Goal: Task Accomplishment & Management: Manage account settings

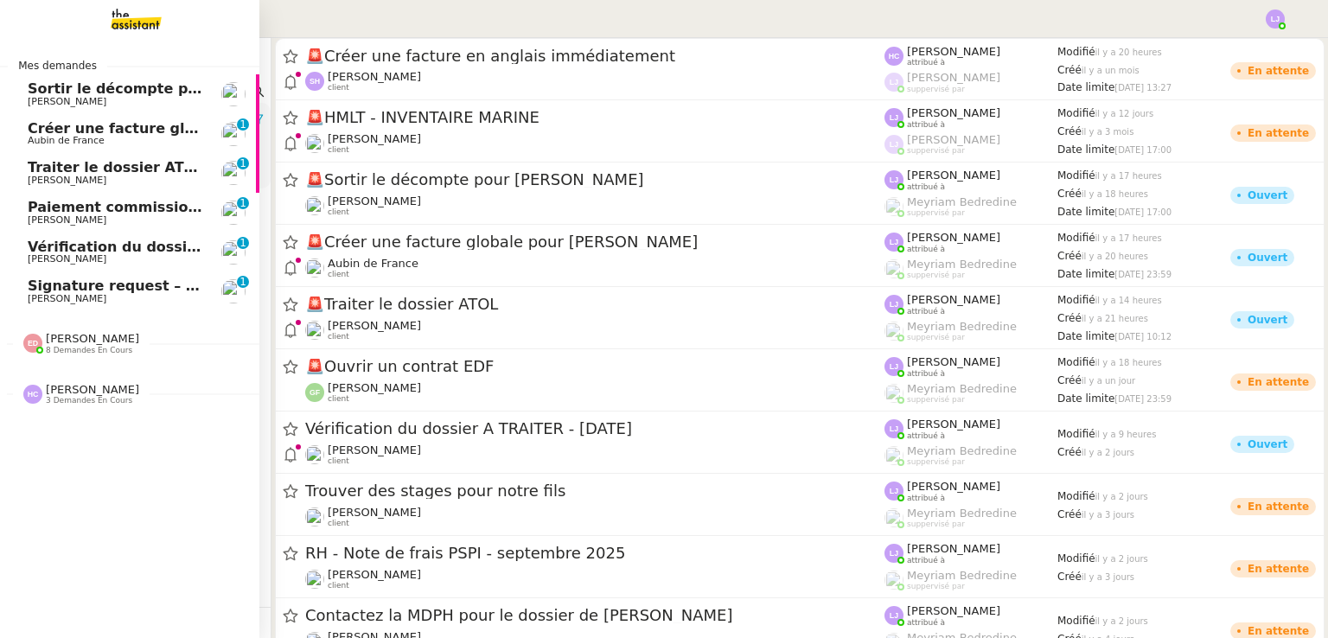
click at [137, 282] on span "Signature request – BBVA KYC form - LYNCEUS PARTNERS EUROPE" at bounding box center [285, 286] width 514 height 16
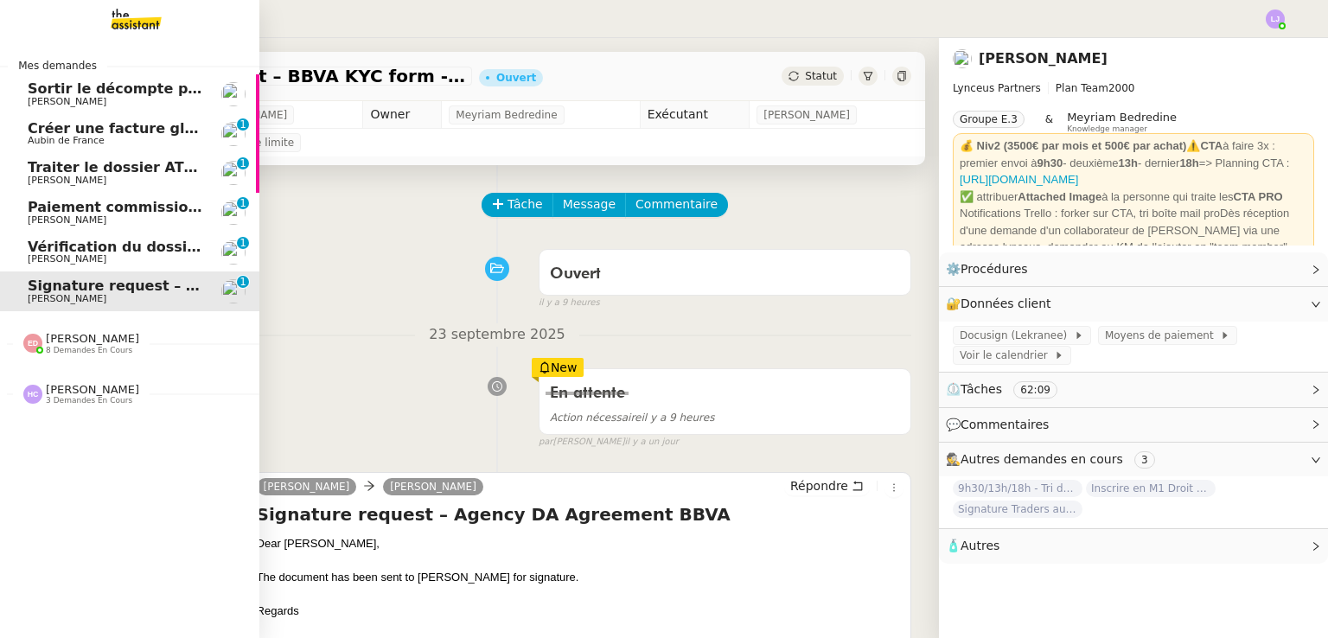
click at [65, 88] on span "Sortir le décompte pour [PERSON_NAME]" at bounding box center [188, 88] width 320 height 16
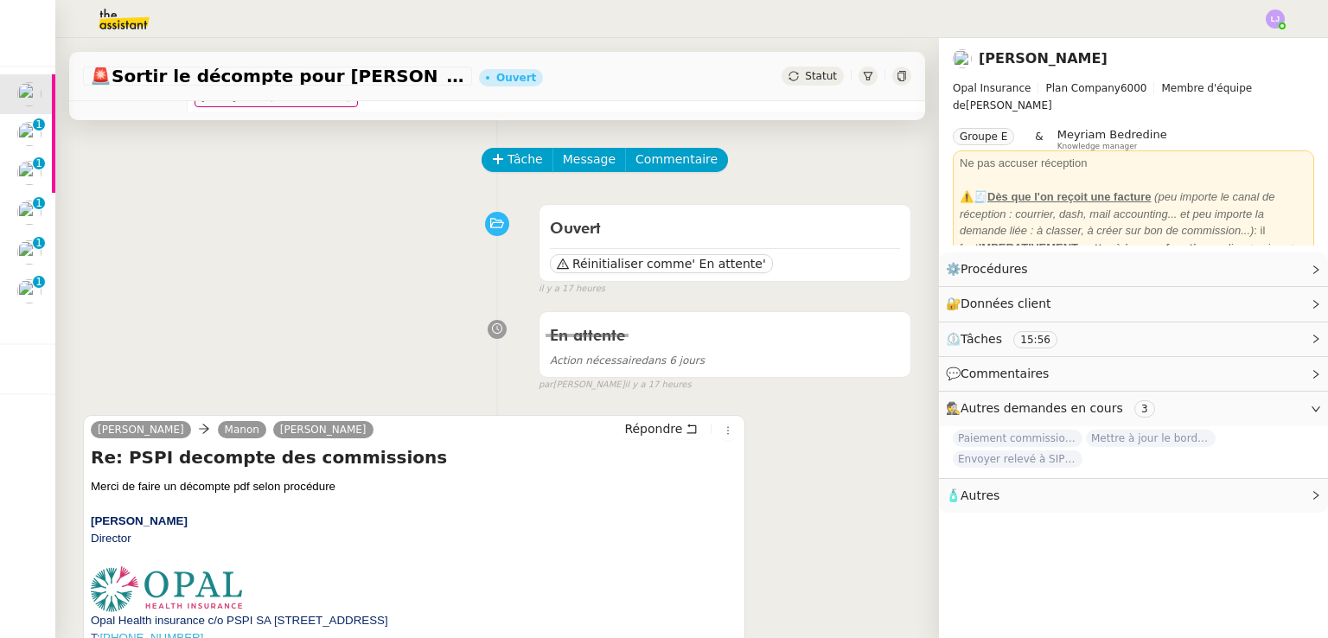
scroll to position [47, 0]
click at [650, 167] on span "Commentaire" at bounding box center [676, 158] width 82 height 20
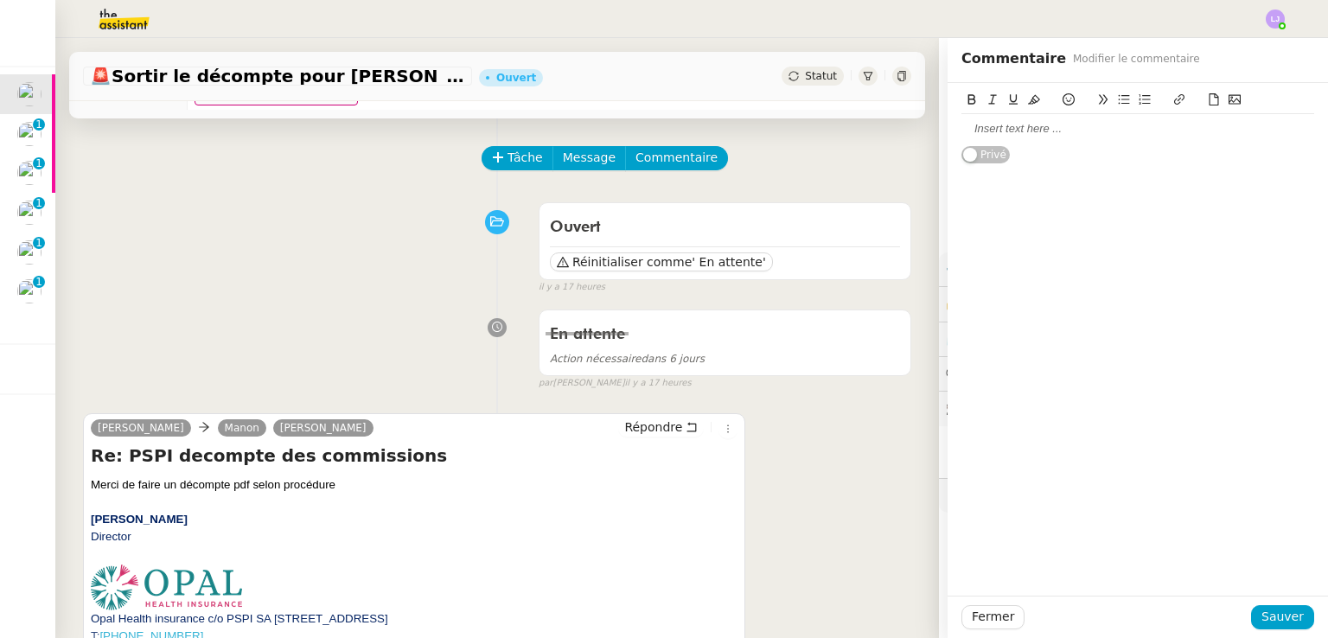
click at [1103, 137] on div at bounding box center [1137, 128] width 353 height 29
click at [1202, 129] on div "@eva la procédure n'est pas claire, je ne sais pas comment faire" at bounding box center [1137, 129] width 353 height 16
click at [1269, 625] on span "Sauver" at bounding box center [1282, 617] width 42 height 20
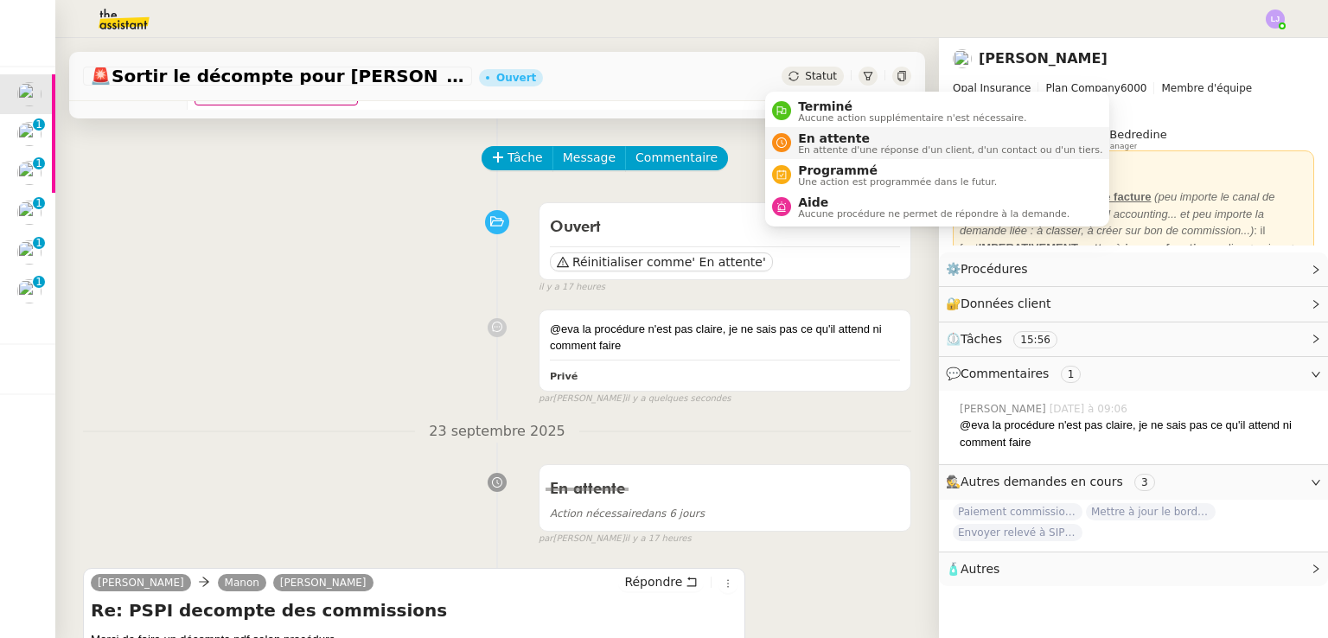
click at [811, 147] on span "En attente d'une réponse d'un client, d'un contact ou d'un tiers." at bounding box center [950, 150] width 304 height 10
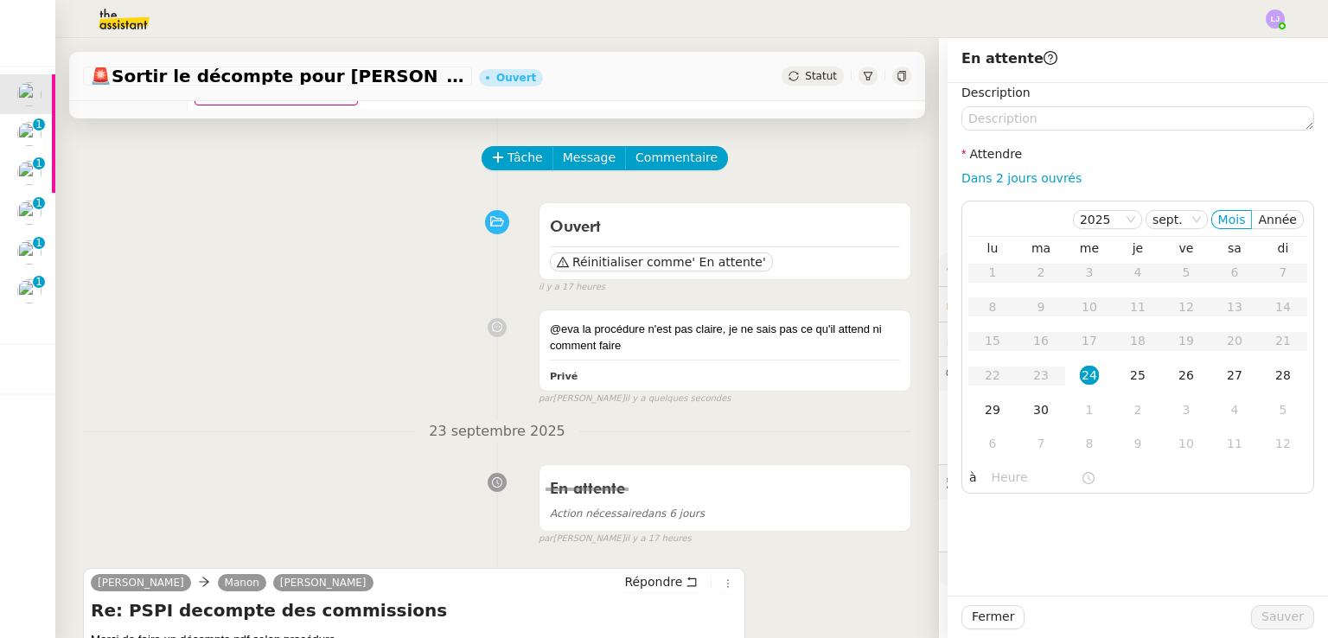
click at [987, 603] on div "Fermer Sauver" at bounding box center [1138, 617] width 380 height 42
click at [996, 626] on button "Fermer" at bounding box center [992, 617] width 63 height 24
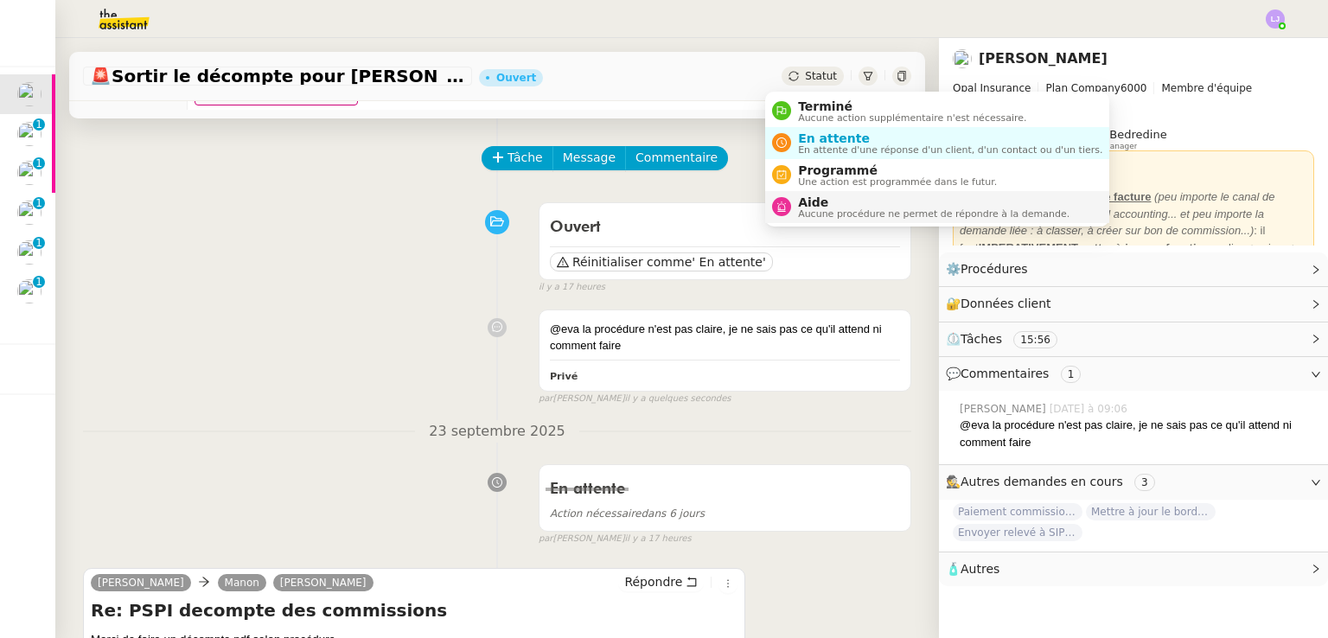
click at [814, 198] on span "Aide" at bounding box center [933, 202] width 271 height 14
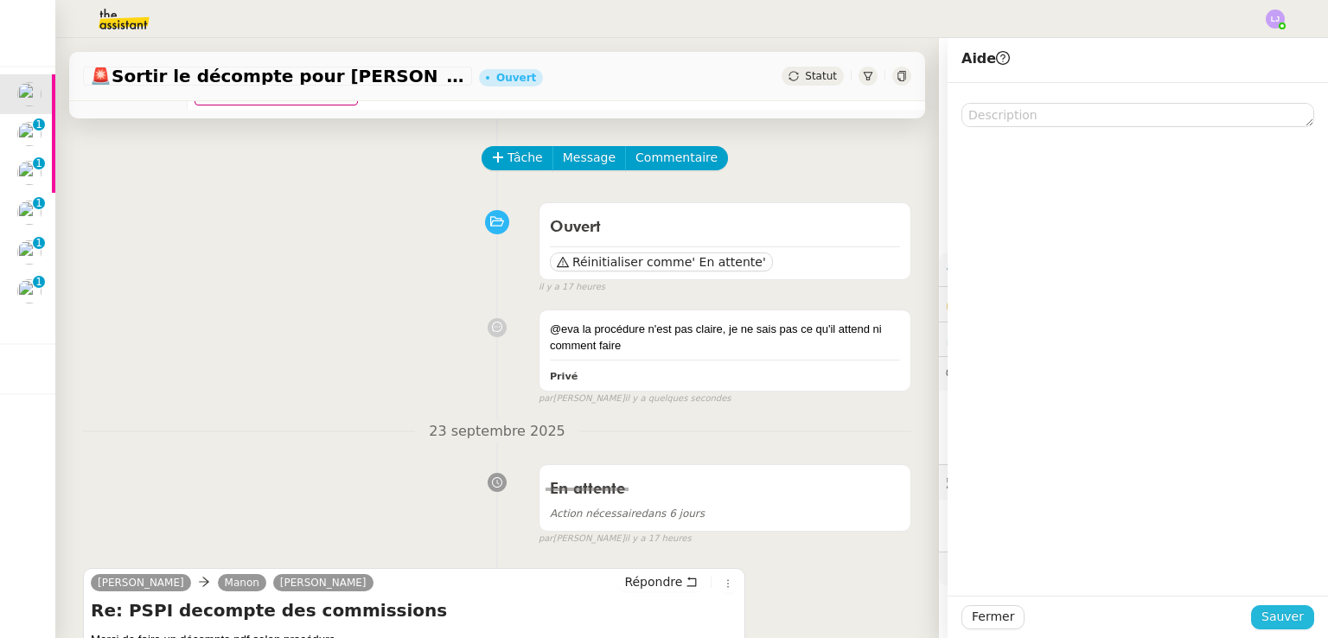
click at [1267, 611] on span "Sauver" at bounding box center [1282, 617] width 42 height 20
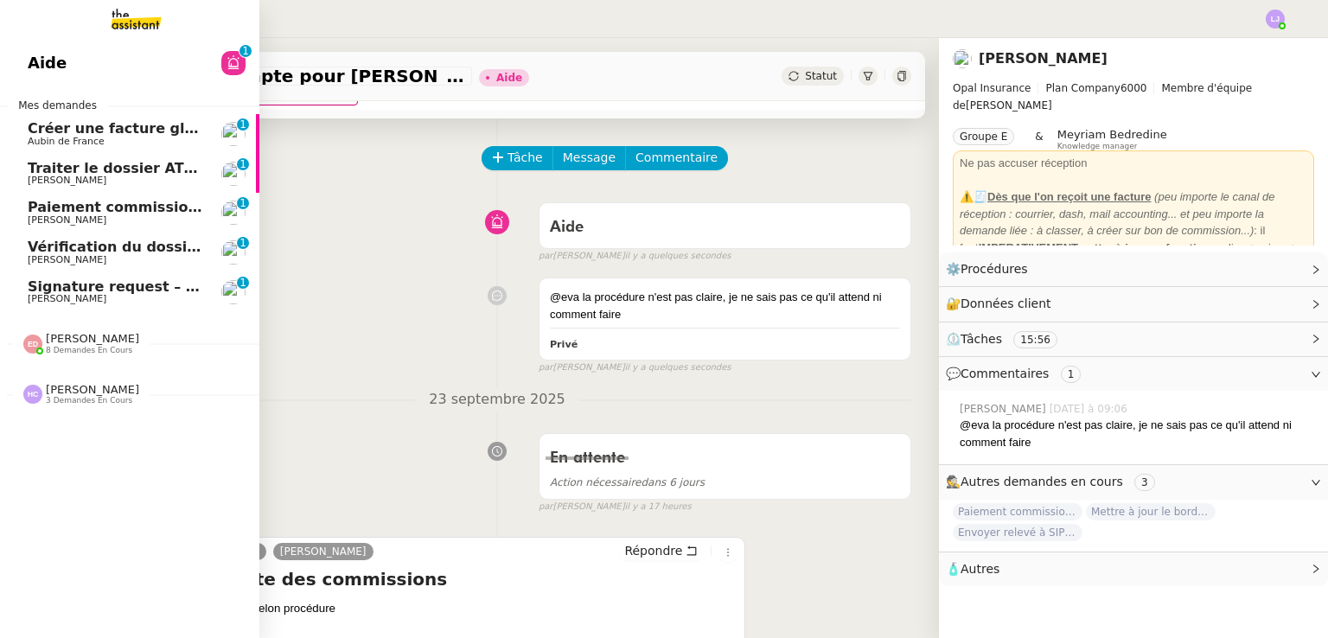
click at [107, 250] on span "Vérification du dossier A TRAITER - [DATE]" at bounding box center [192, 247] width 329 height 16
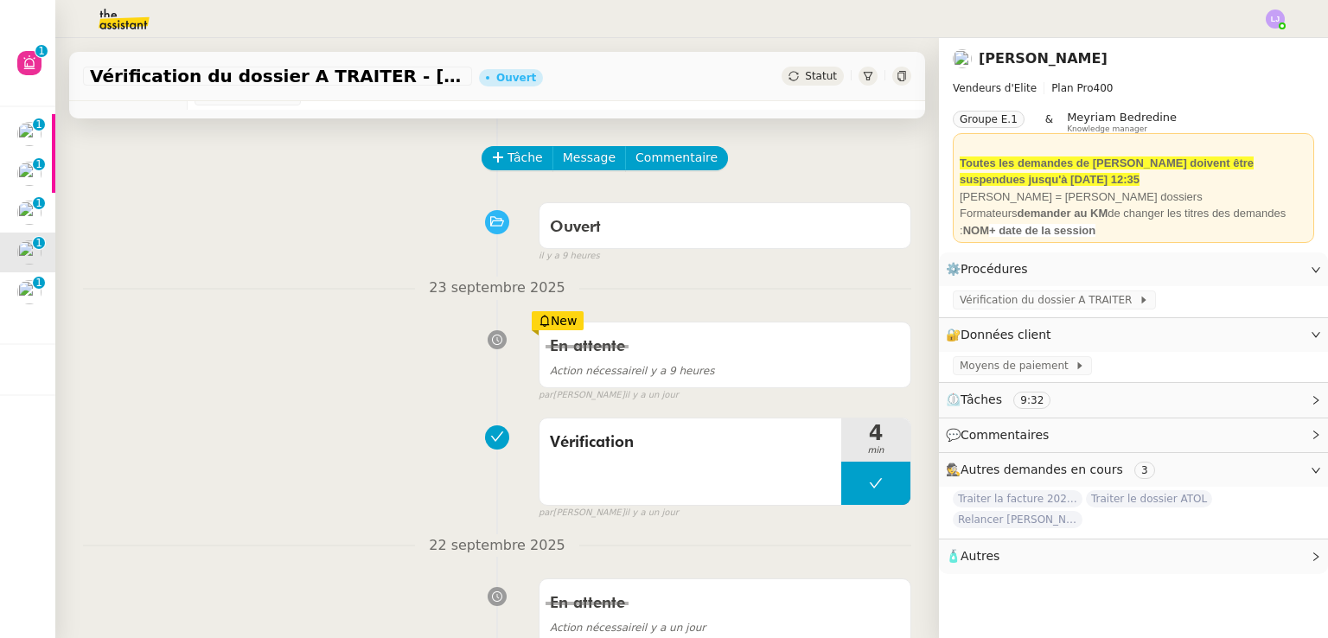
click at [519, 143] on div "Tâche Message Commentaire Veuillez patienter une erreur s'est produite 👌👌👌 mess…" at bounding box center [497, 461] width 884 height 686
click at [517, 155] on span "Tâche" at bounding box center [524, 158] width 35 height 20
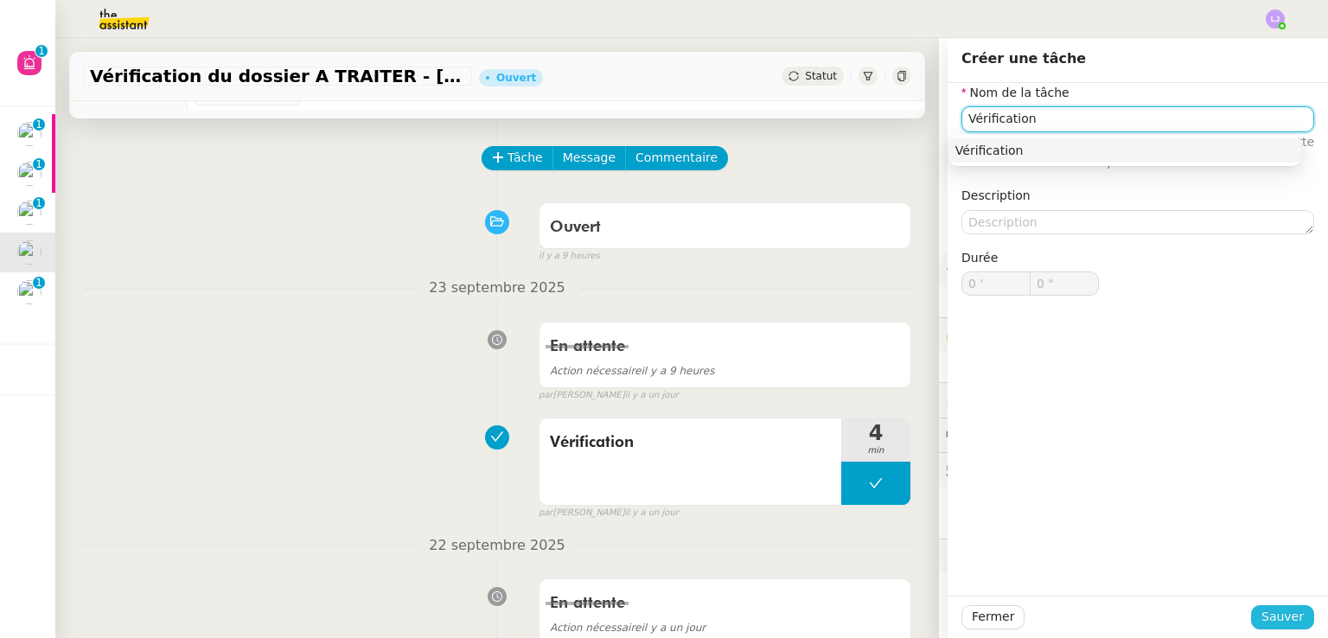
type input "Vérification"
click at [1268, 620] on span "Sauver" at bounding box center [1282, 617] width 42 height 20
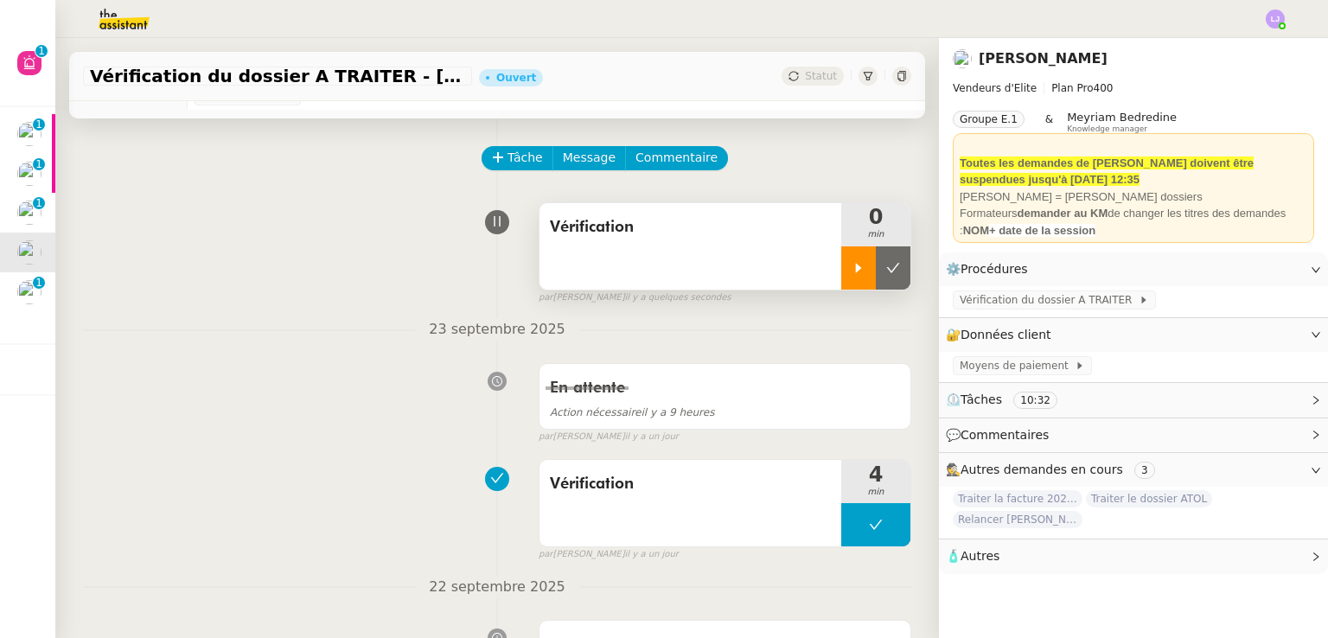
click at [841, 286] on div at bounding box center [858, 267] width 35 height 43
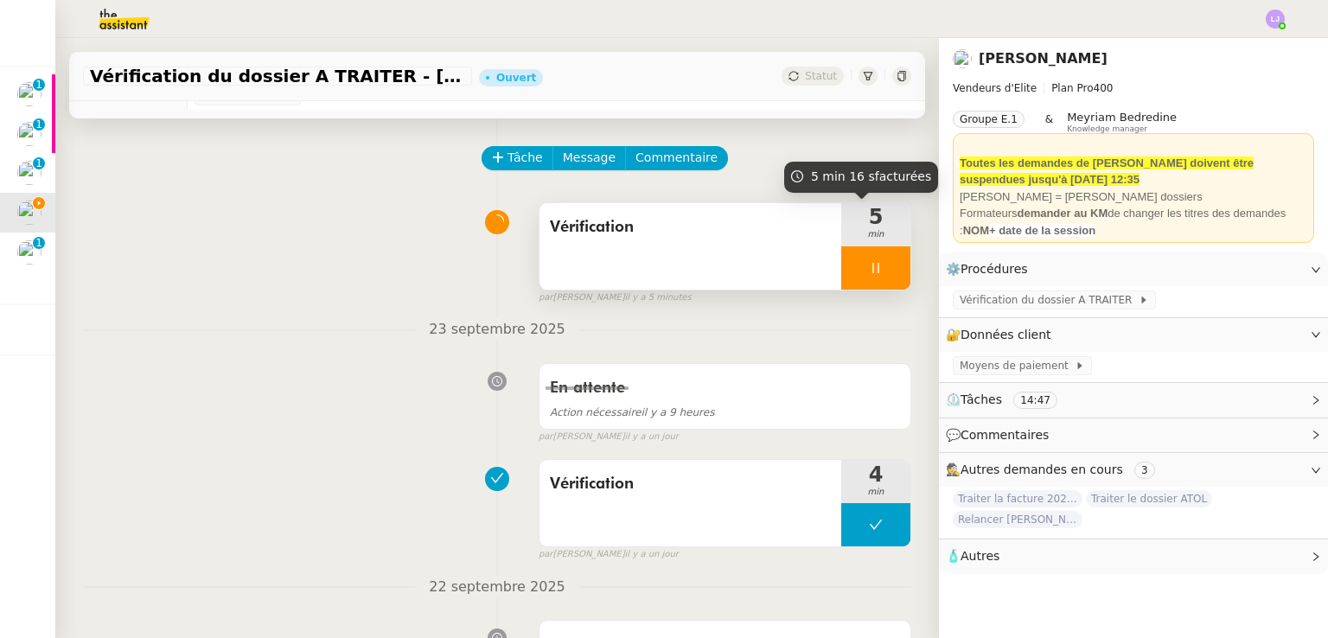
click at [863, 270] on div at bounding box center [875, 267] width 69 height 43
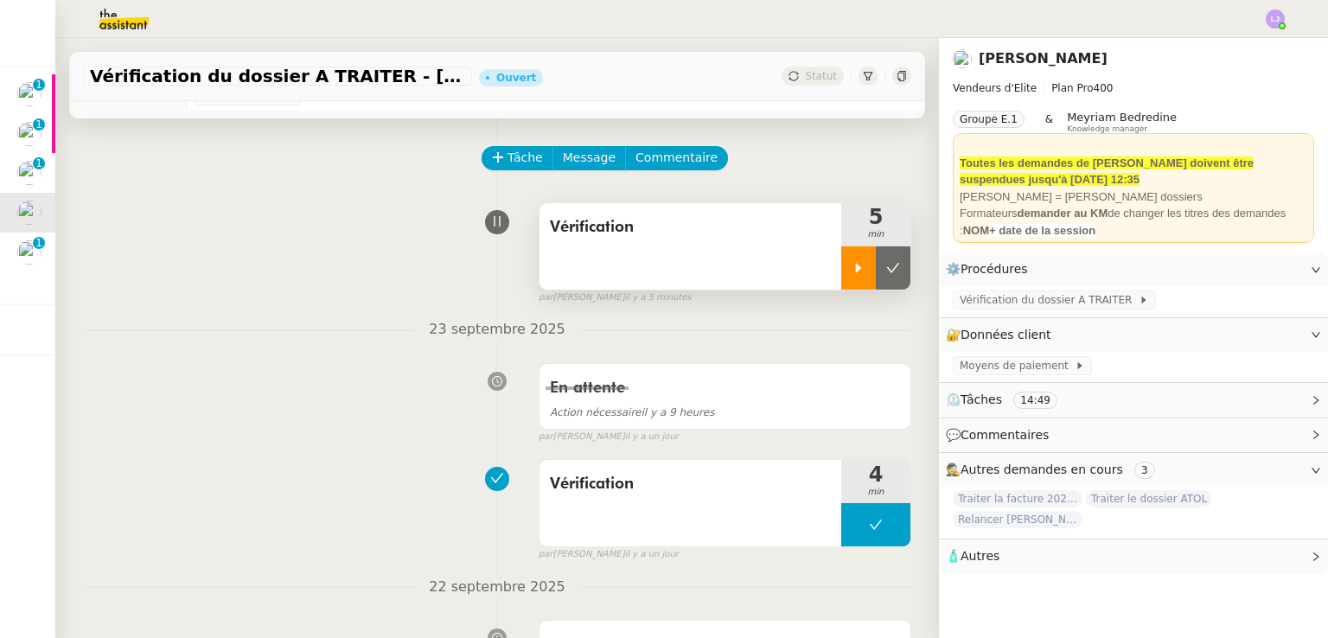
click at [876, 270] on button at bounding box center [893, 267] width 35 height 43
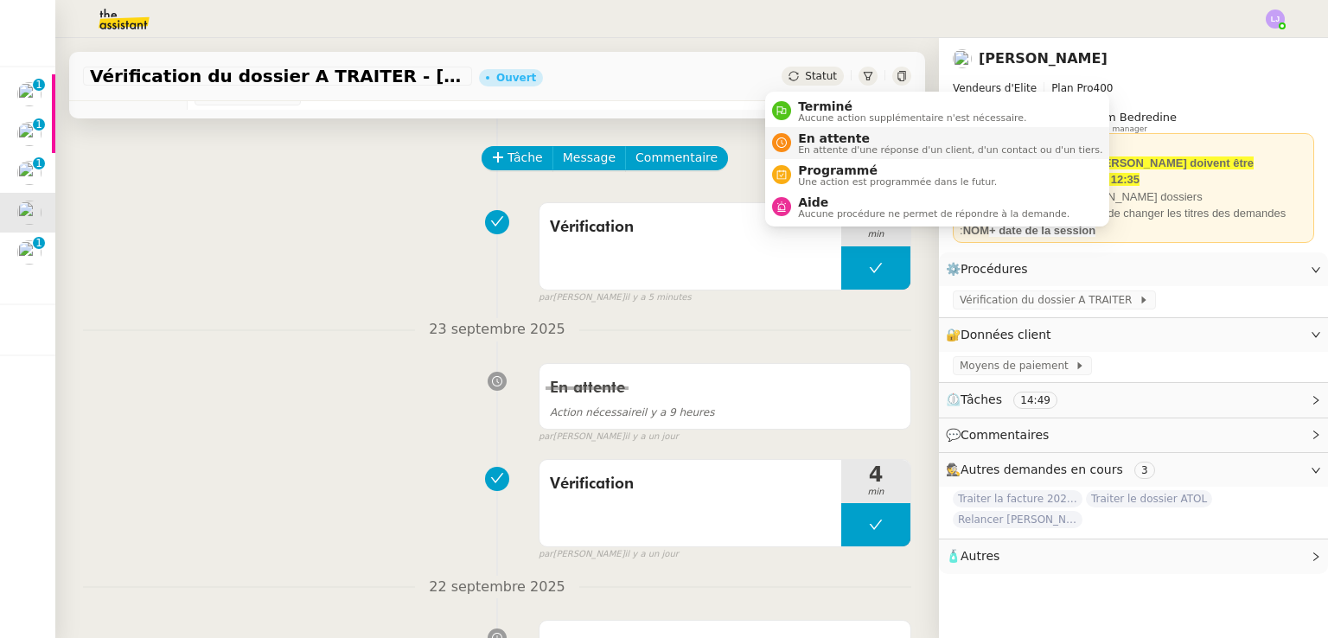
click at [817, 145] on span "En attente d'une réponse d'un client, d'un contact ou d'un tiers." at bounding box center [950, 150] width 304 height 10
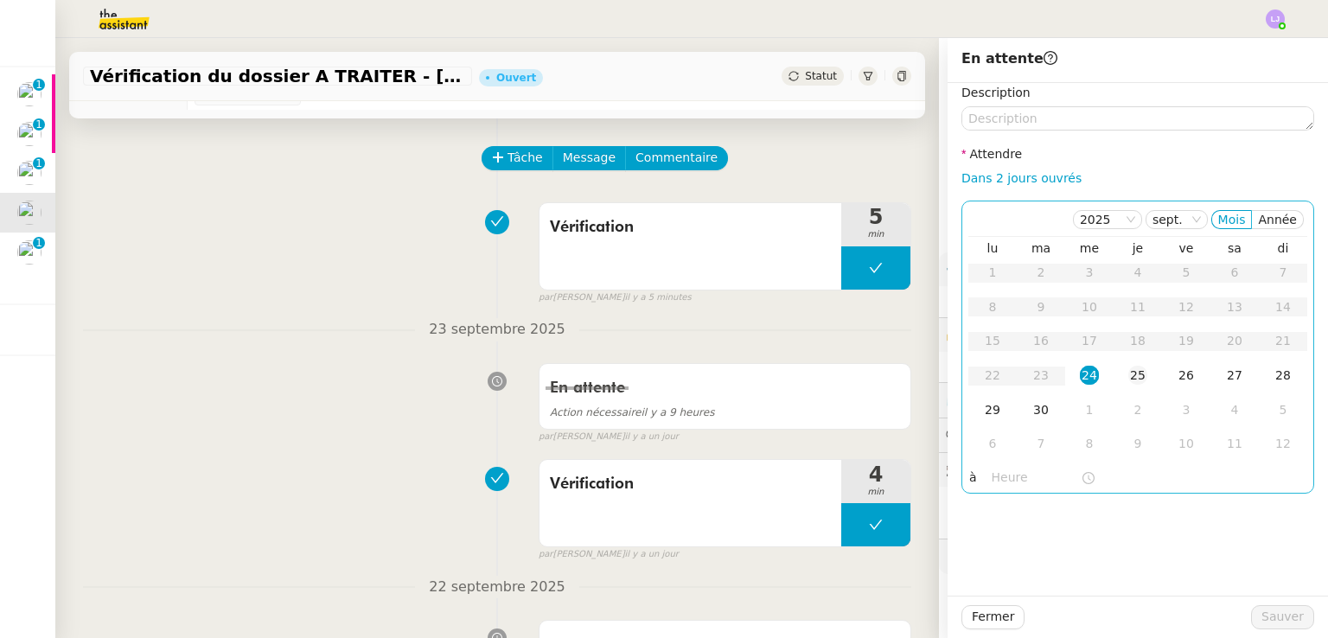
click at [1128, 374] on div "25" at bounding box center [1137, 375] width 19 height 19
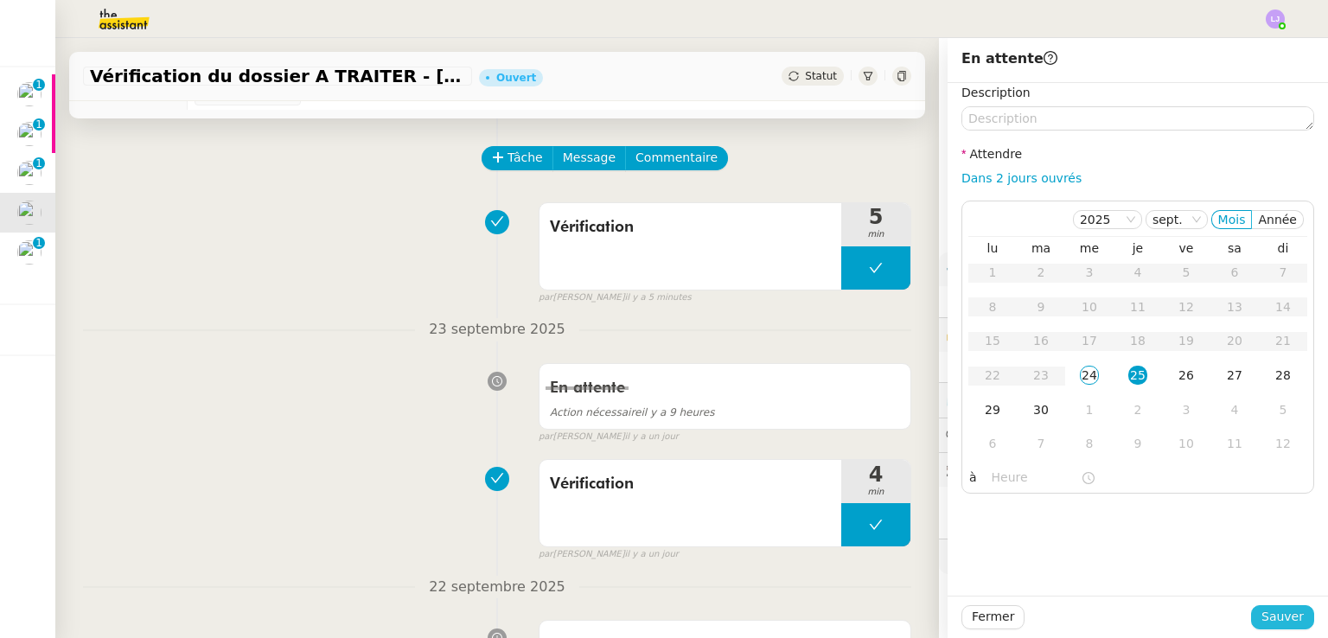
click at [1261, 613] on span "Sauver" at bounding box center [1282, 617] width 42 height 20
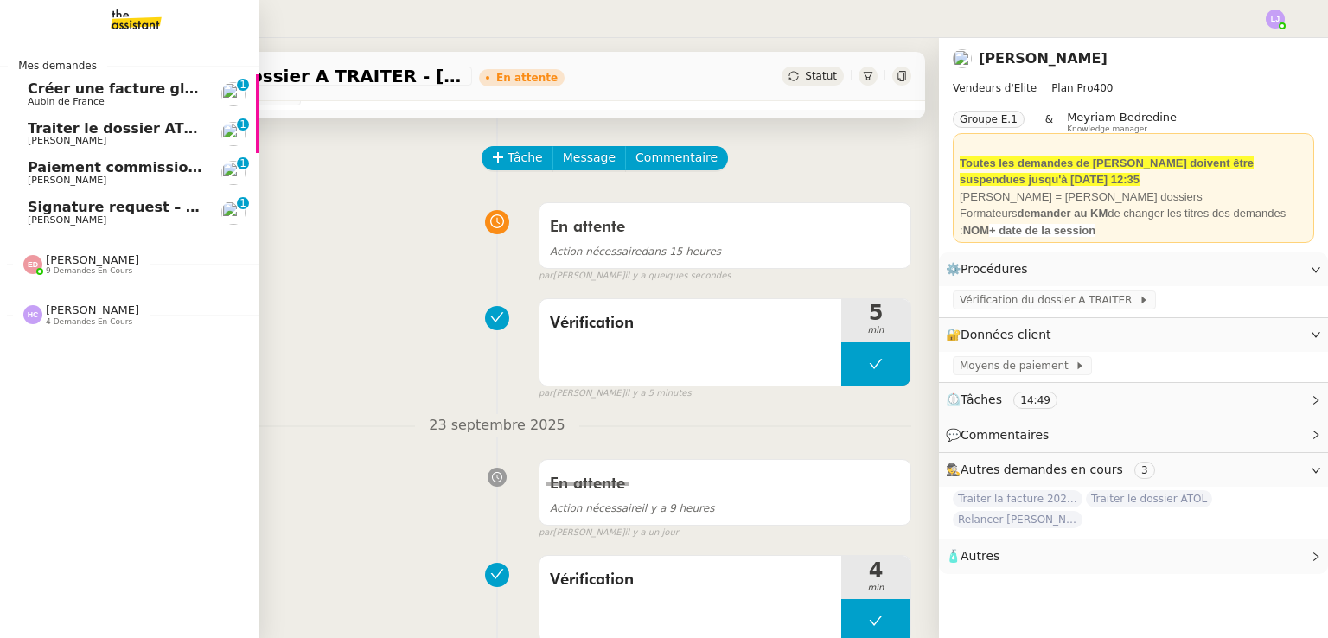
click at [76, 182] on span "[PERSON_NAME]" at bounding box center [67, 180] width 79 height 11
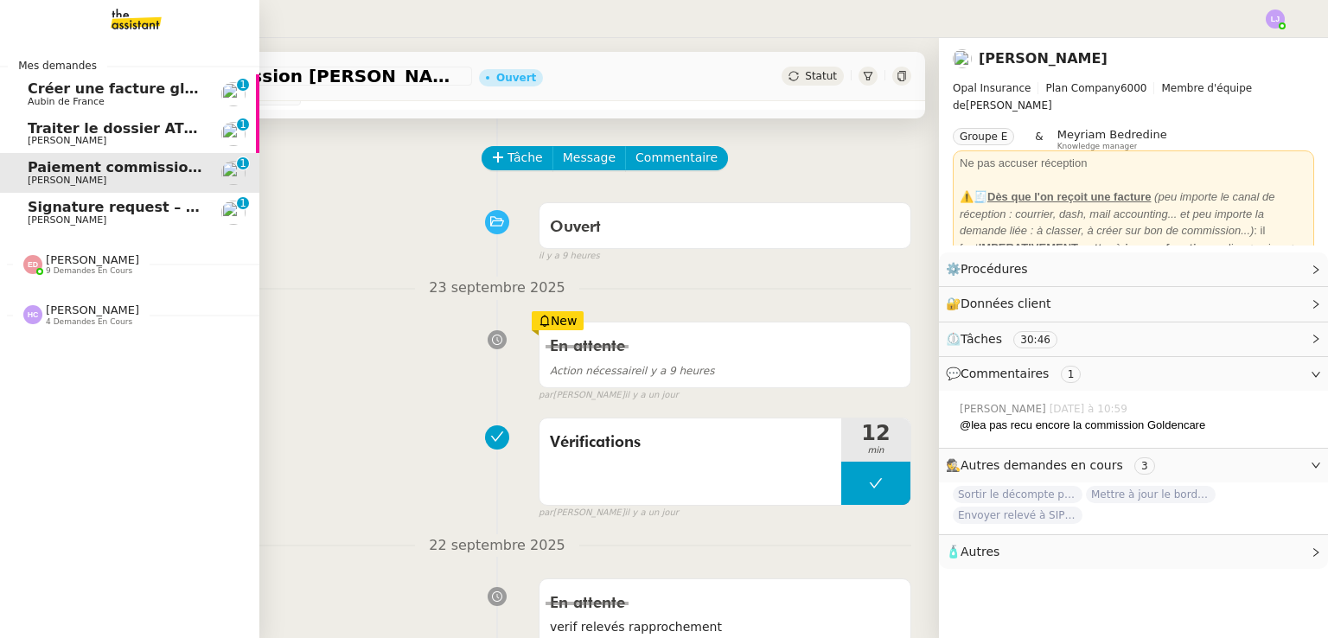
click at [86, 275] on span "9 demandes en cours" at bounding box center [89, 271] width 86 height 10
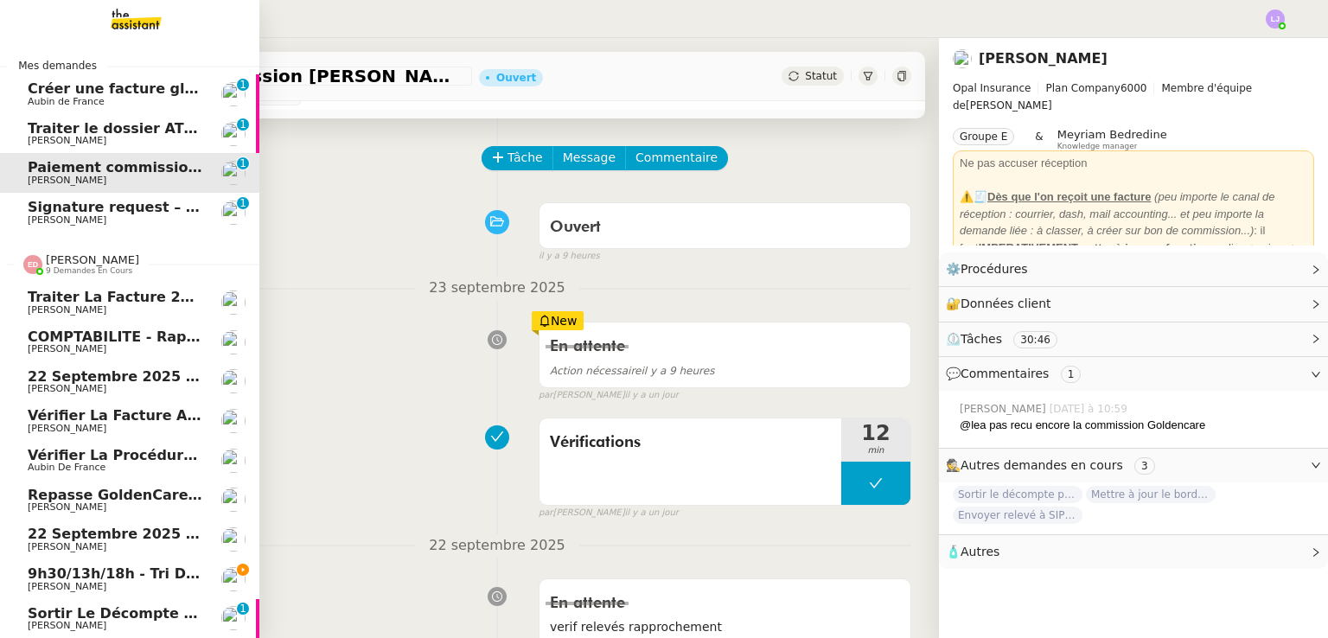
scroll to position [60, 0]
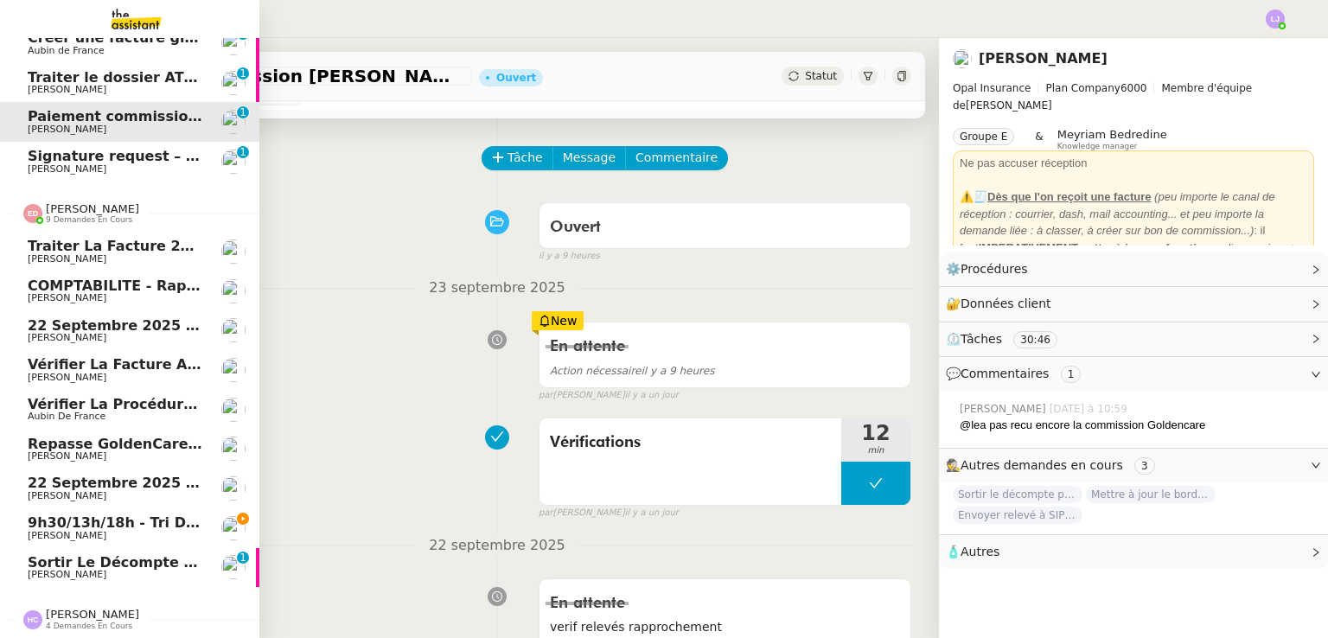
click at [202, 561] on link "Sortir le décompte pour [PERSON_NAME] 0 1 2 3 4 5 6 7 8 9" at bounding box center [129, 568] width 259 height 40
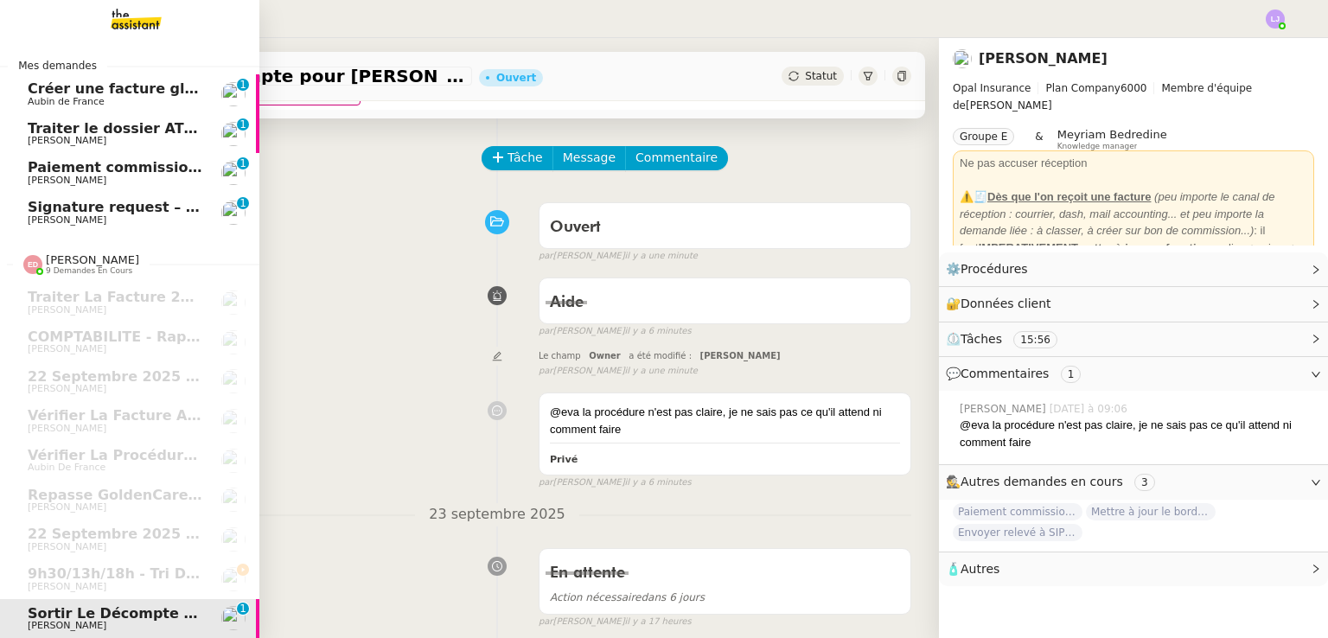
click at [156, 208] on span "Signature request – BBVA KYC form - LYNCEUS PARTNERS EUROPE" at bounding box center [285, 207] width 514 height 16
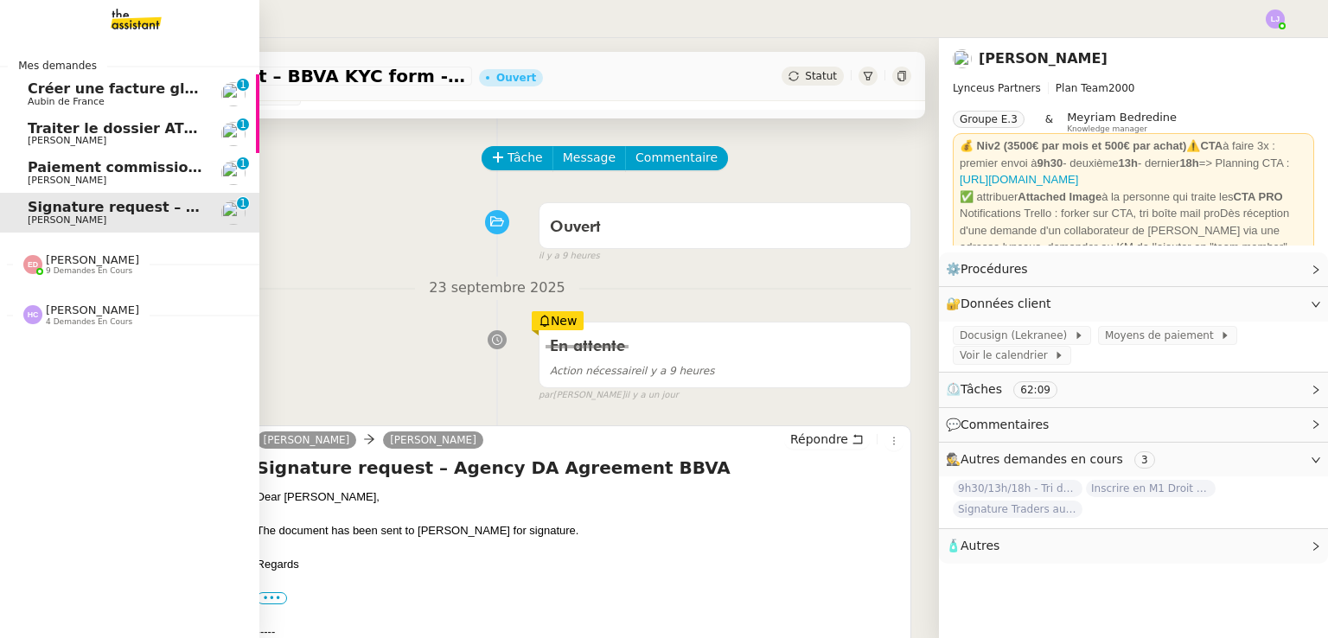
click at [182, 99] on span "Aubin de France" at bounding box center [115, 102] width 175 height 10
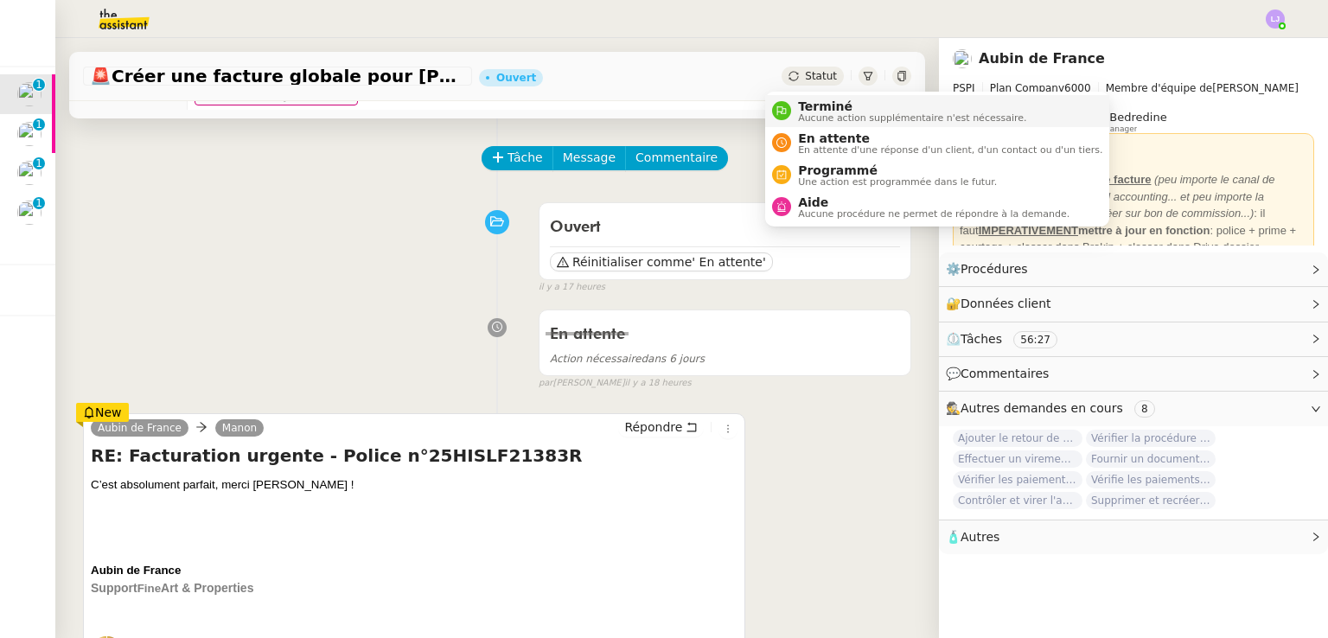
click at [818, 113] on span "Aucune action supplémentaire n'est nécessaire." at bounding box center [912, 118] width 228 height 10
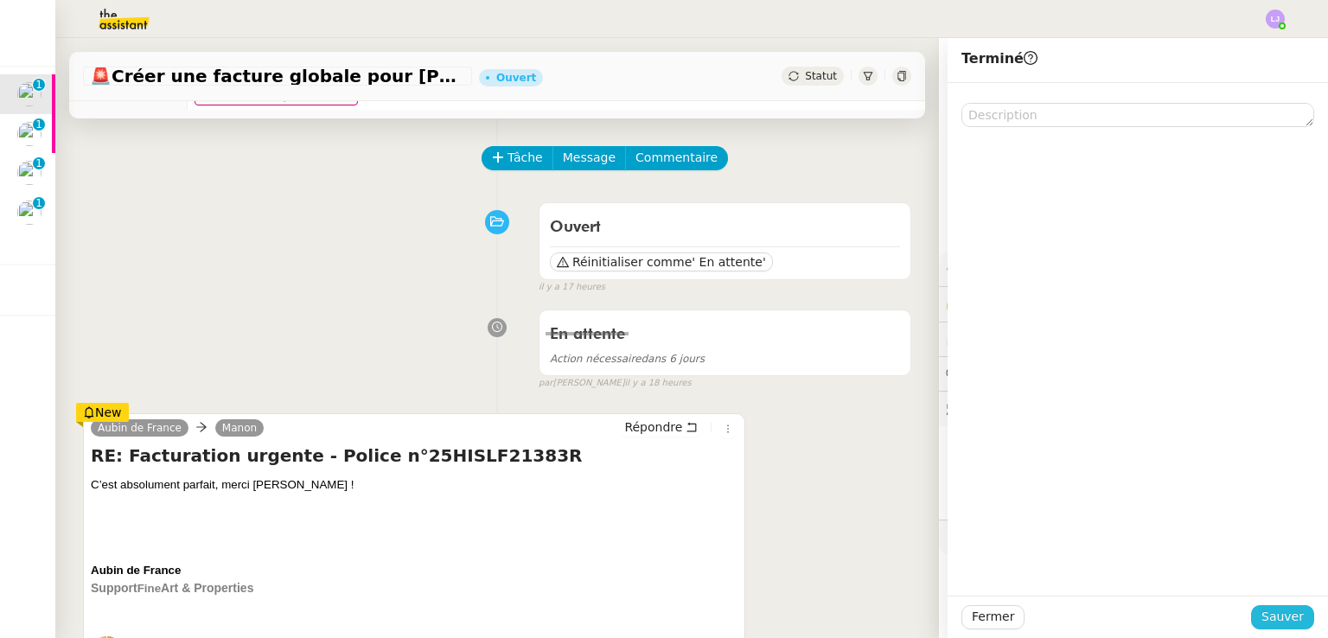
click at [1267, 615] on span "Sauver" at bounding box center [1282, 617] width 42 height 20
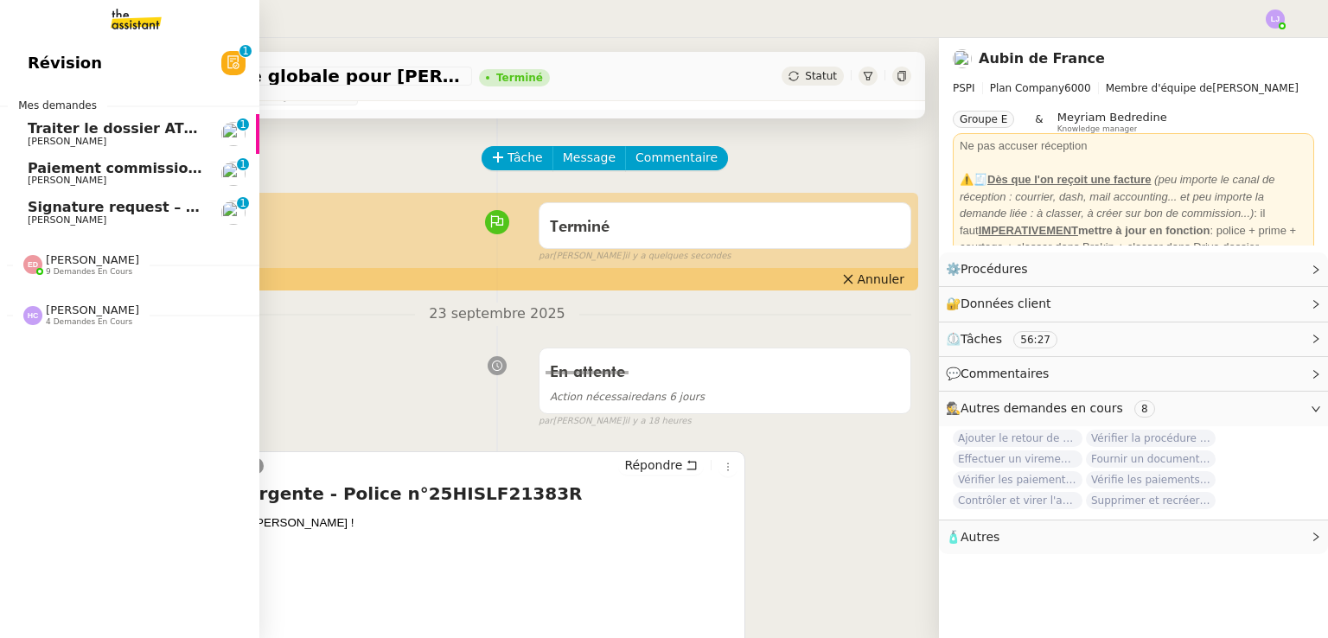
click at [59, 122] on span "Traiter le dossier ATOL" at bounding box center [116, 128] width 176 height 16
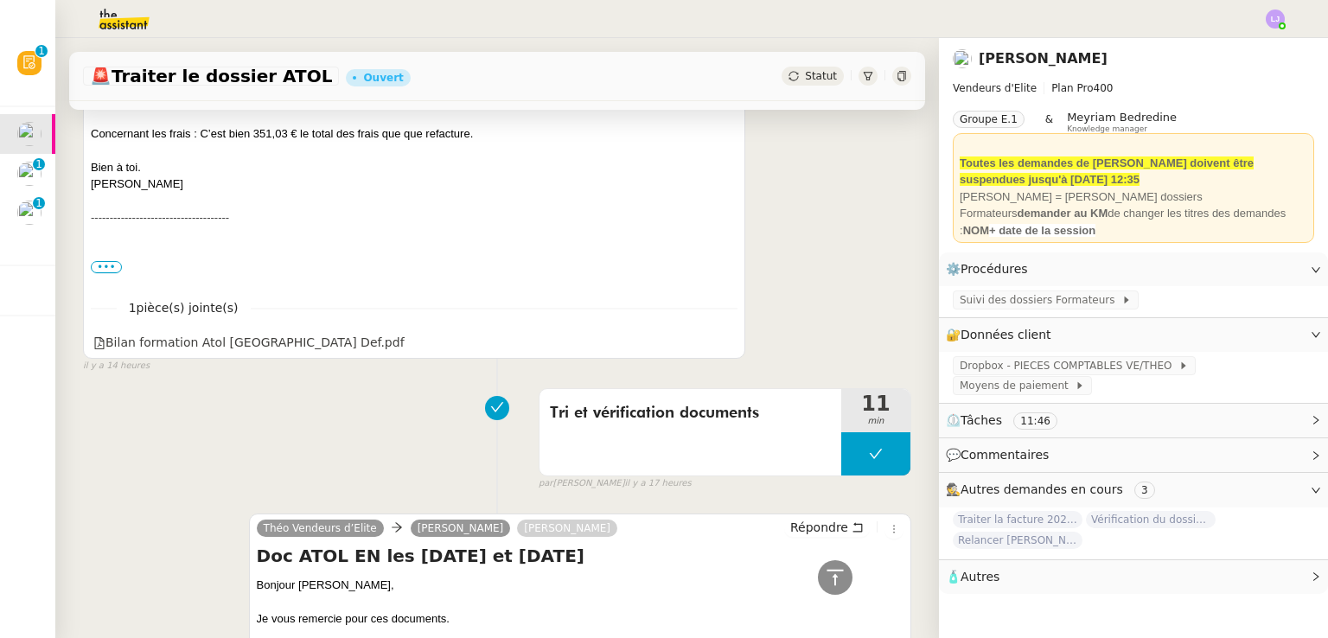
scroll to position [466, 0]
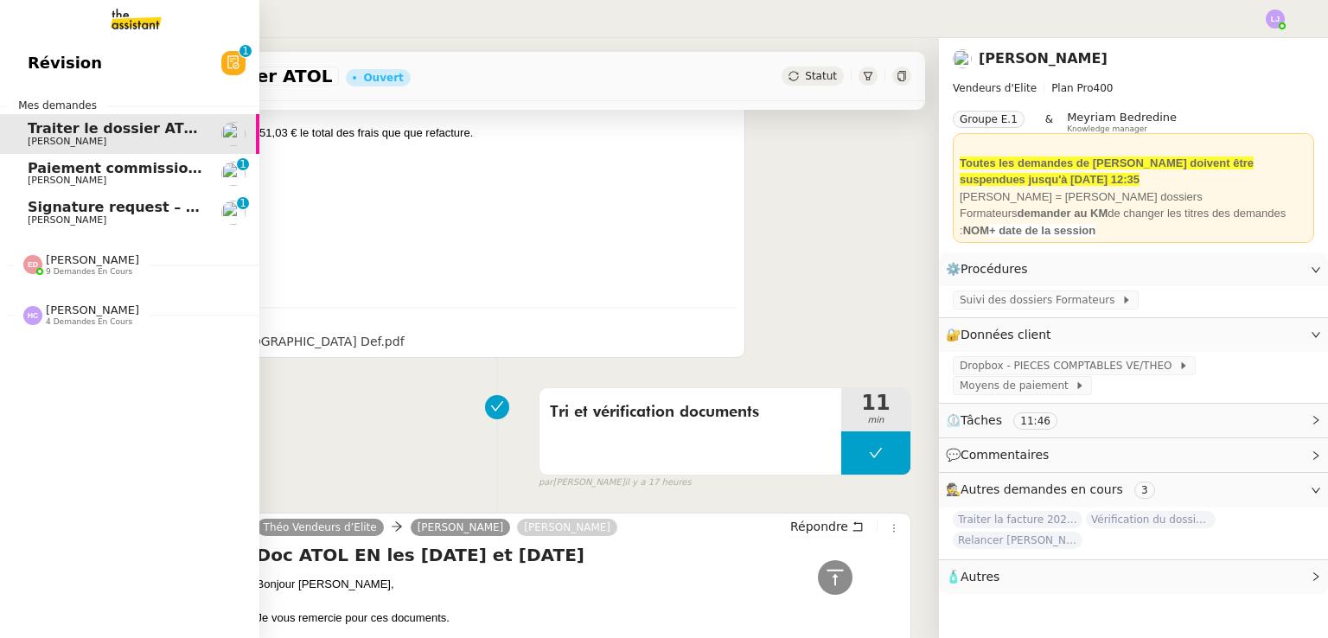
click at [159, 163] on span "Paiement commission [PERSON_NAME]" at bounding box center [179, 168] width 303 height 16
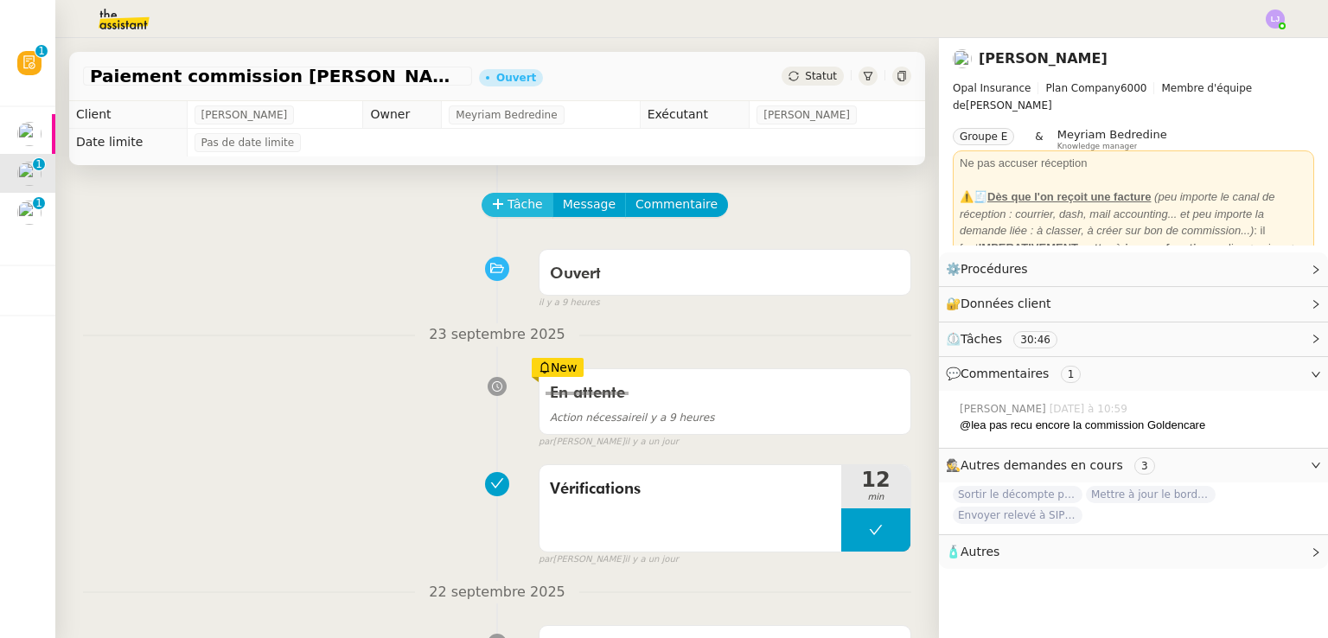
click at [513, 201] on span "Tâche" at bounding box center [524, 205] width 35 height 20
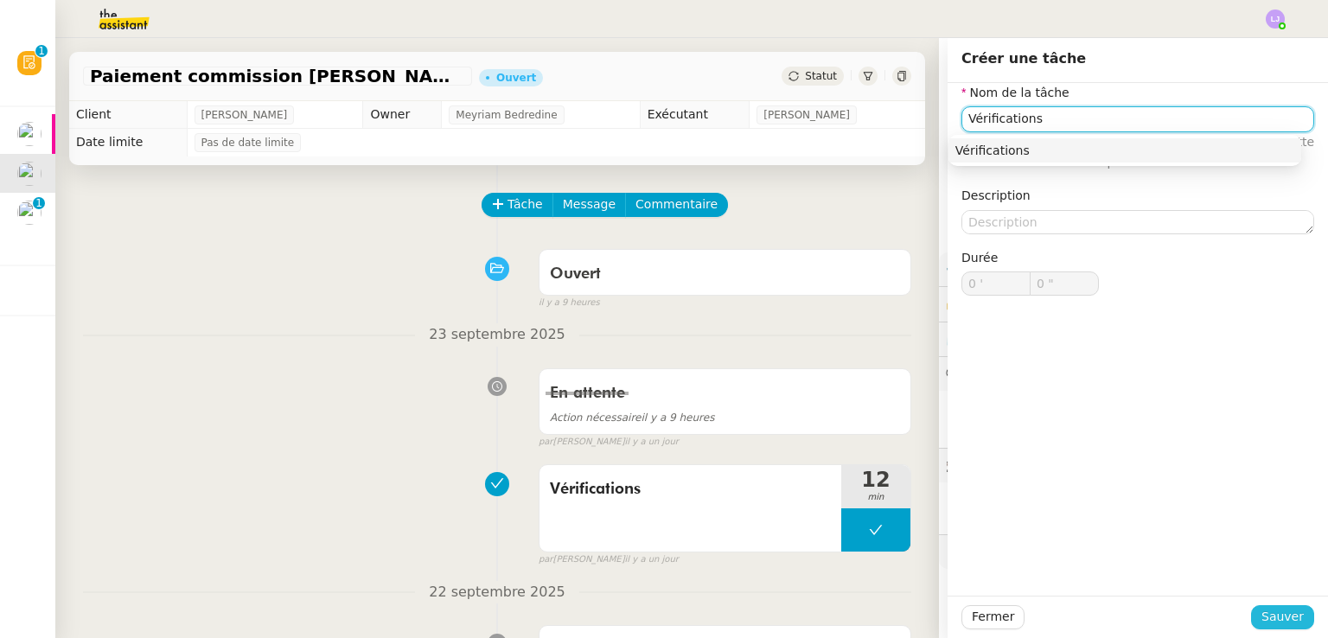
type input "Vérifications"
click at [1297, 624] on button "Sauver" at bounding box center [1282, 617] width 63 height 24
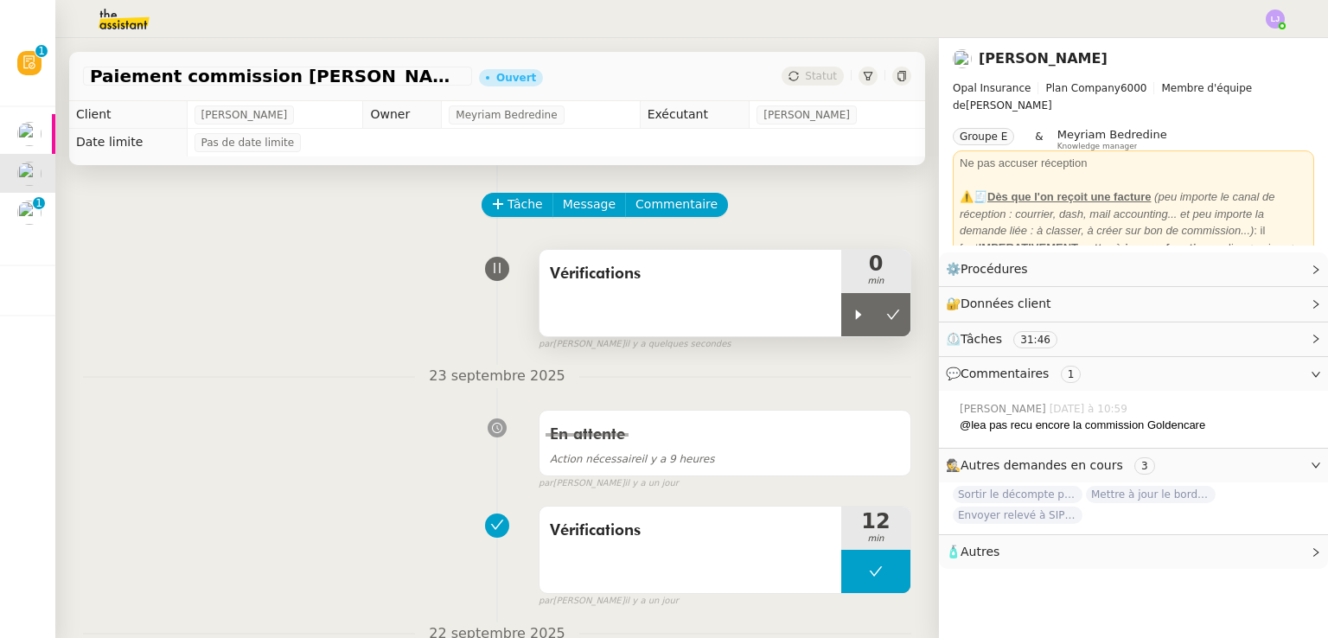
click at [816, 312] on div "Vérifications" at bounding box center [690, 293] width 302 height 86
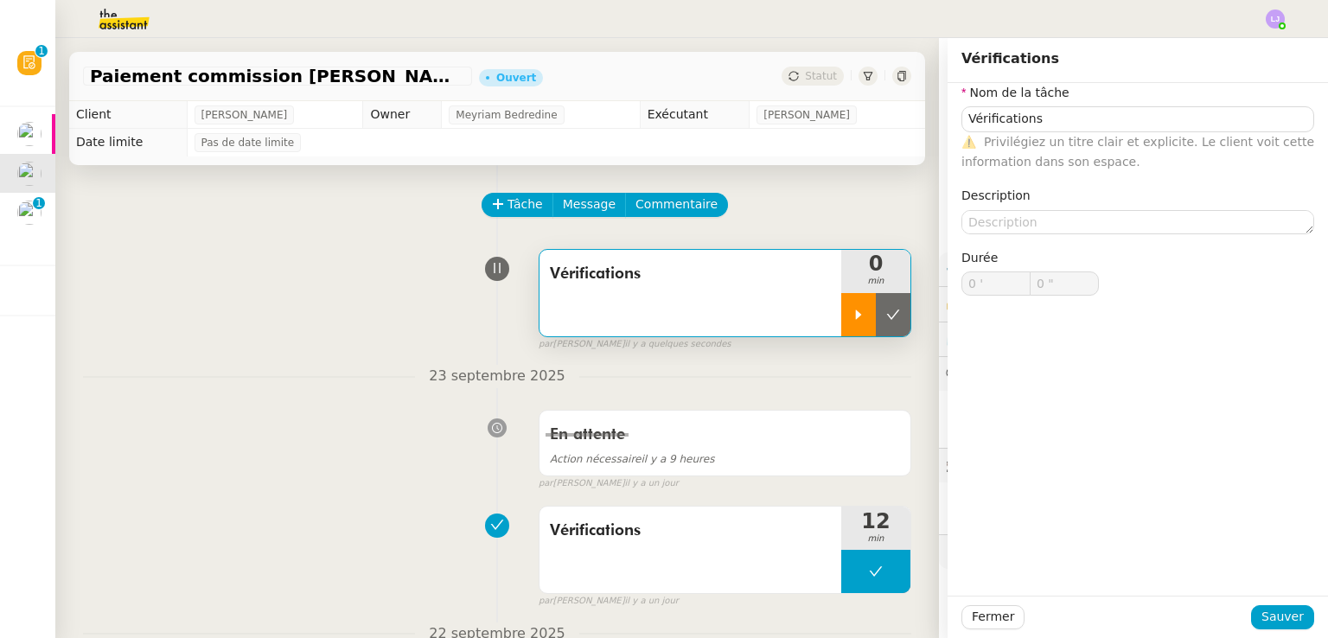
click at [852, 322] on icon at bounding box center [859, 315] width 14 height 14
type input "Vérifications"
type input "0 '"
type input "0 ""
type input "Vérifications"
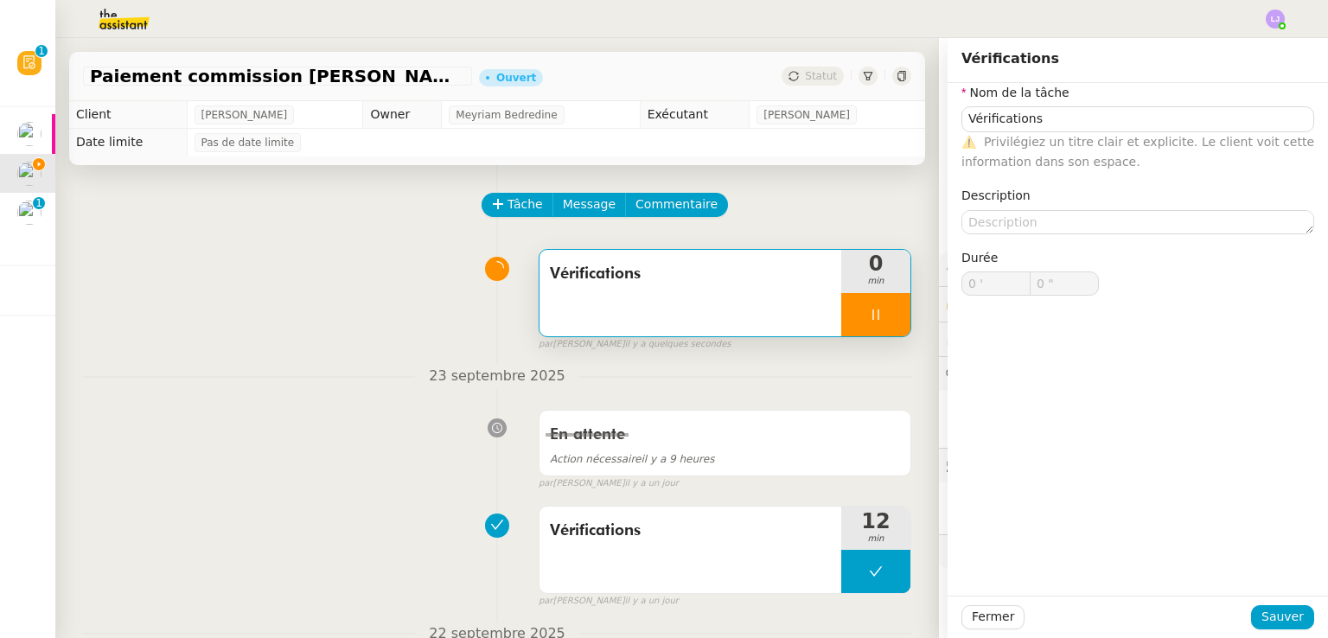
type input "0 '"
type input "18 ""
click at [972, 625] on span "Fermer" at bounding box center [993, 617] width 42 height 20
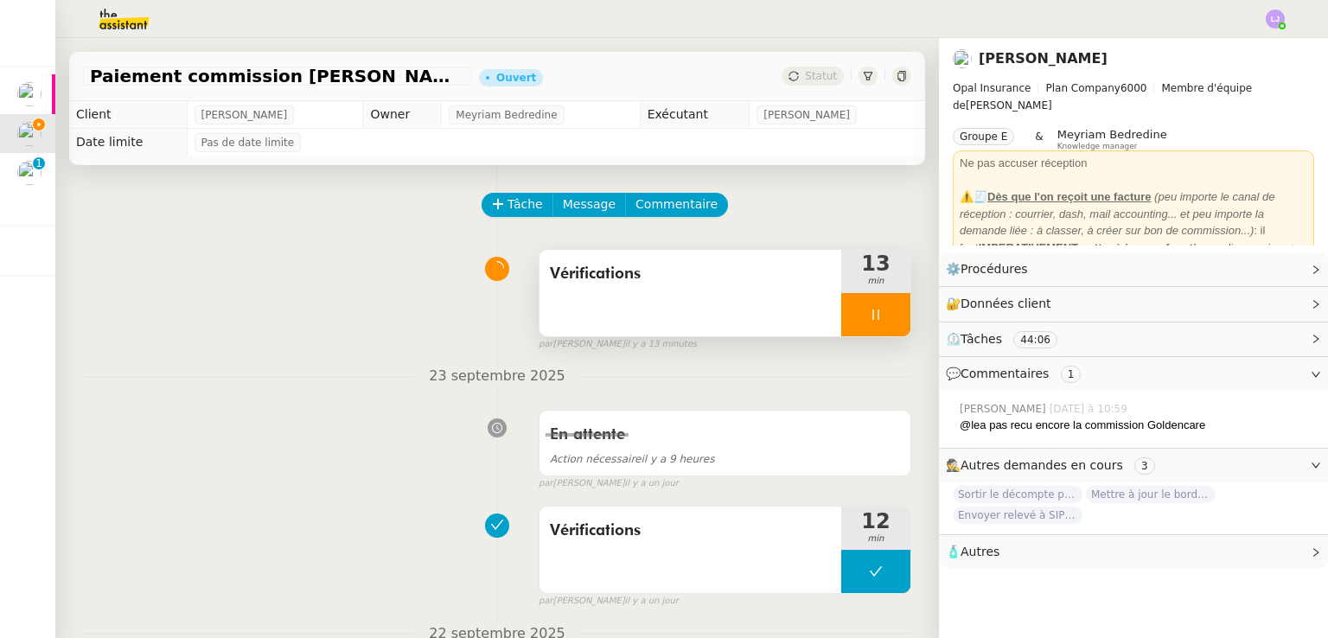
click at [872, 305] on div at bounding box center [875, 314] width 69 height 43
click at [876, 305] on button at bounding box center [893, 314] width 35 height 43
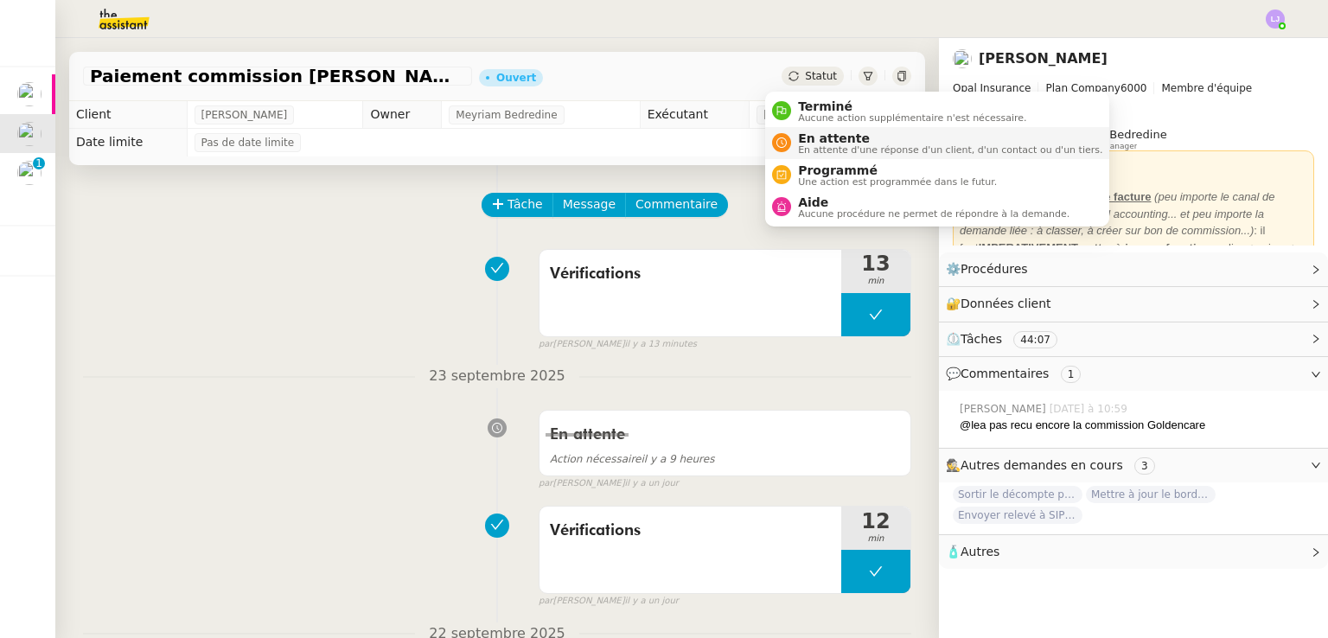
click at [815, 145] on span "En attente d'une réponse d'un client, d'un contact ou d'un tiers." at bounding box center [950, 150] width 304 height 10
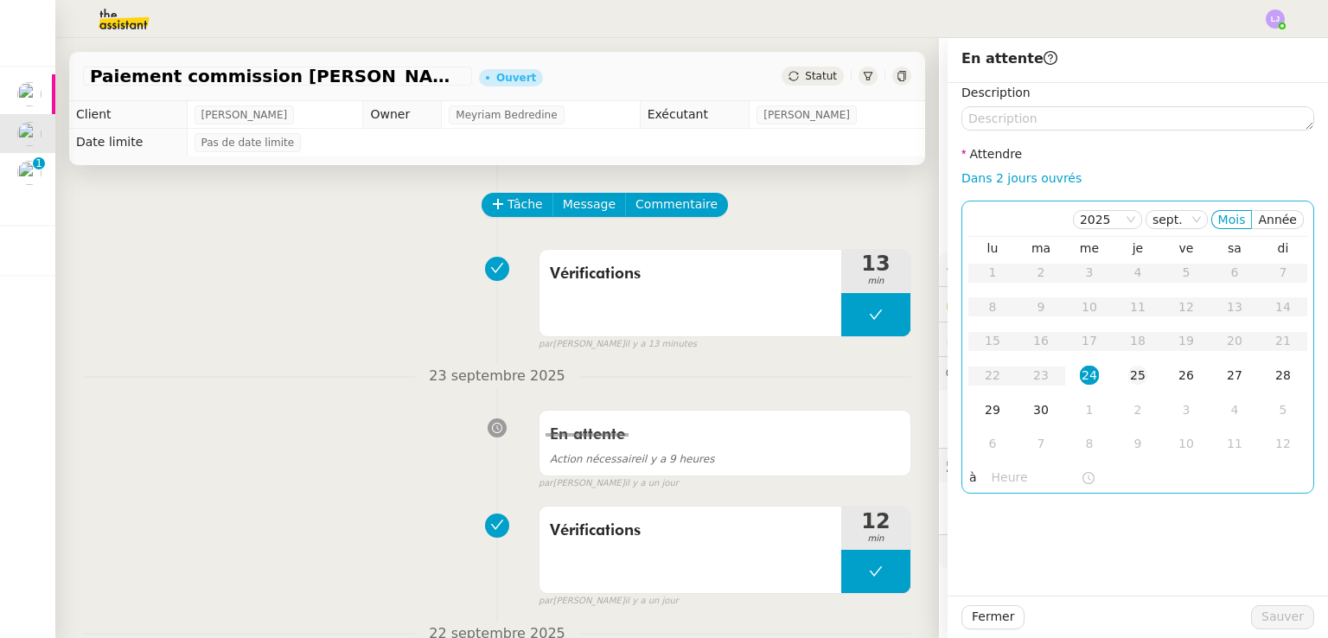
click at [1128, 385] on div "25" at bounding box center [1137, 375] width 19 height 19
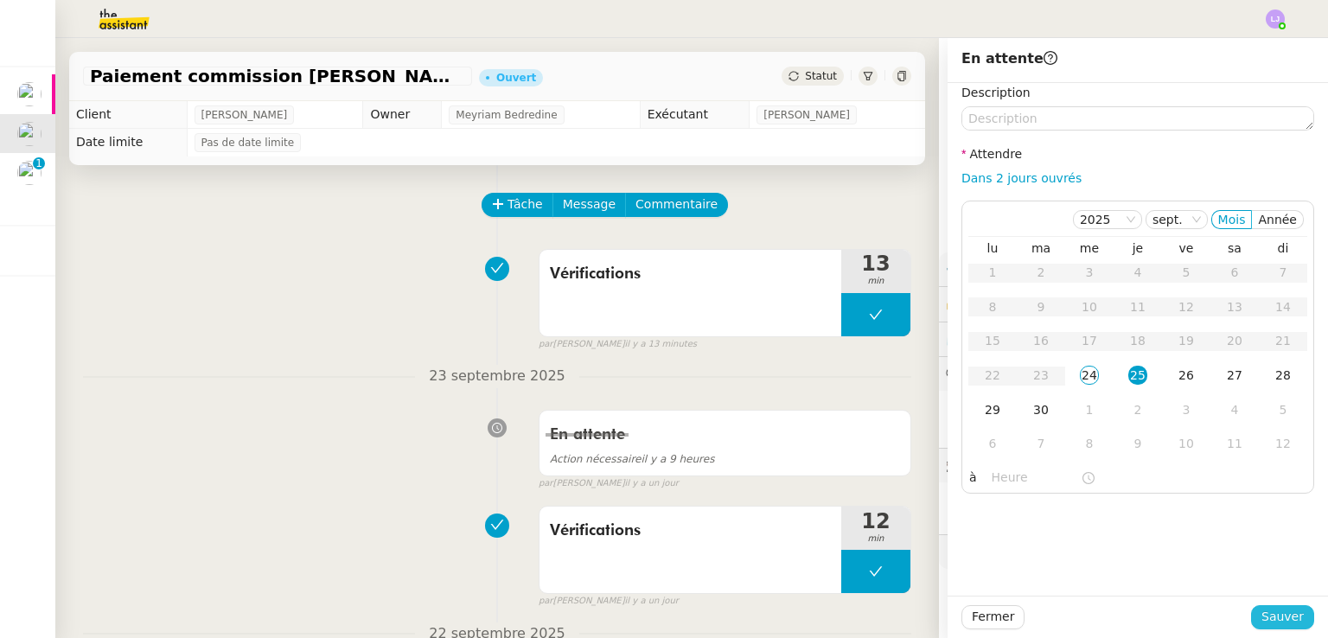
click at [1277, 620] on span "Sauver" at bounding box center [1282, 617] width 42 height 20
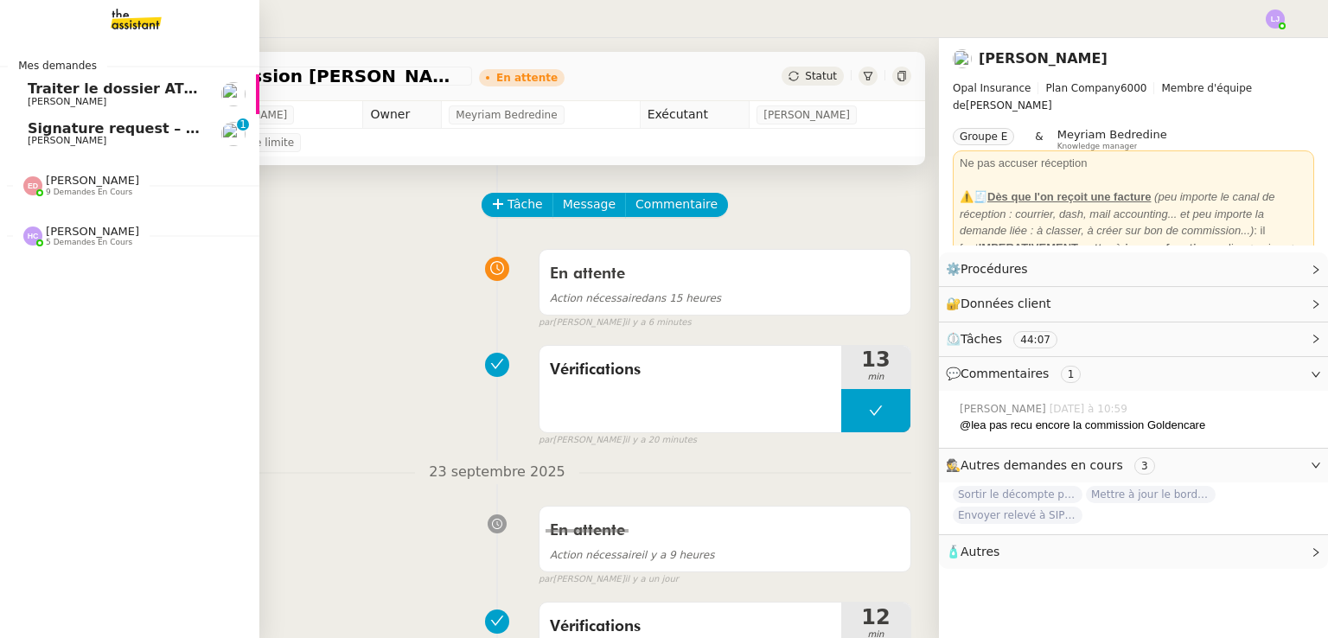
click at [131, 144] on span "[PERSON_NAME]" at bounding box center [115, 141] width 175 height 10
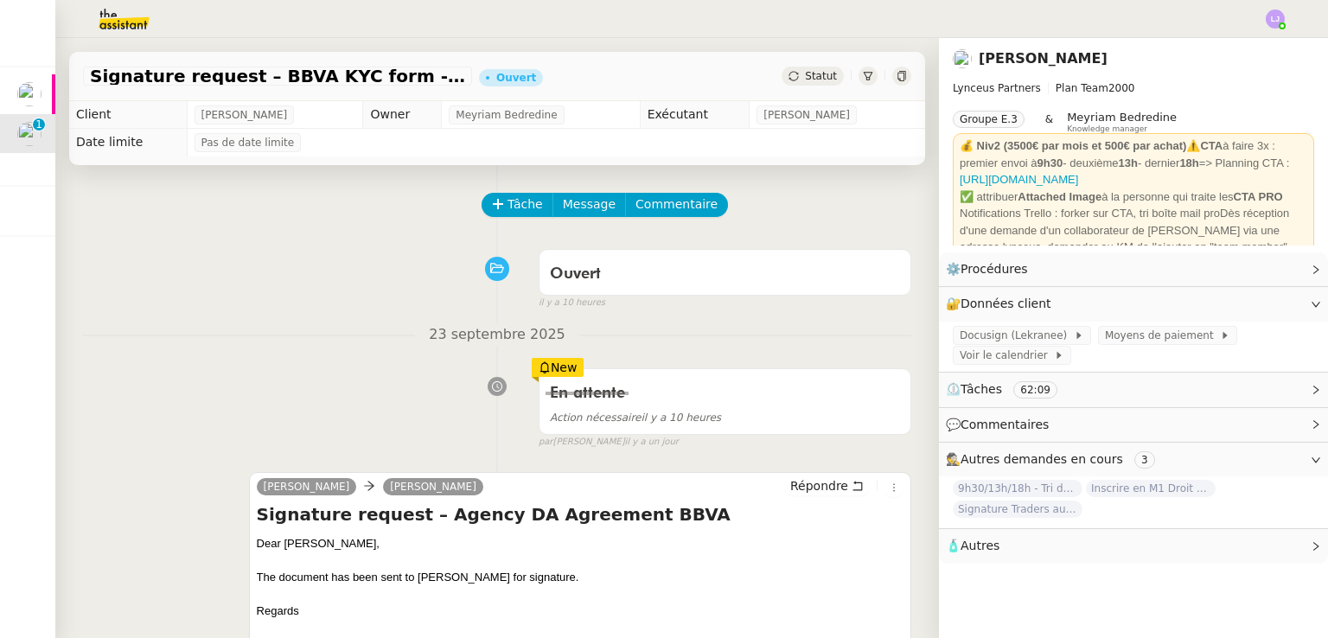
scroll to position [412, 0]
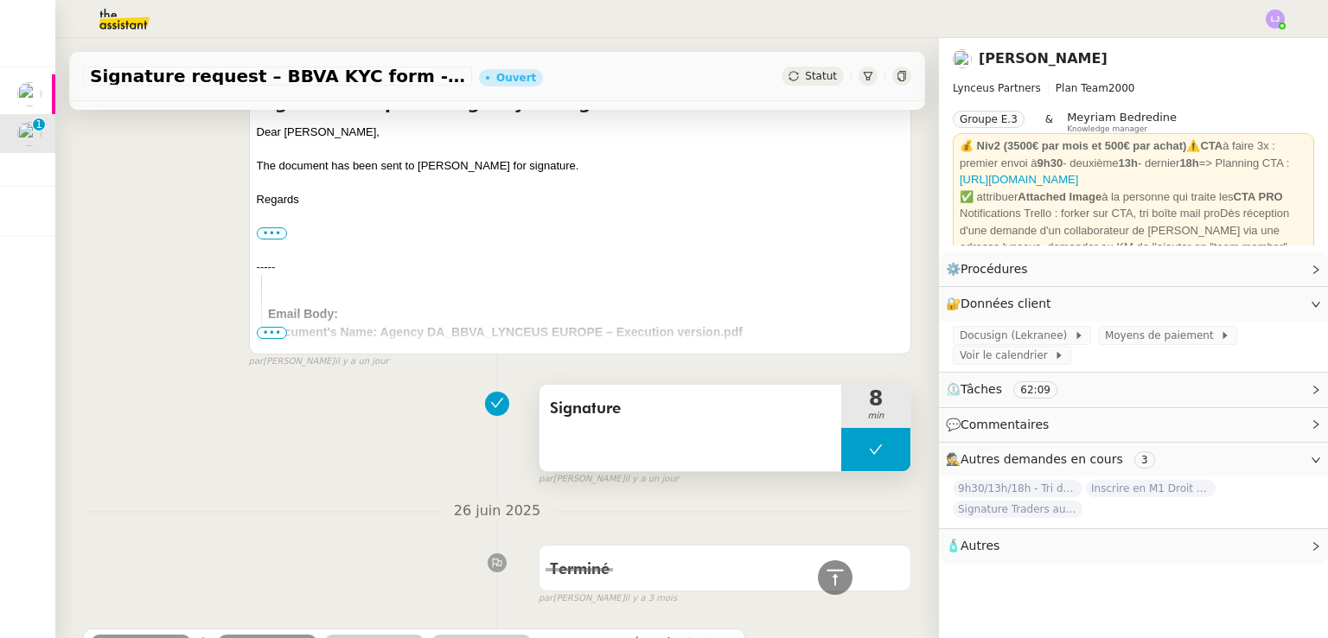
click at [850, 420] on span "min" at bounding box center [875, 416] width 69 height 15
click at [842, 454] on button at bounding box center [875, 449] width 69 height 43
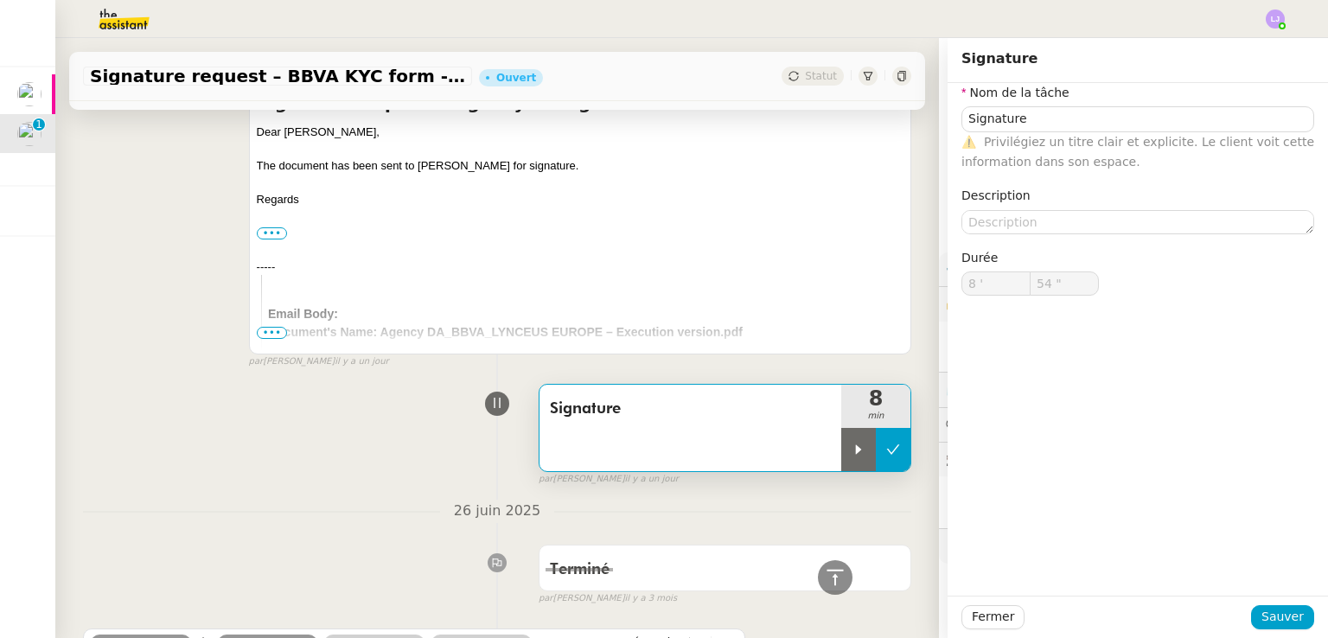
type input "Signature"
type input "8 '"
type input "54 ""
click at [852, 454] on icon at bounding box center [859, 450] width 14 height 14
type input "Signature"
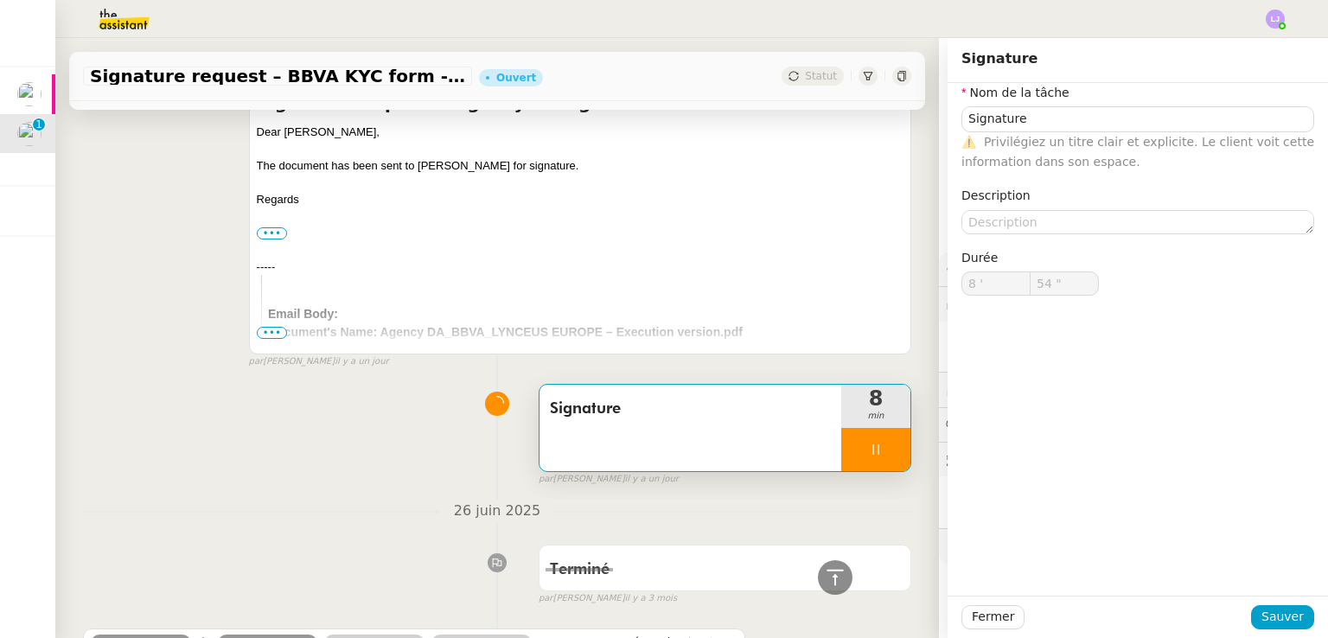
type input "8 '"
type input "54 ""
type input "Signature"
type input "8 '"
type input "54 ""
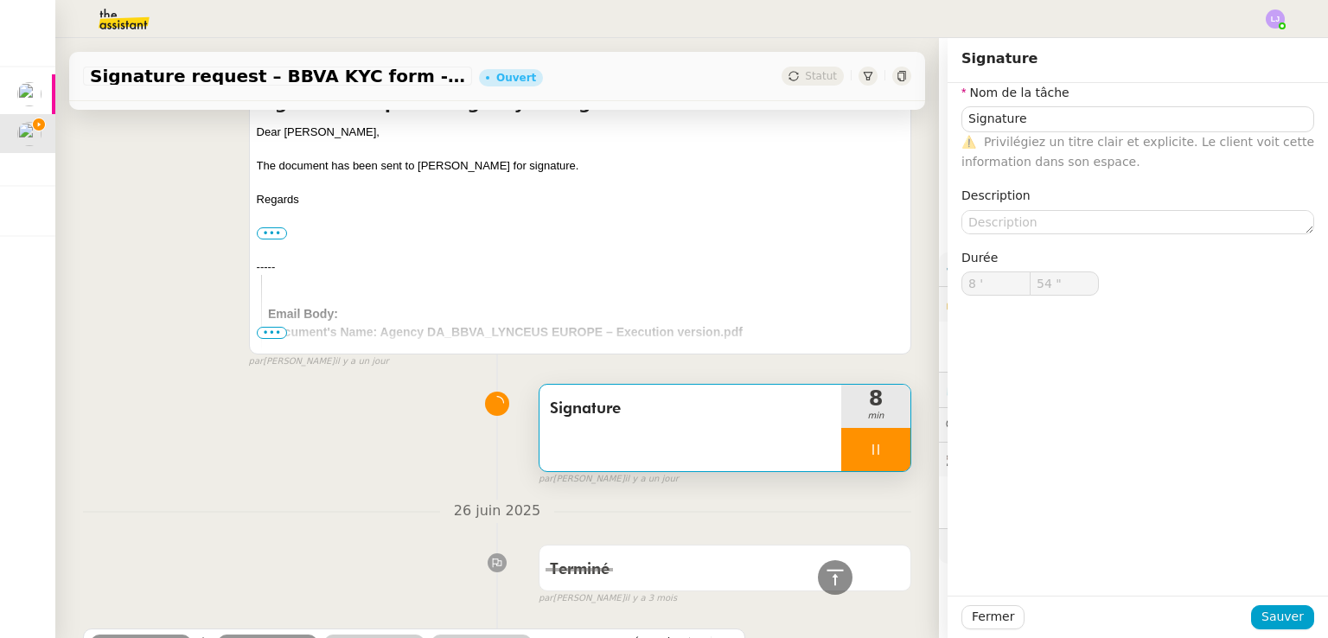
type input "Signature"
type input "8 '"
type input "59 ""
type input "9 '"
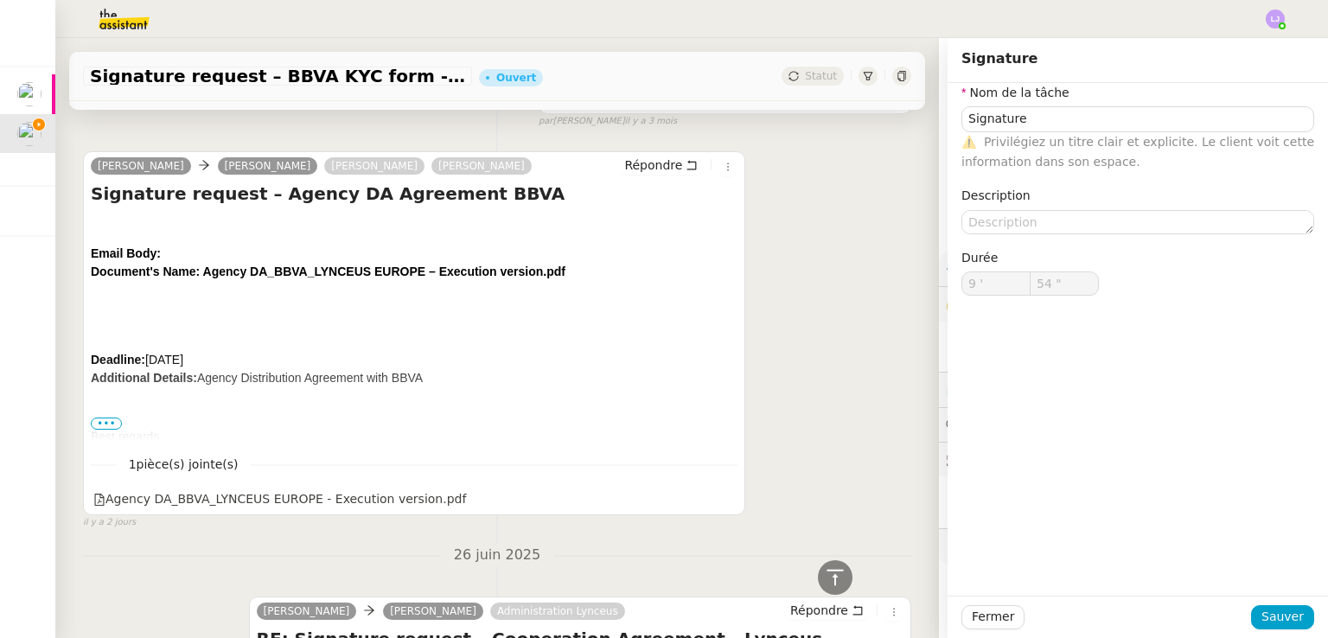
scroll to position [906, 0]
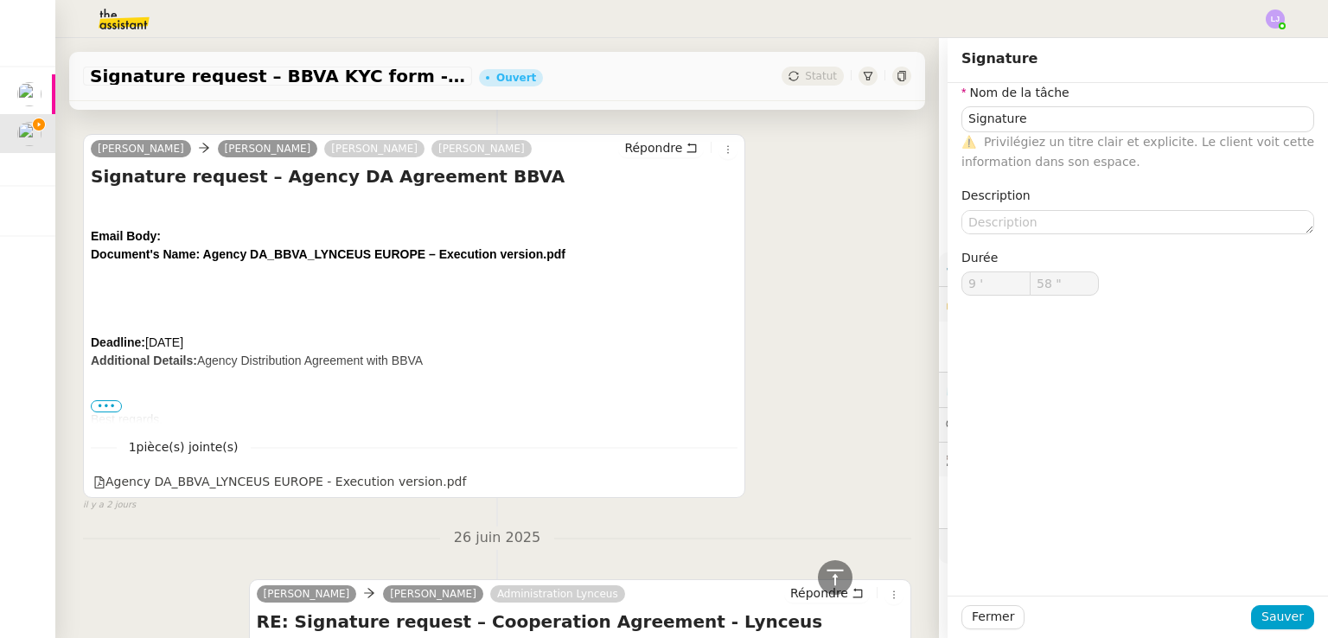
type input "59 ""
type input "10 '"
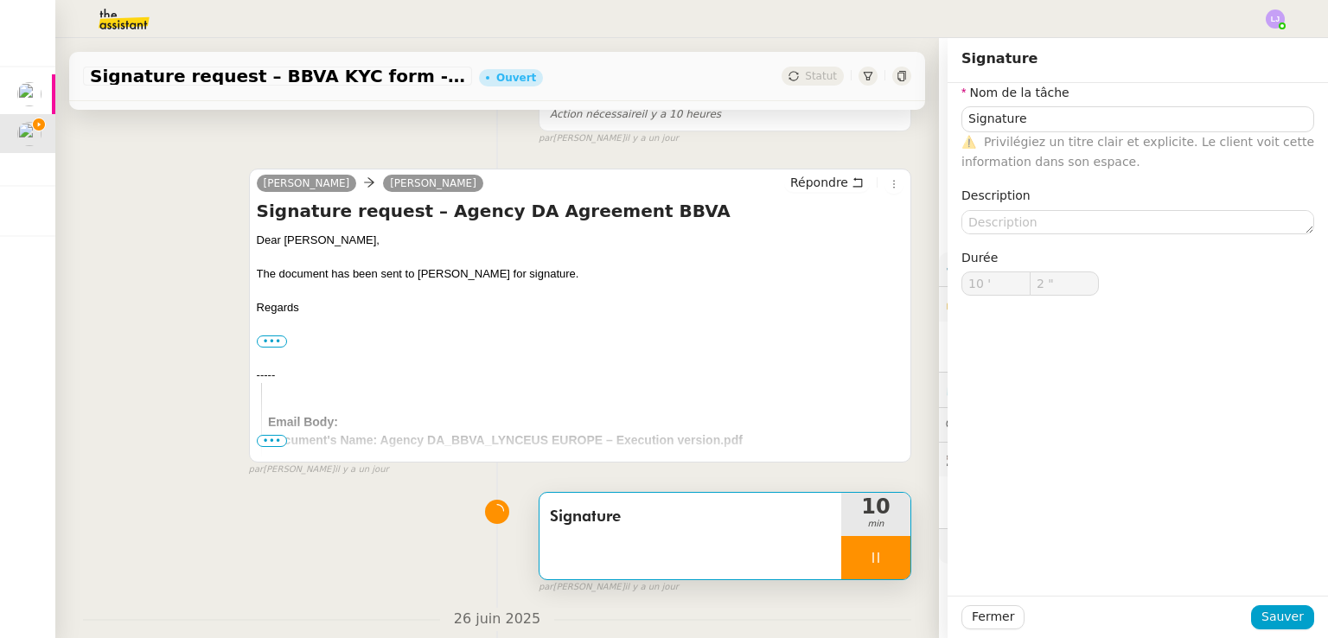
scroll to position [539, 0]
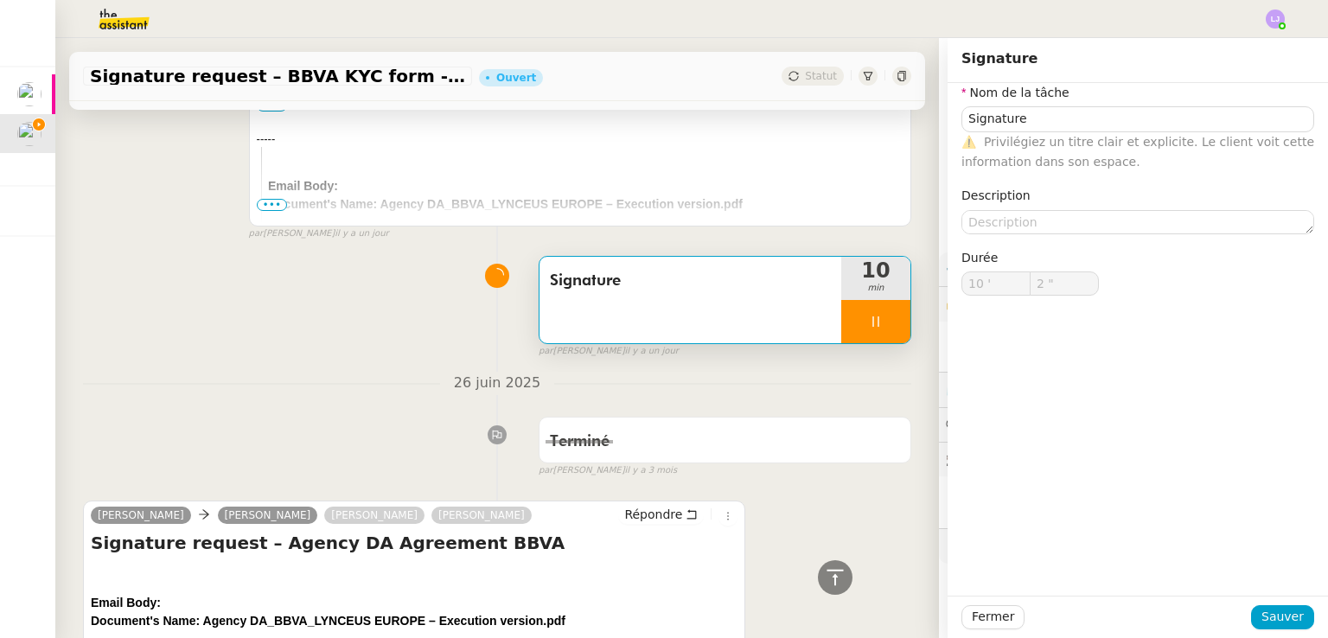
type input "3 ""
click at [856, 330] on div at bounding box center [875, 321] width 69 height 43
type input "Signature"
type input "10 '"
type input "3 ""
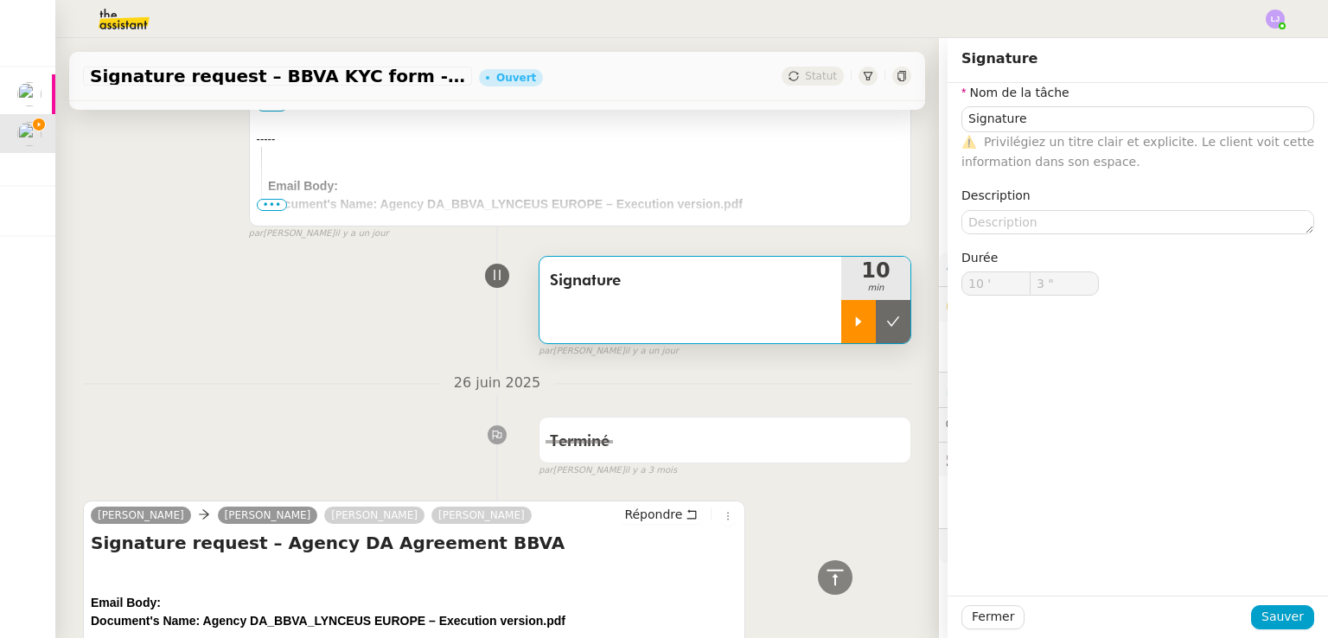
click at [876, 330] on button at bounding box center [893, 321] width 35 height 43
type input "Signature"
type input "10 '"
type input "3 ""
type input "Signature"
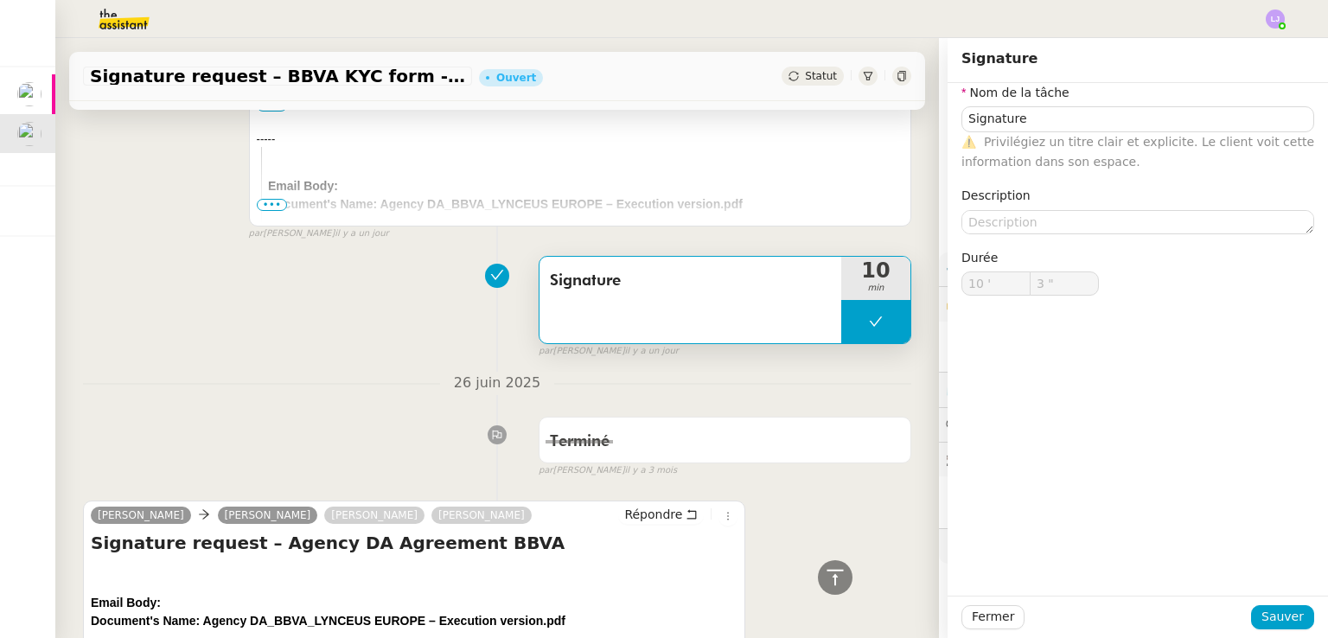
type input "10 '"
type input "3 ""
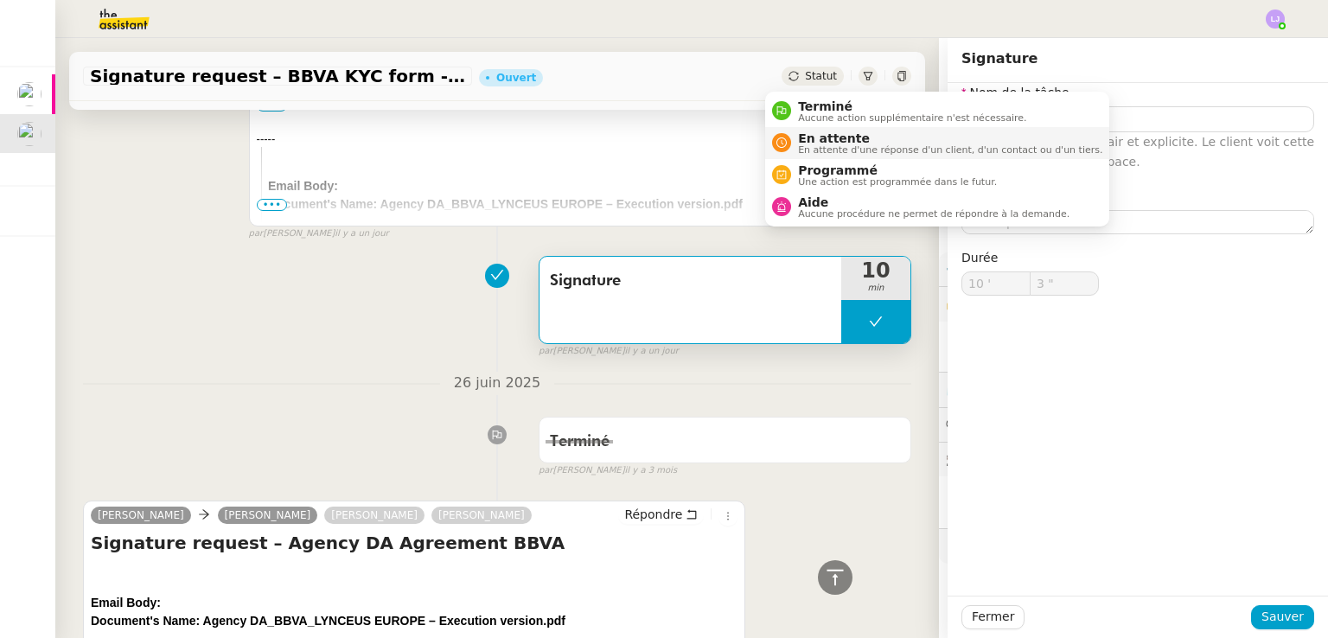
click at [819, 137] on span "En attente" at bounding box center [950, 138] width 304 height 14
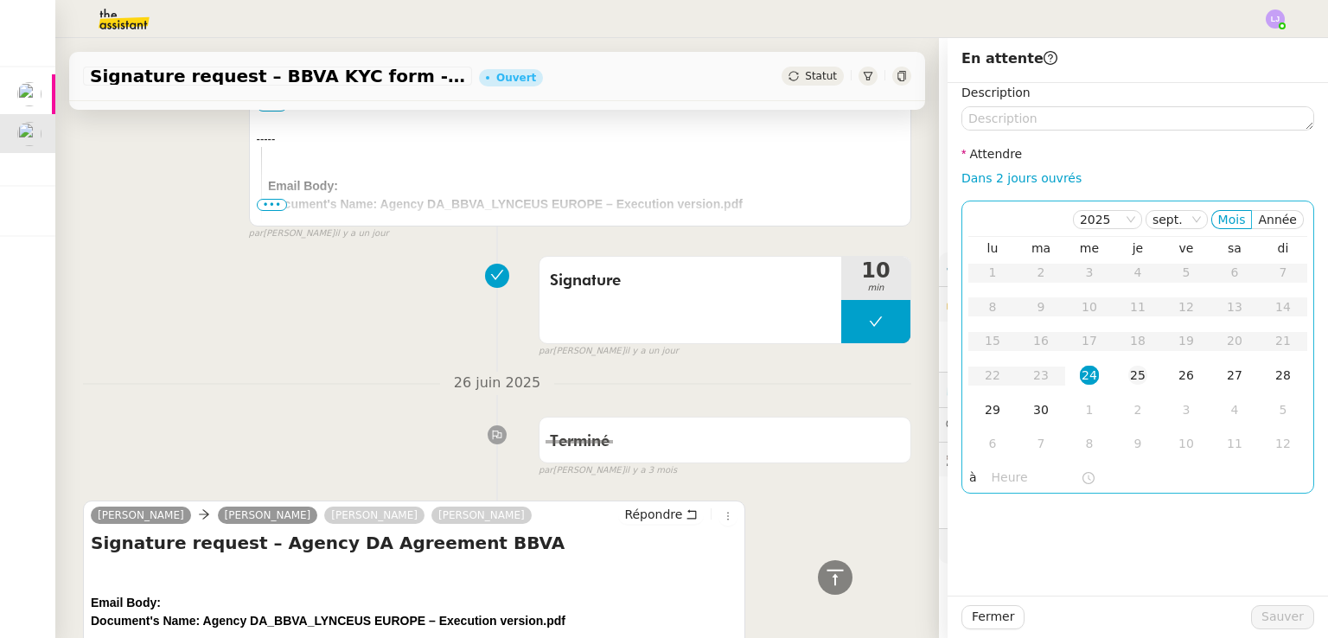
click at [1114, 378] on td "25" at bounding box center [1138, 376] width 48 height 35
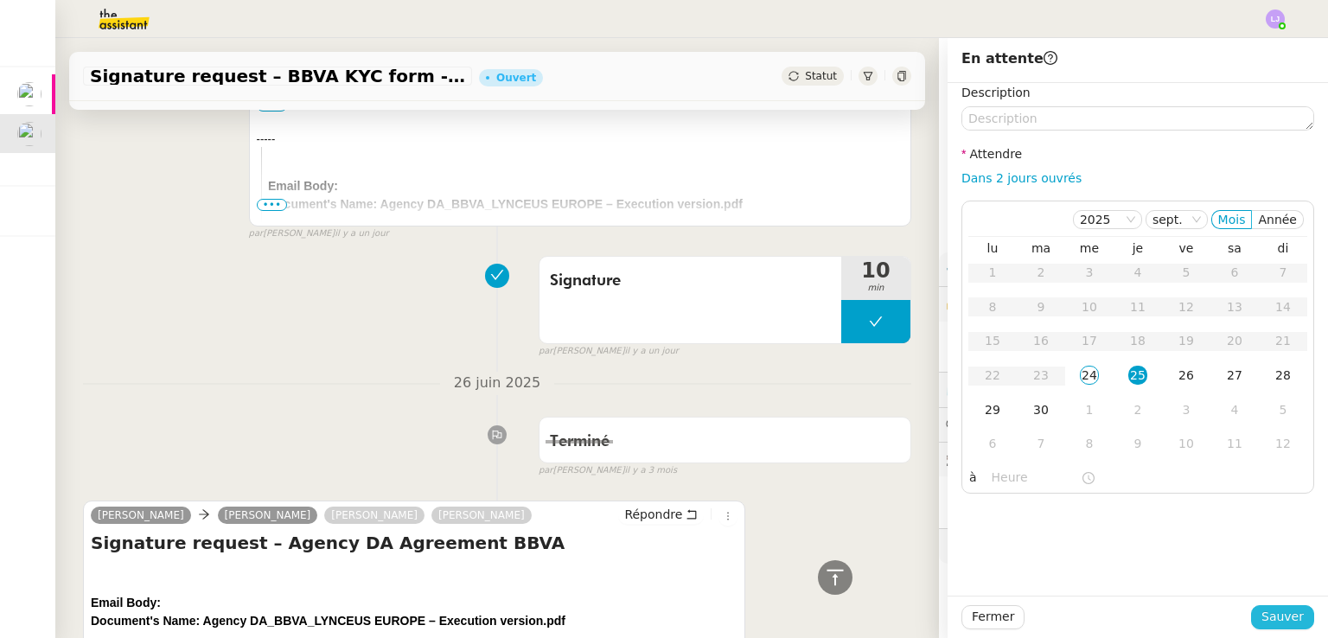
click at [1268, 617] on span "Sauver" at bounding box center [1282, 617] width 42 height 20
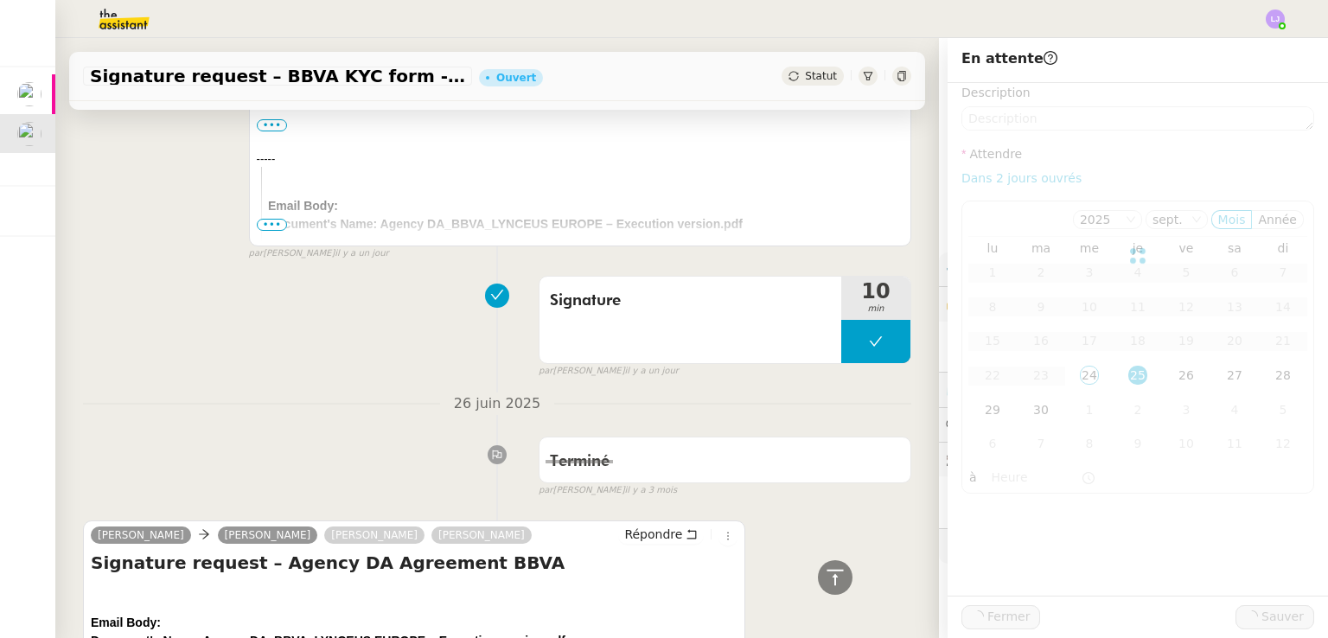
scroll to position [560, 0]
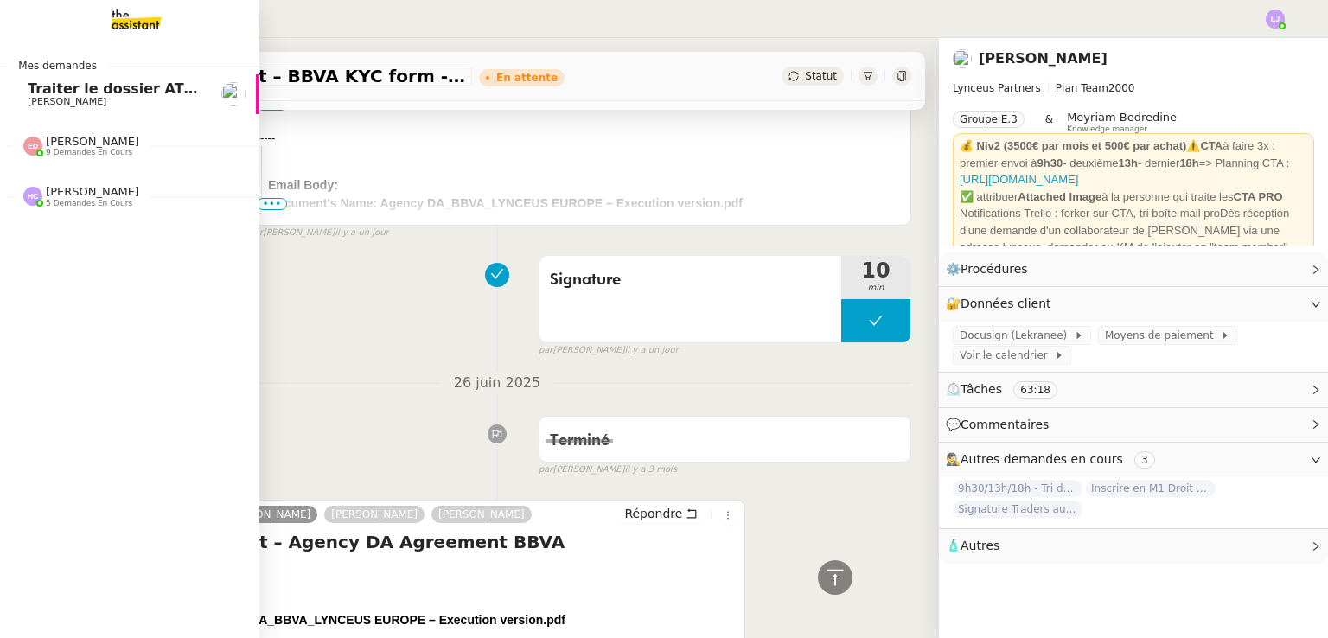
click at [36, 93] on span "Traiter le dossier ATOL" at bounding box center [116, 88] width 176 height 16
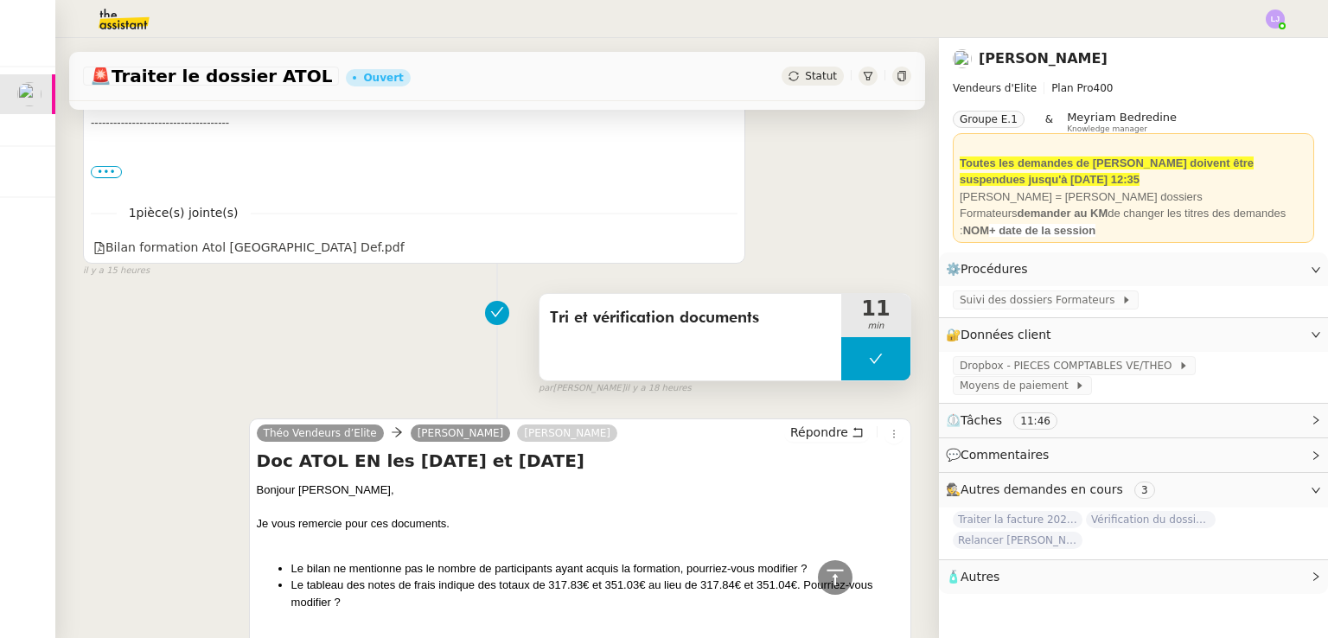
click at [841, 354] on button at bounding box center [875, 358] width 69 height 43
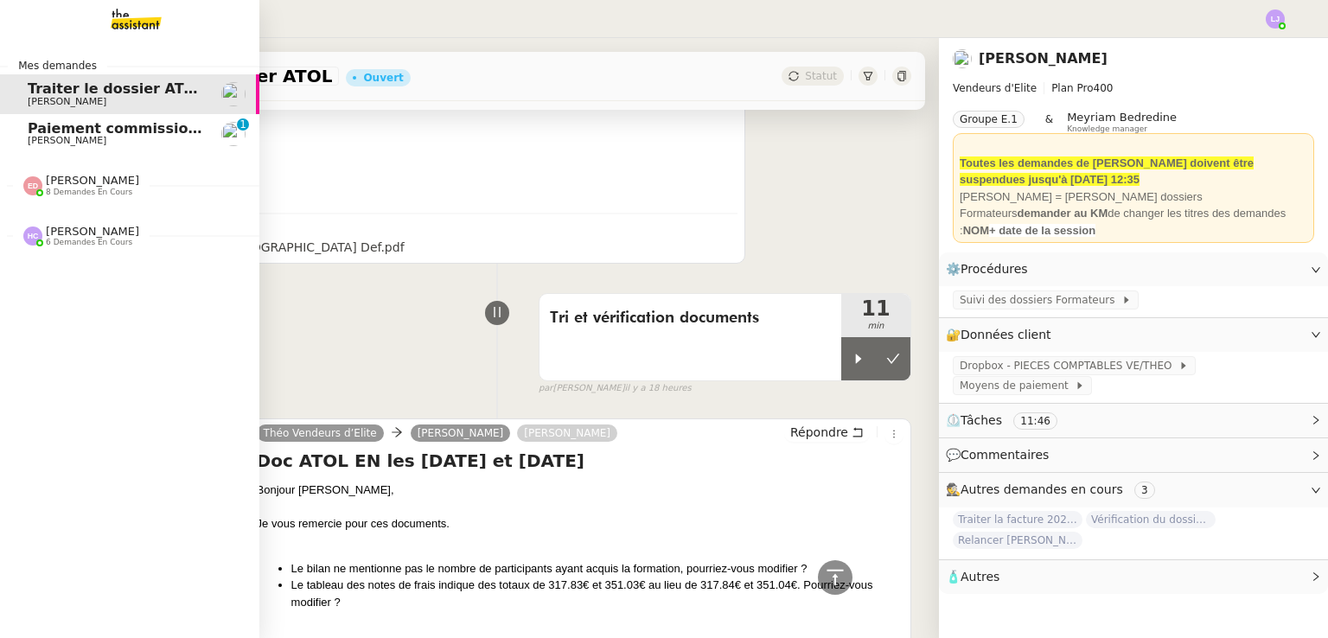
click at [80, 133] on span "Paiement commission [PERSON_NAME]" at bounding box center [179, 128] width 303 height 16
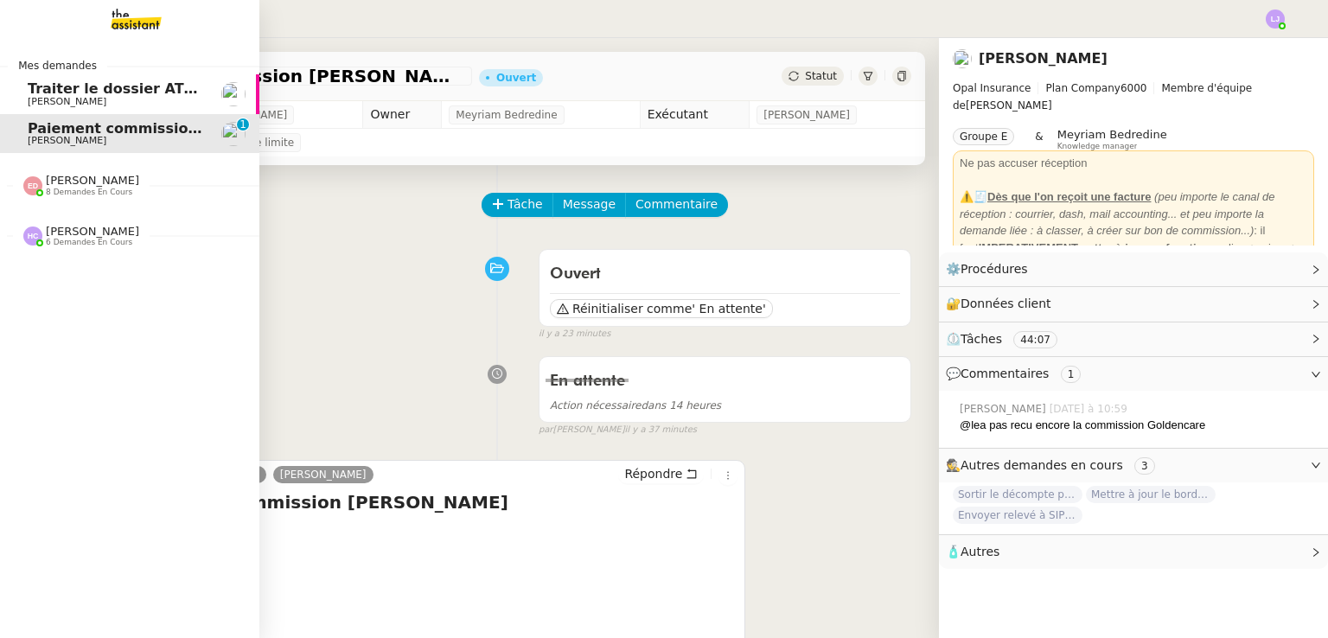
click at [150, 94] on span "Traiter le dossier ATOL" at bounding box center [116, 88] width 176 height 16
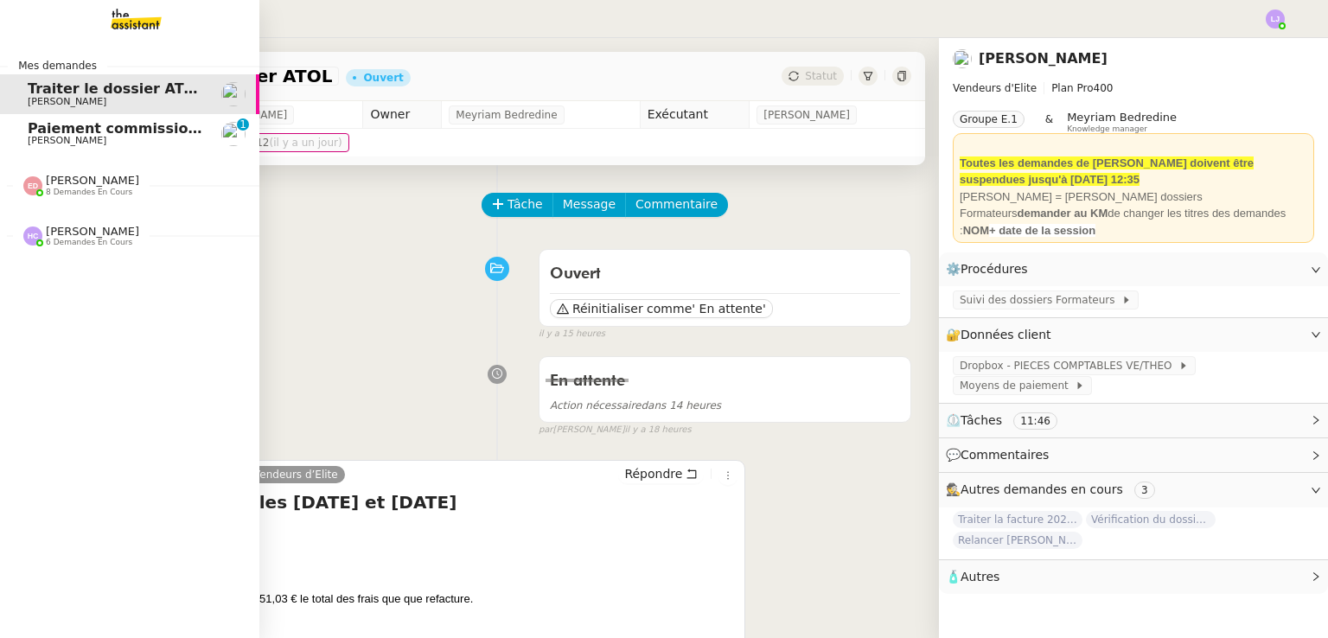
click at [28, 137] on span "[PERSON_NAME]" at bounding box center [67, 140] width 79 height 11
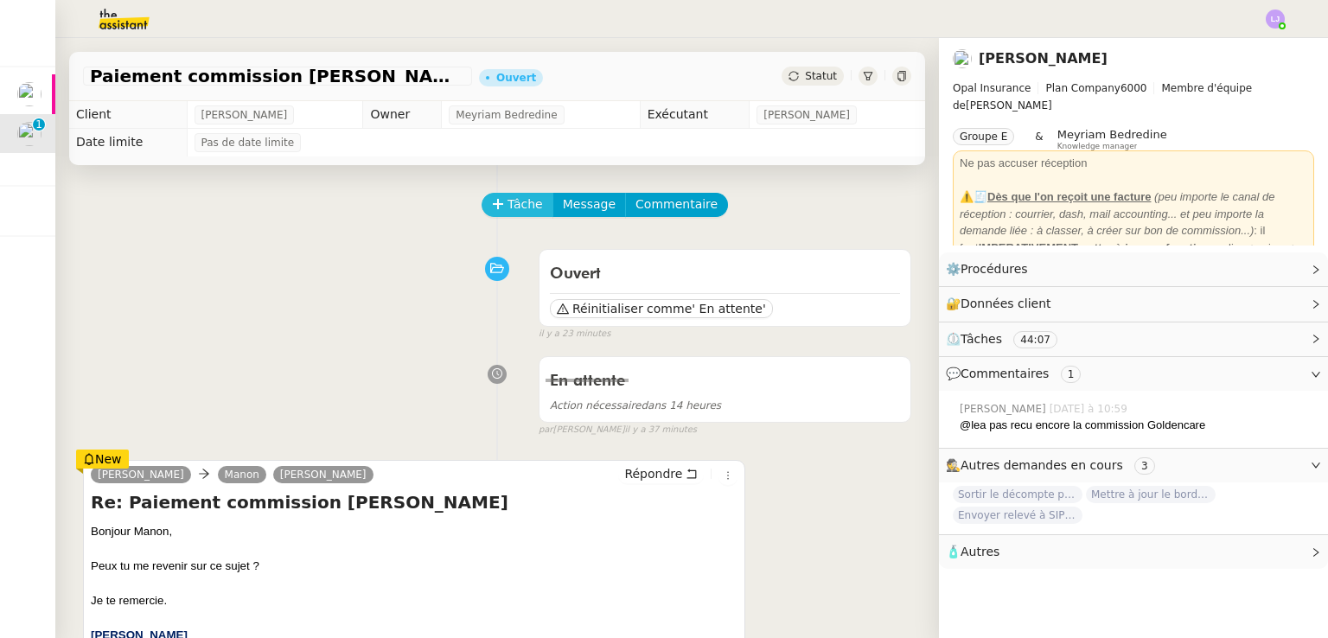
click at [492, 210] on icon at bounding box center [498, 204] width 12 height 12
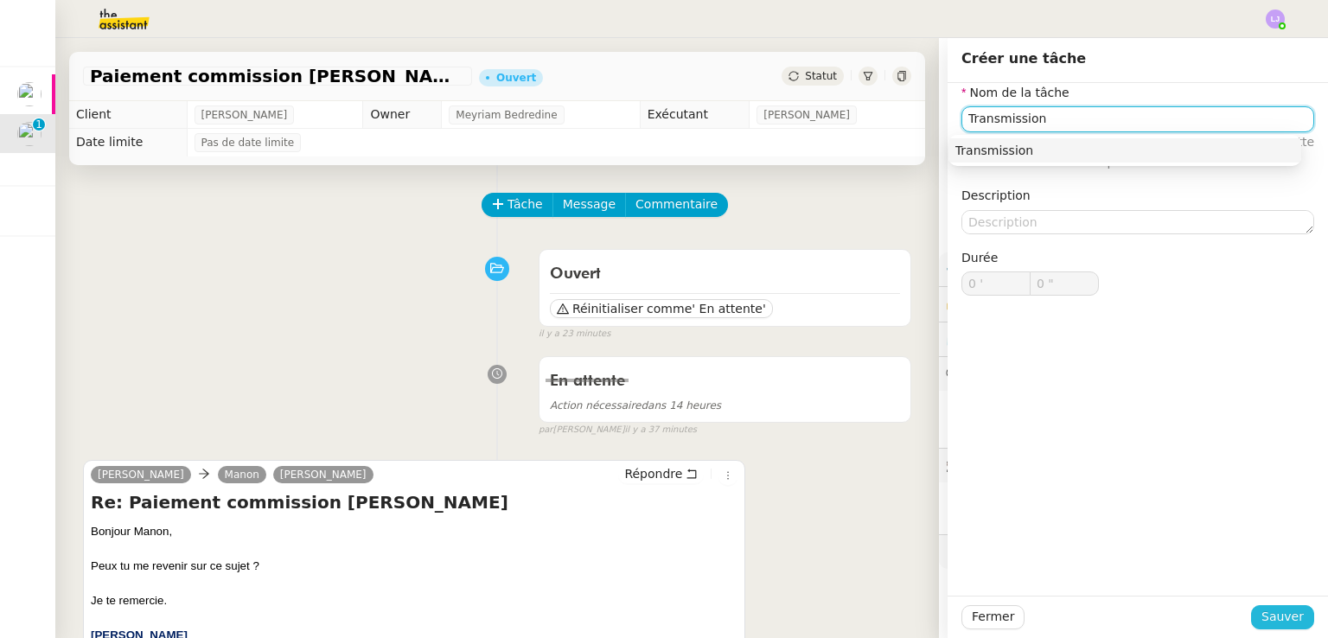
type input "Transmission"
click at [1261, 615] on span "Sauver" at bounding box center [1282, 617] width 42 height 20
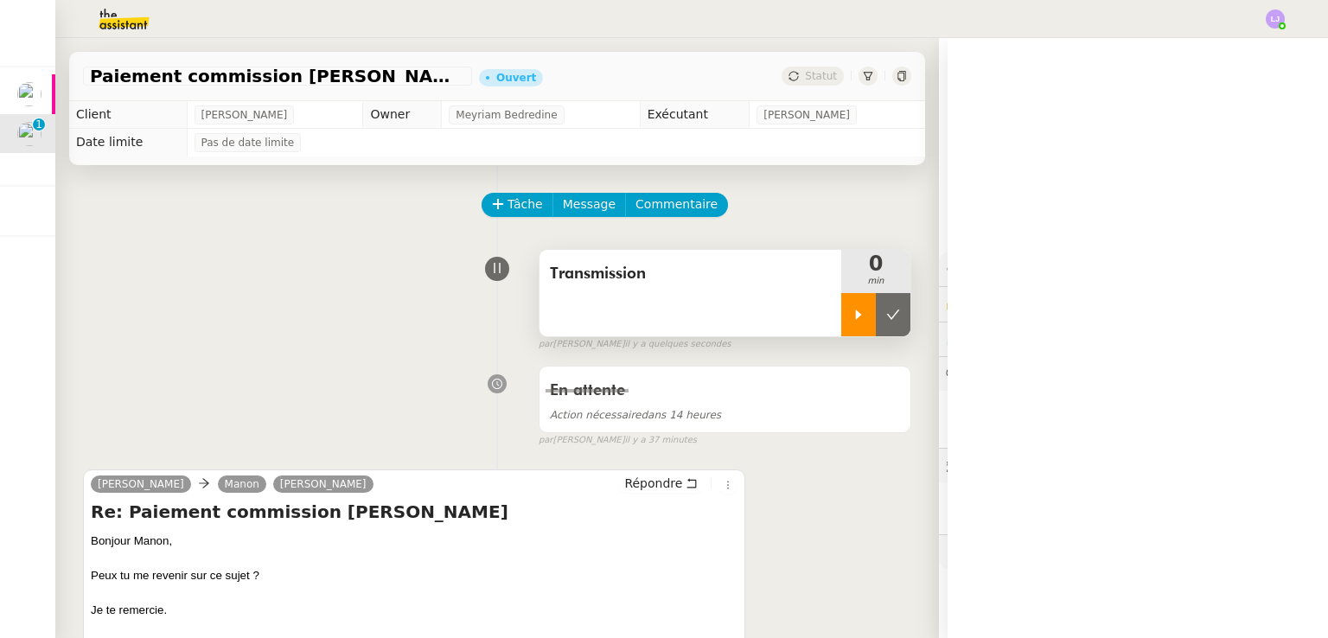
click at [841, 316] on div at bounding box center [858, 314] width 35 height 43
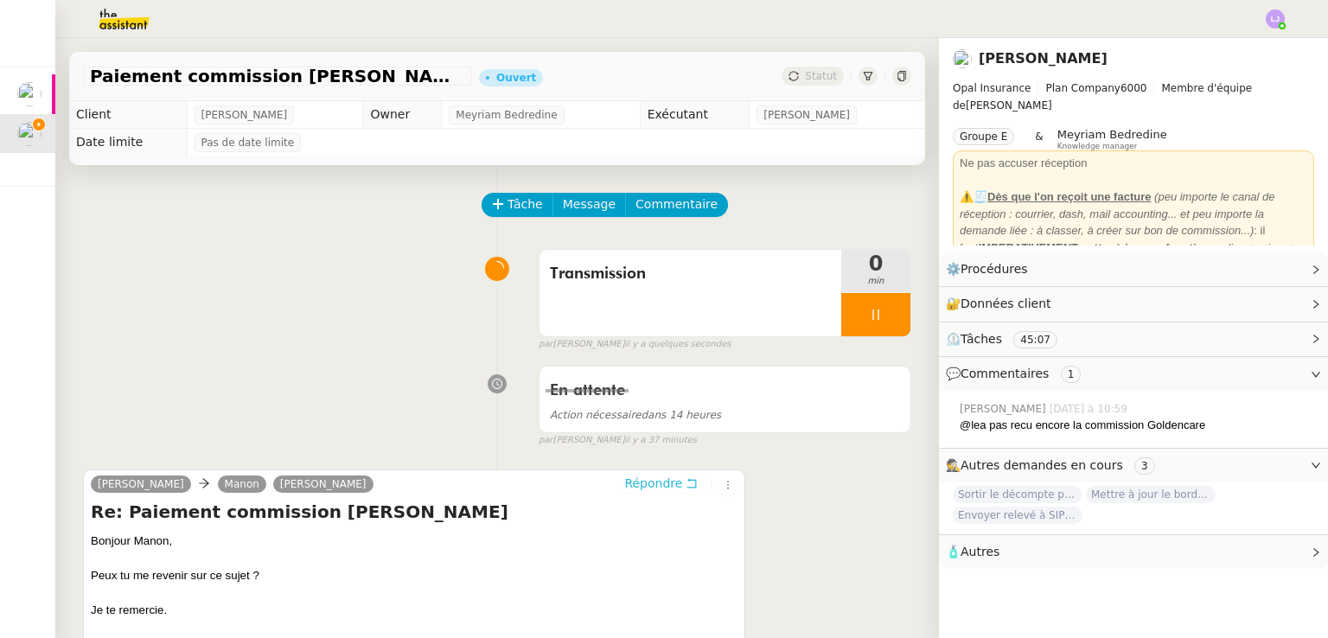
click at [629, 483] on span "Répondre" at bounding box center [653, 483] width 58 height 17
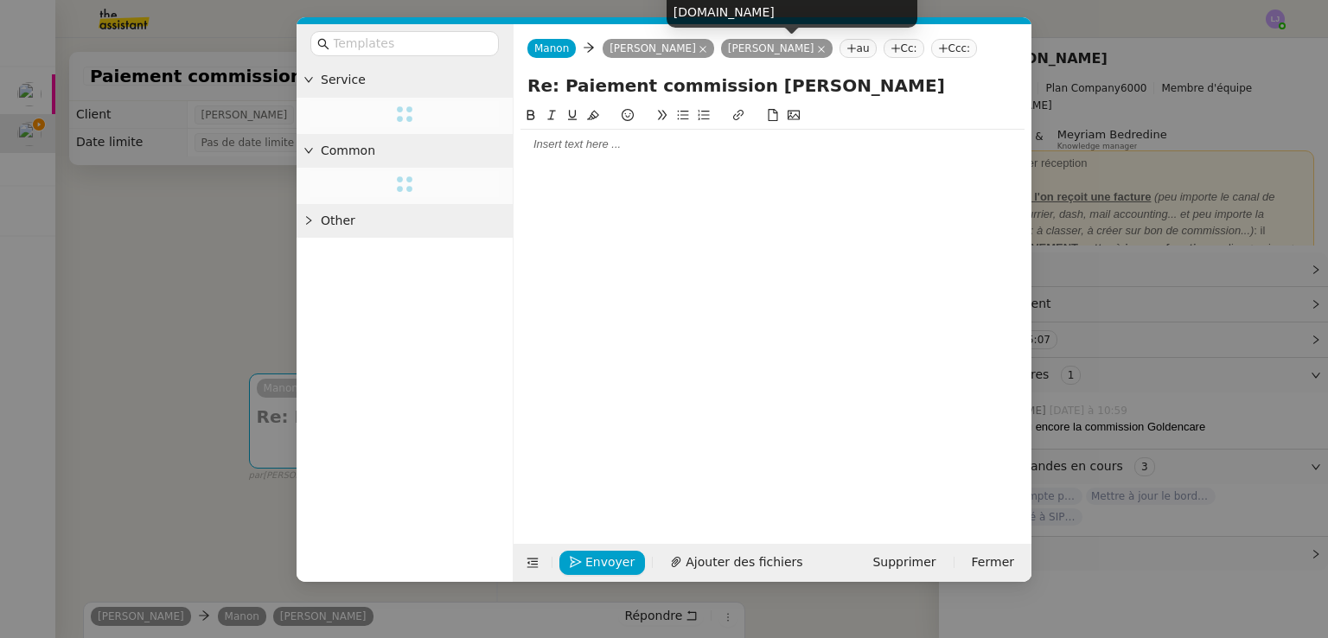
click at [817, 49] on icon at bounding box center [821, 49] width 9 height 9
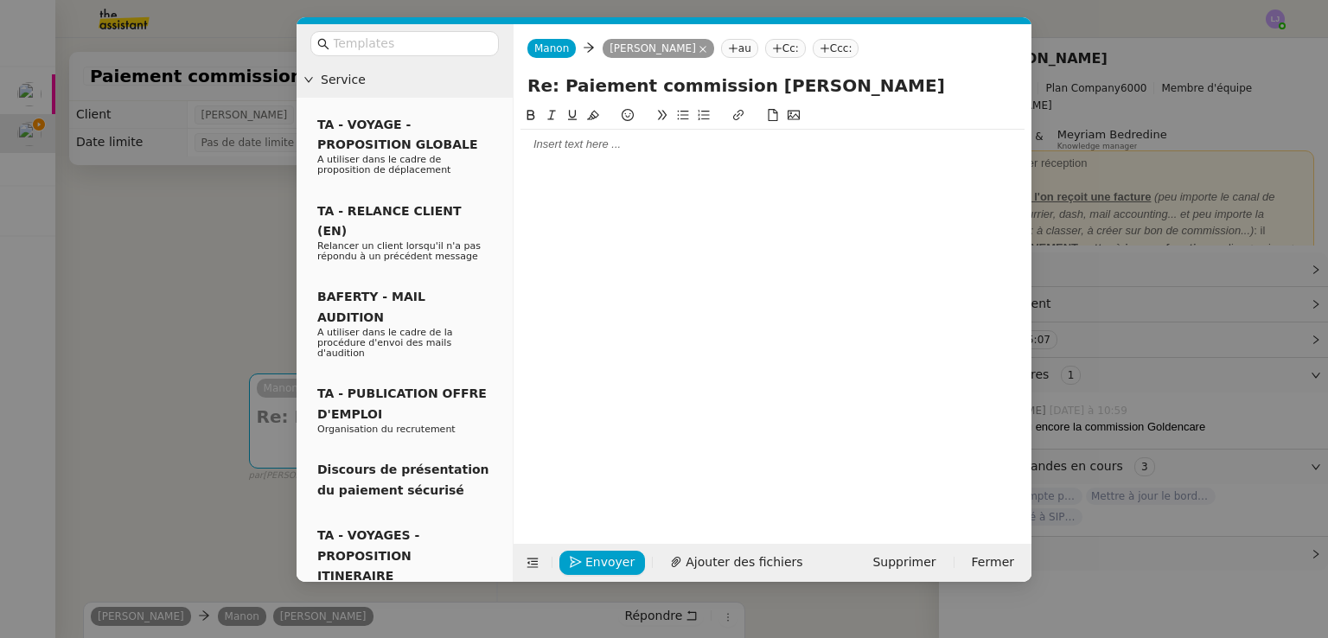
click at [195, 196] on nz-modal-container "Service TA - VOYAGE - PROPOSITION GLOBALE A utiliser dans le cadre de propositi…" at bounding box center [664, 319] width 1328 height 638
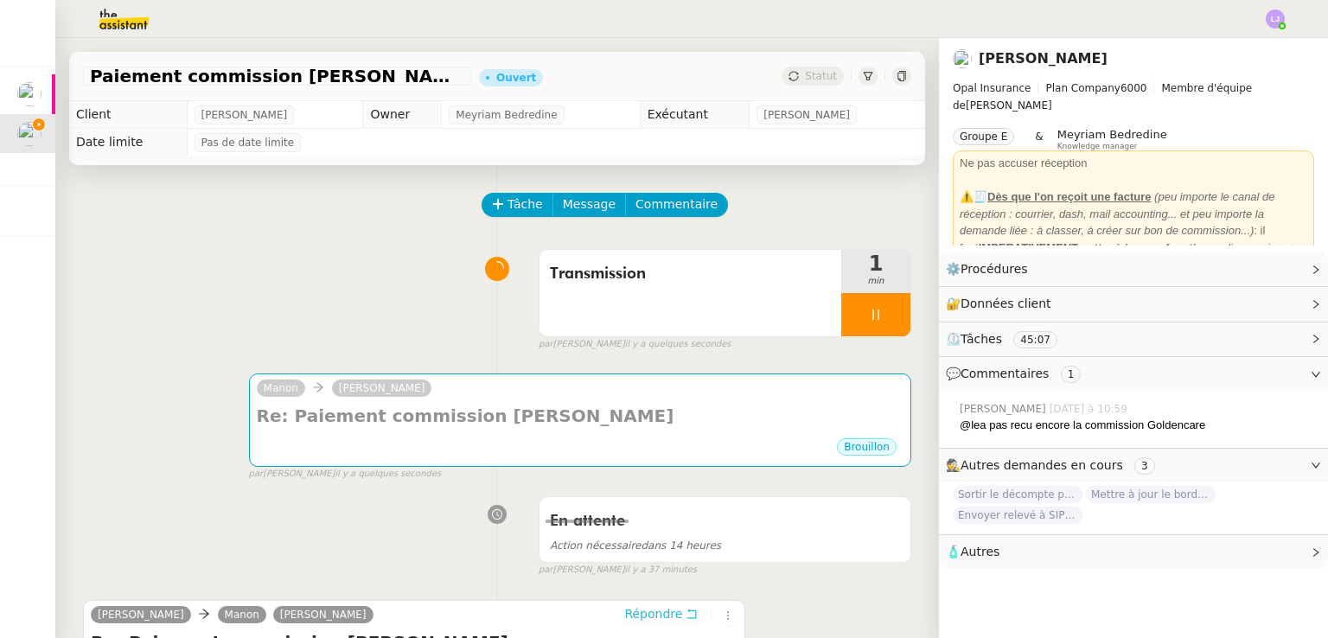
scroll to position [446, 0]
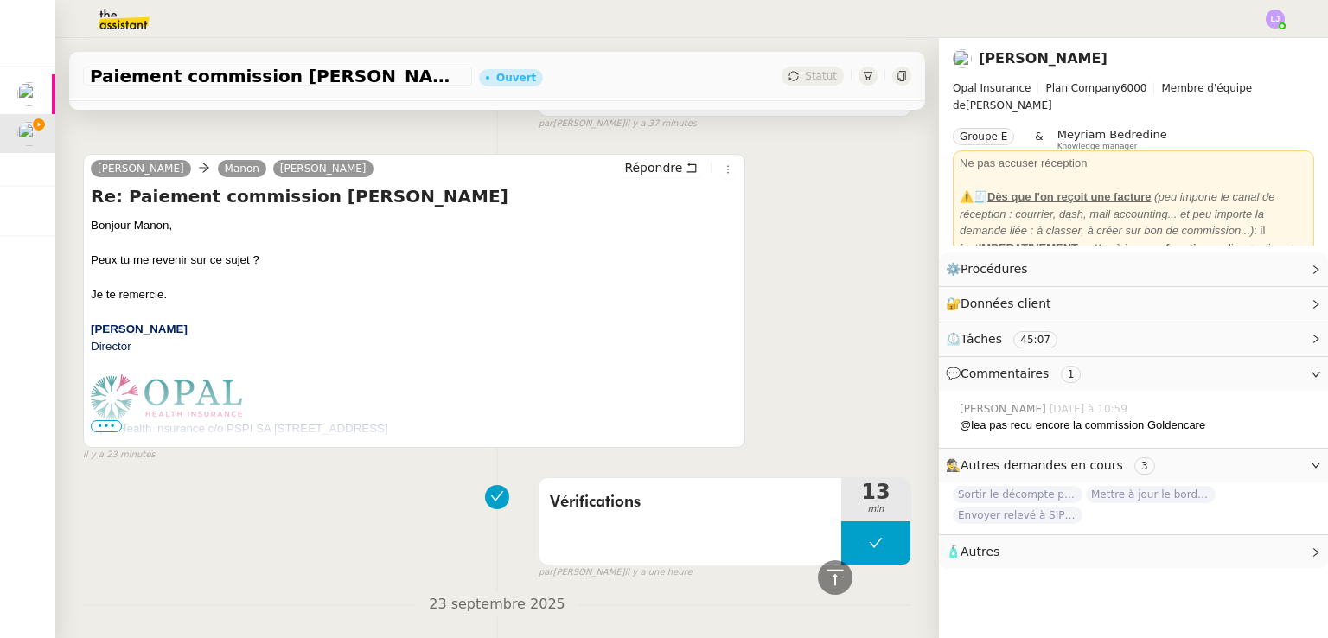
click at [110, 426] on span "•••" at bounding box center [106, 426] width 31 height 12
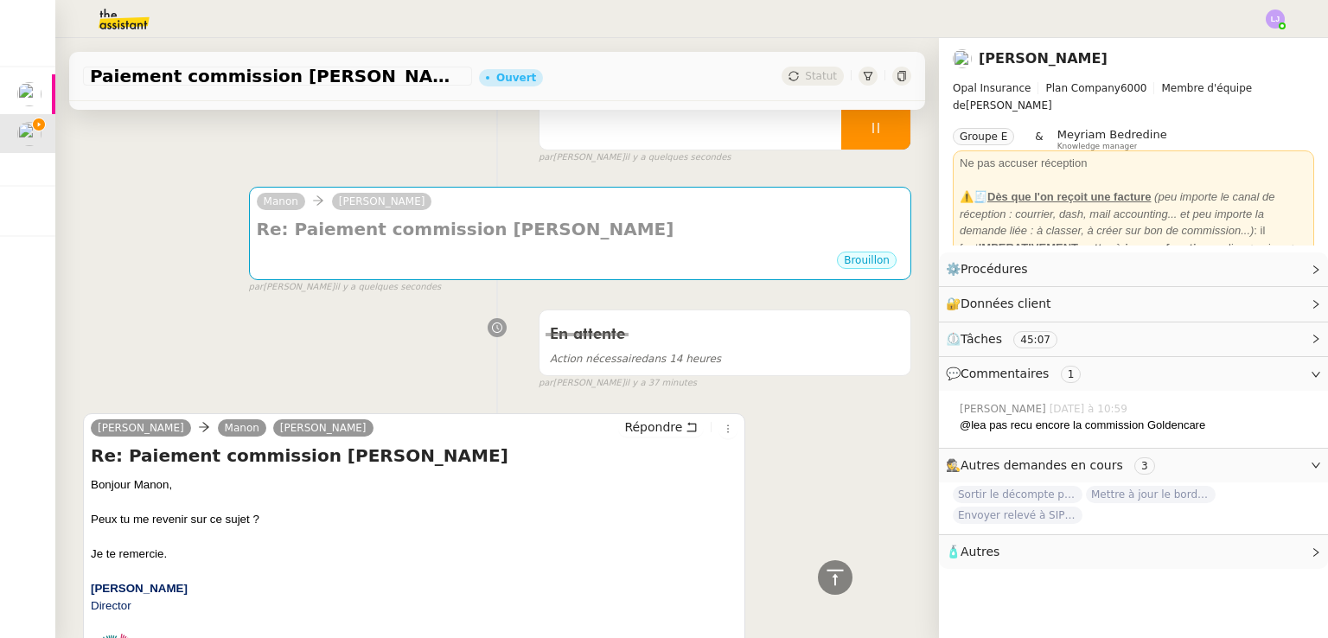
scroll to position [0, 0]
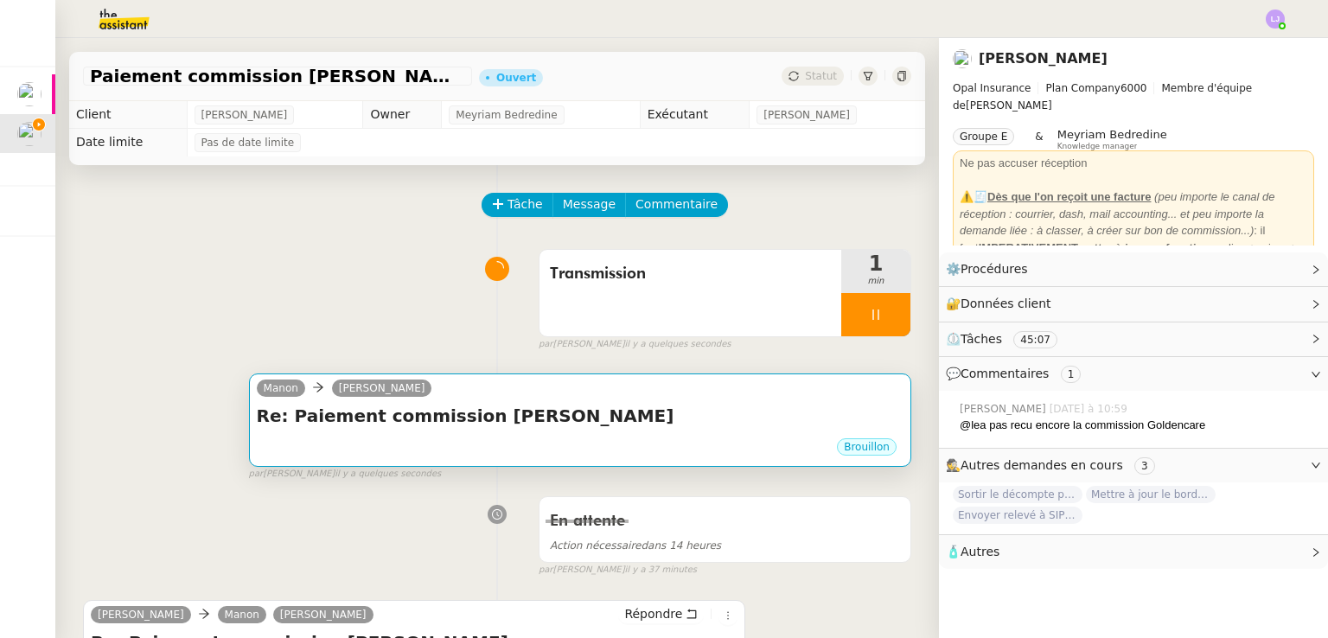
click at [533, 407] on h4 "Re: Paiement commission [PERSON_NAME]" at bounding box center [580, 416] width 647 height 24
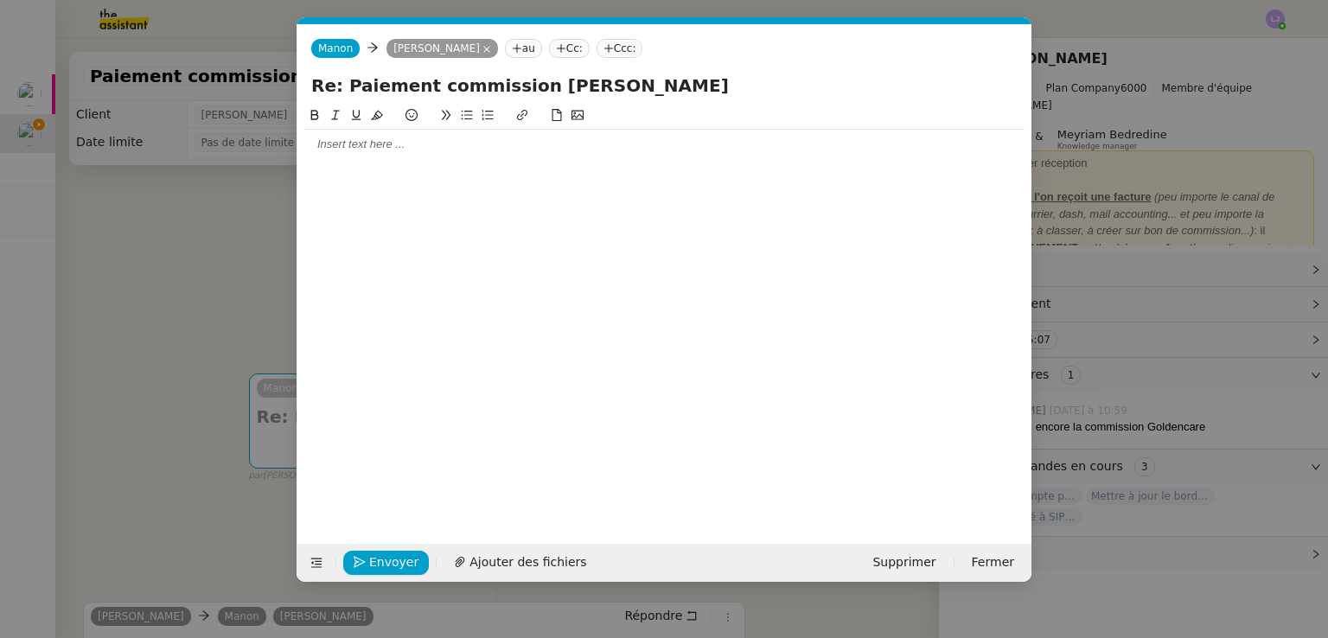
scroll to position [0, 36]
click at [425, 152] on div at bounding box center [664, 145] width 720 height 16
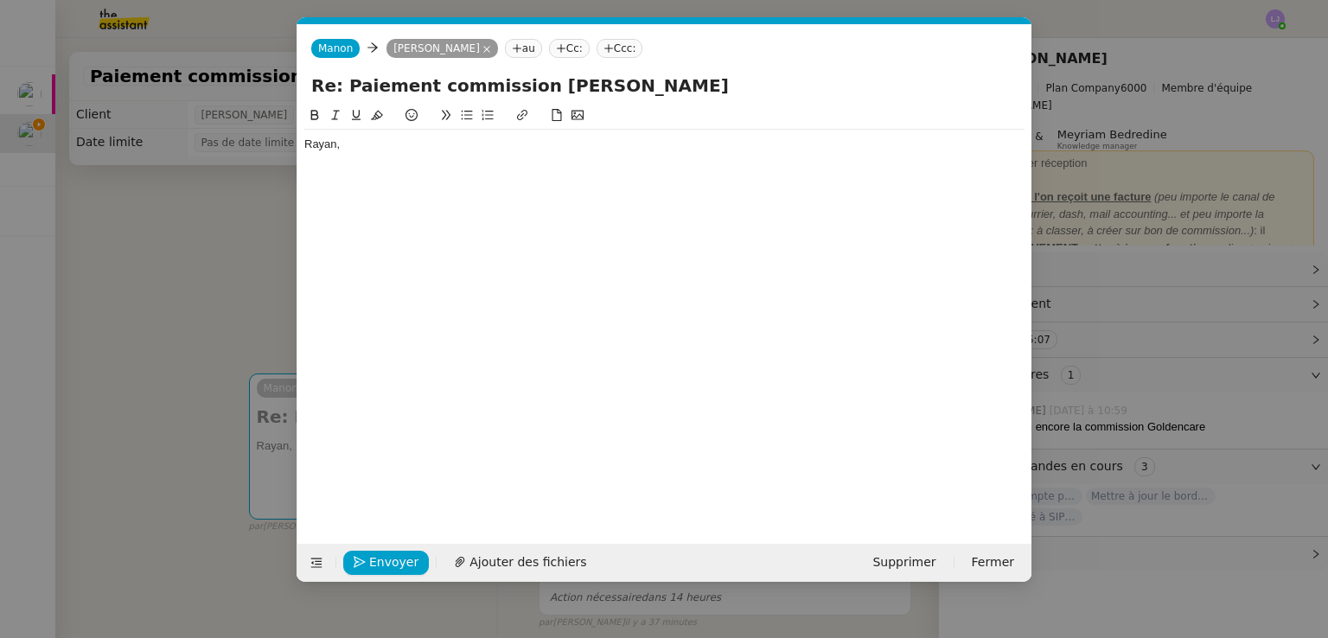
click at [1063, 493] on nz-modal-container "Service TA - VOYAGE - PROPOSITION GLOBALE A utiliser dans le cadre de propositi…" at bounding box center [664, 319] width 1328 height 638
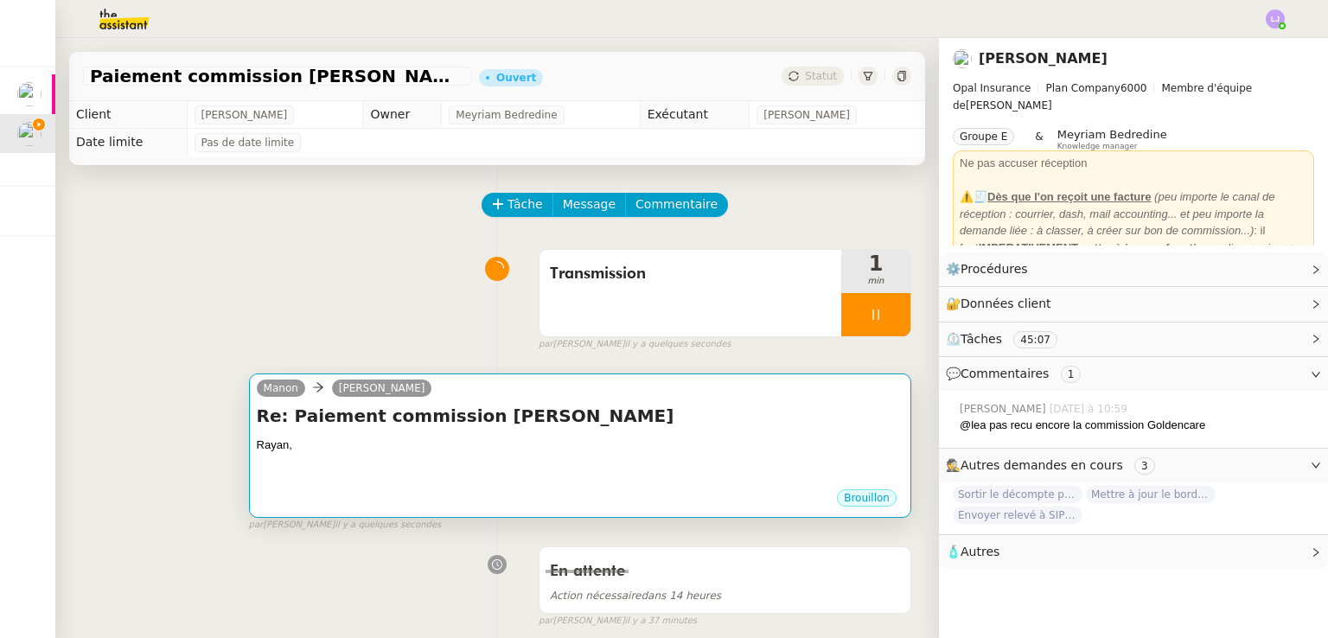
click at [718, 447] on div "Rayan," at bounding box center [580, 445] width 647 height 17
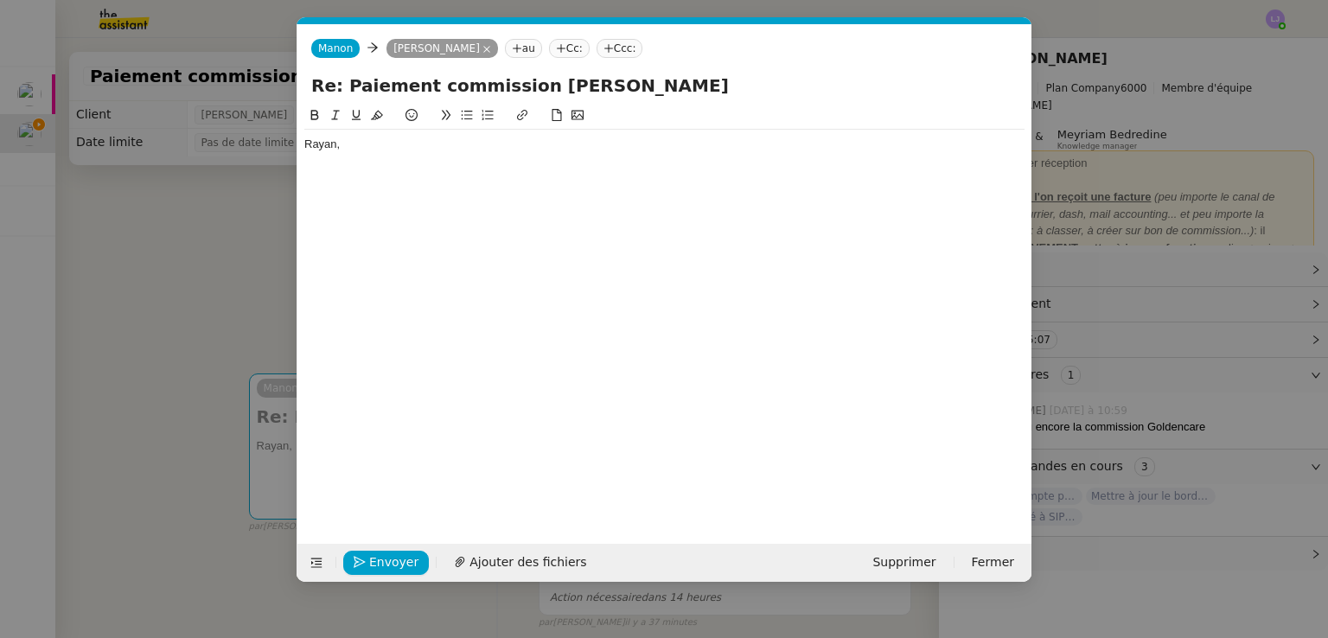
click at [393, 161] on div at bounding box center [664, 161] width 720 height 16
click at [318, 177] on div "JE continue de vérifier régulièrement mais je ne trouve pas de trace de commiss…" at bounding box center [664, 177] width 720 height 16
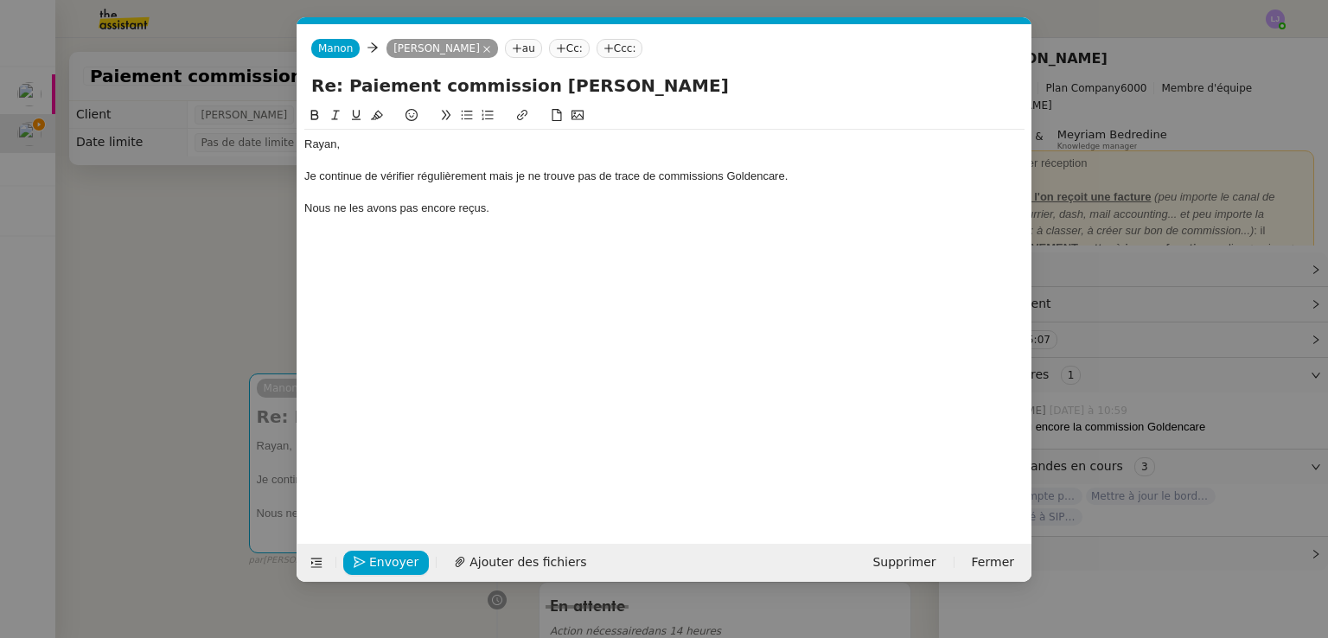
click at [1059, 401] on nz-modal-container "Service TA - VOYAGE - PROPOSITION GLOBALE A utiliser dans le cadre de propositi…" at bounding box center [664, 319] width 1328 height 638
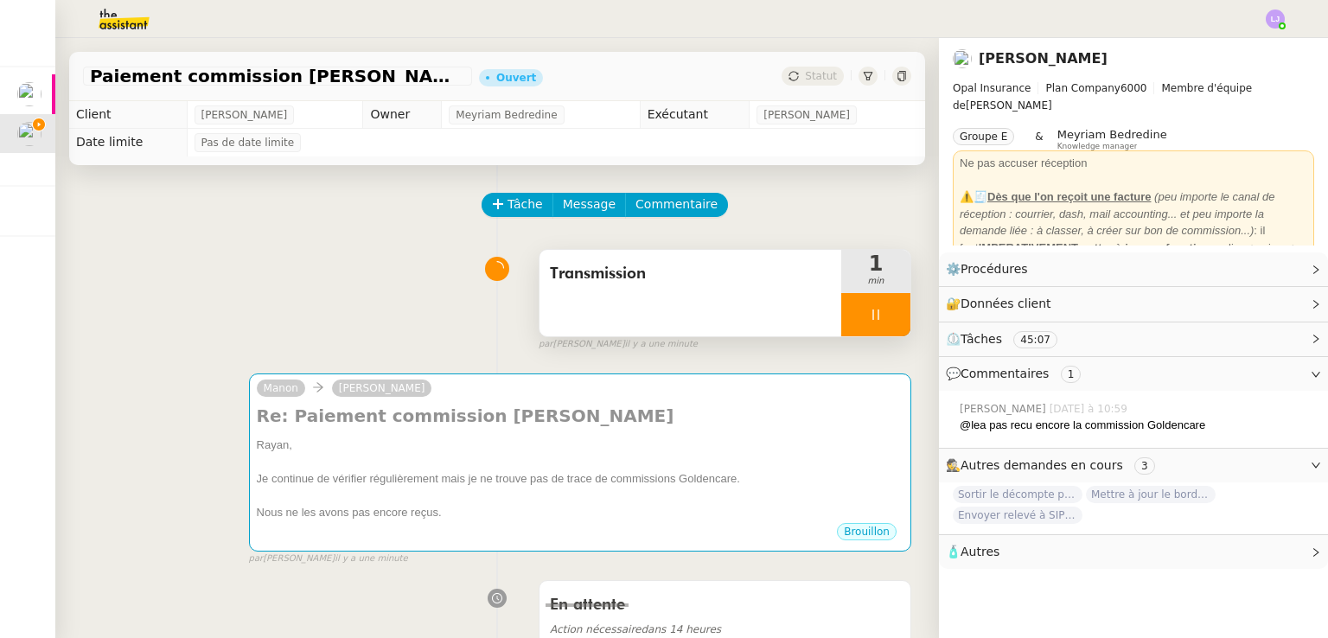
click at [869, 321] on icon at bounding box center [876, 315] width 14 height 14
click at [876, 322] on button at bounding box center [893, 314] width 35 height 43
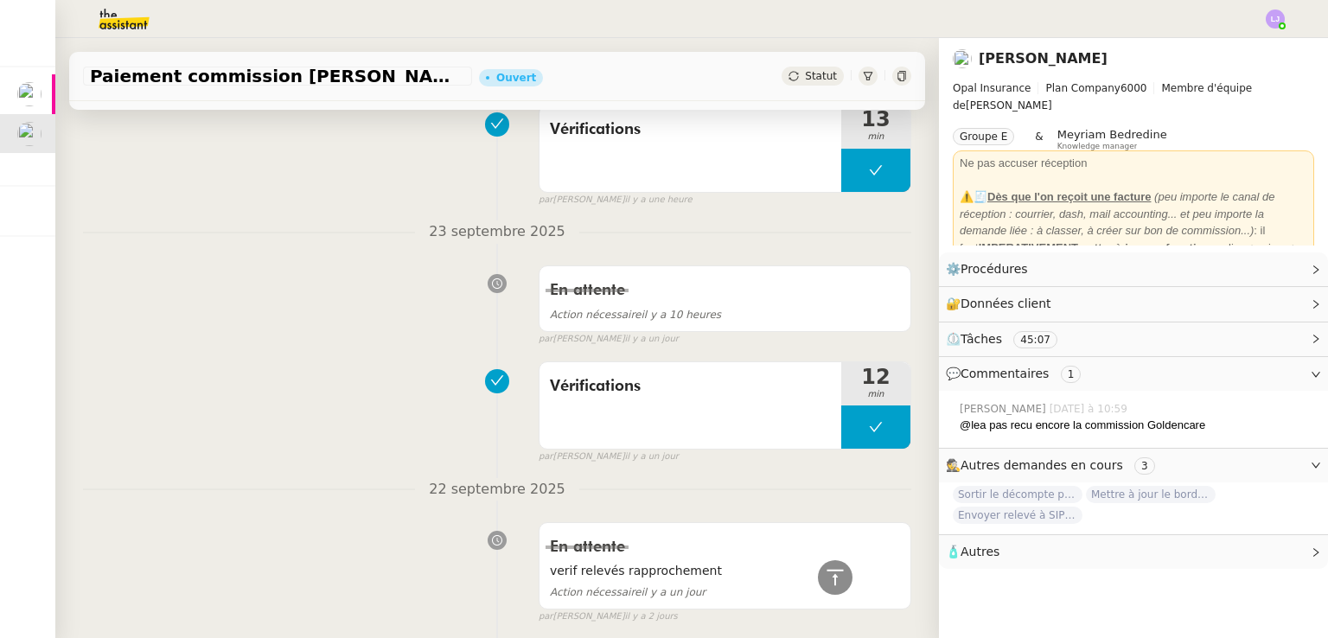
scroll to position [1490, 0]
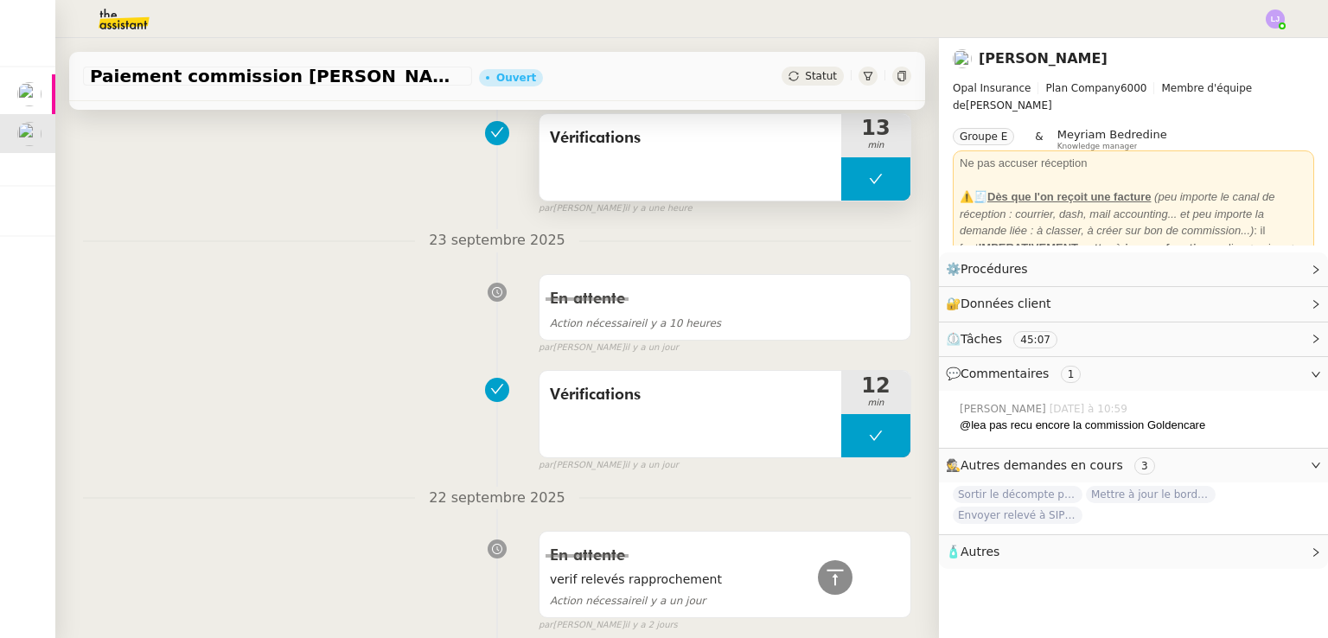
click at [828, 201] on div "Vérifications 13 min" at bounding box center [725, 157] width 373 height 88
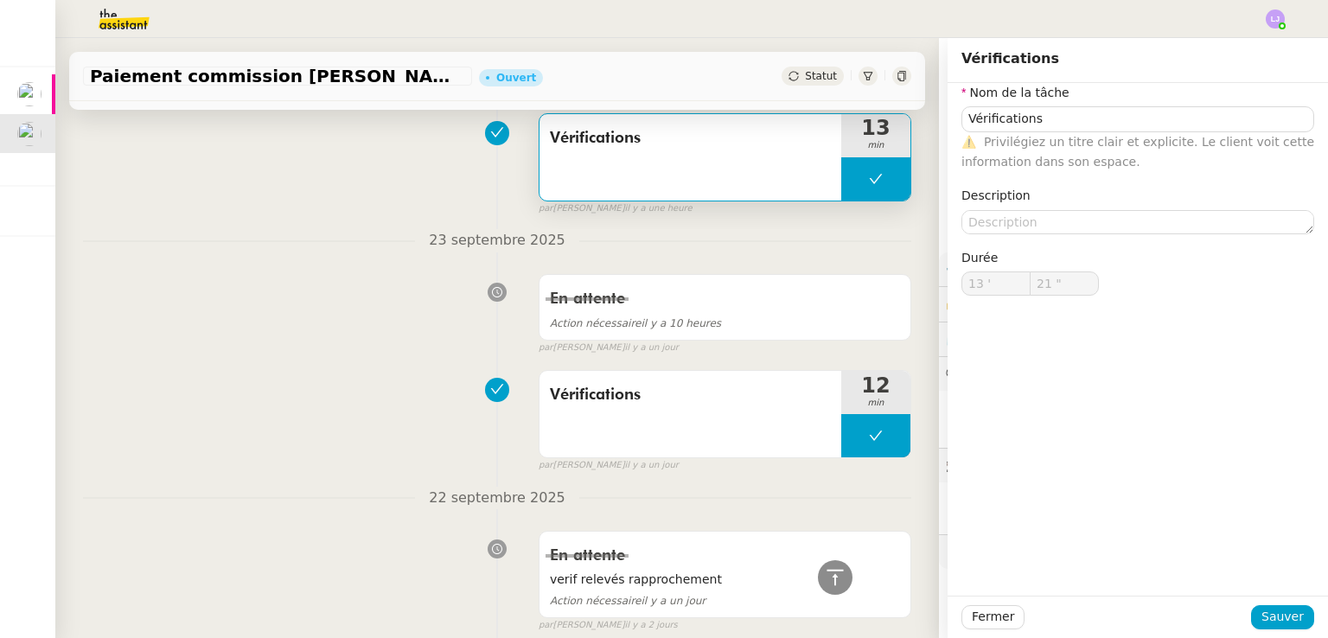
click at [841, 191] on button at bounding box center [875, 178] width 69 height 43
click at [841, 191] on div at bounding box center [858, 178] width 35 height 43
type input "Vérifications"
type input "13 '"
type input "21 ""
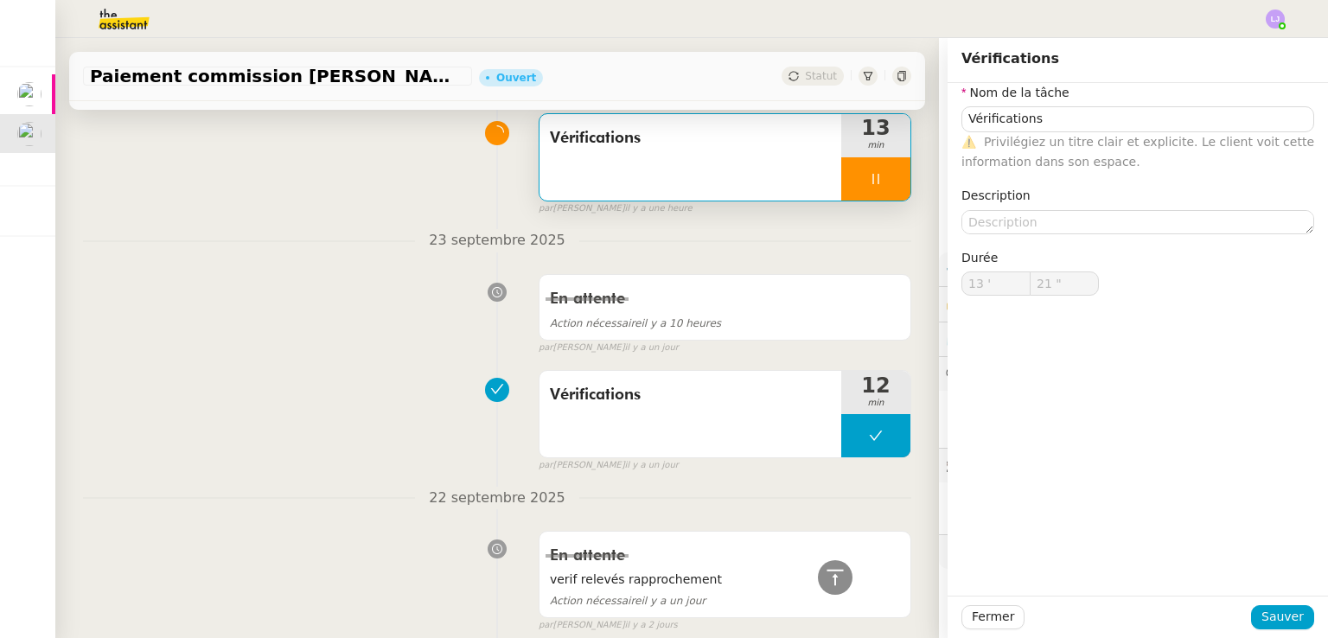
type input "Vérifications"
type input "13 '"
type input "21 ""
type input "Vérifications"
type input "13 '"
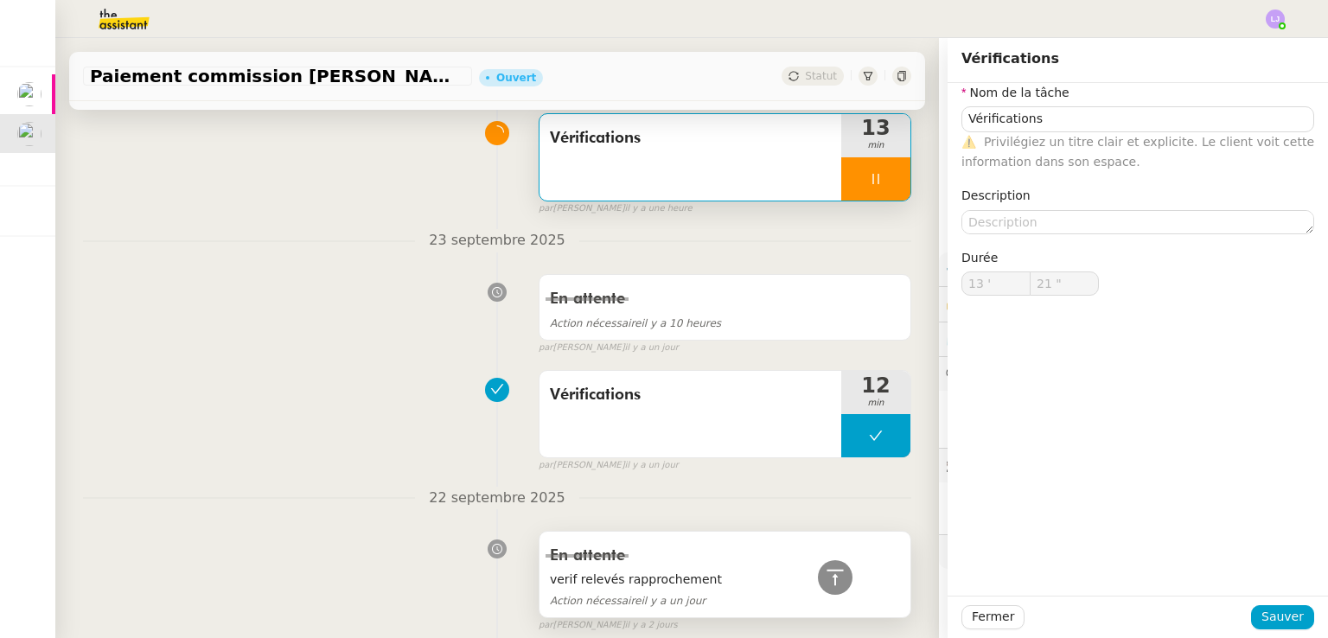
type input "21 ""
type input "Vérifications"
type input "13 '"
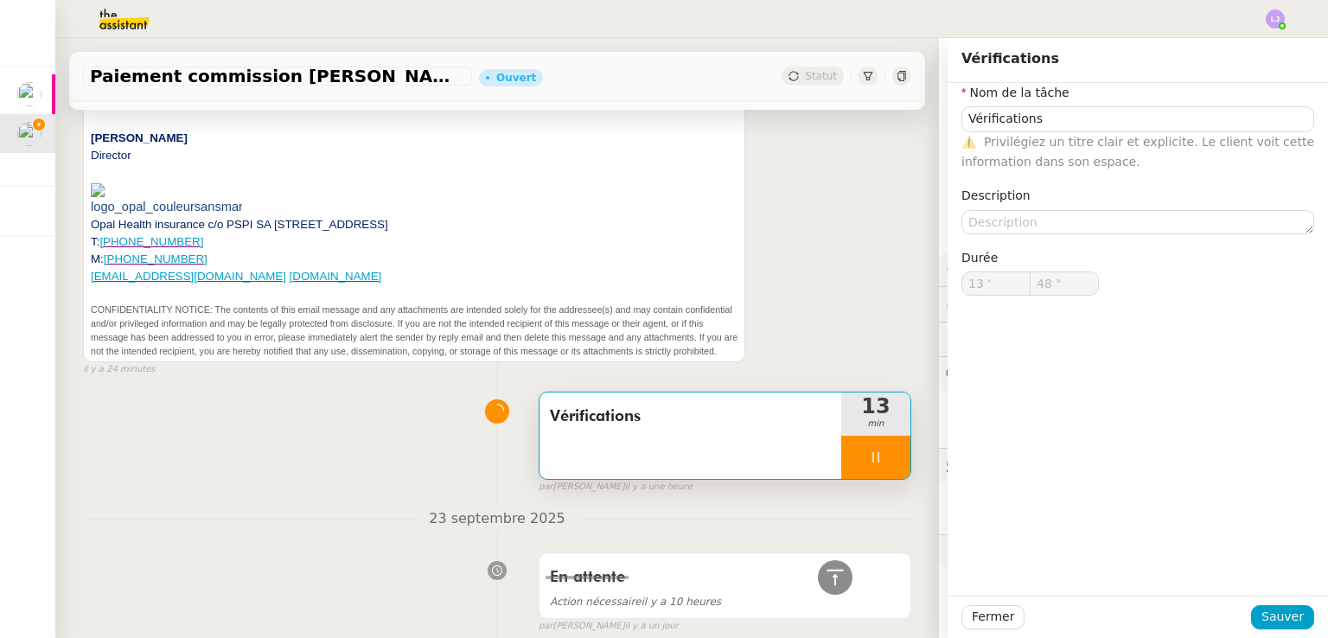
scroll to position [1203, 0]
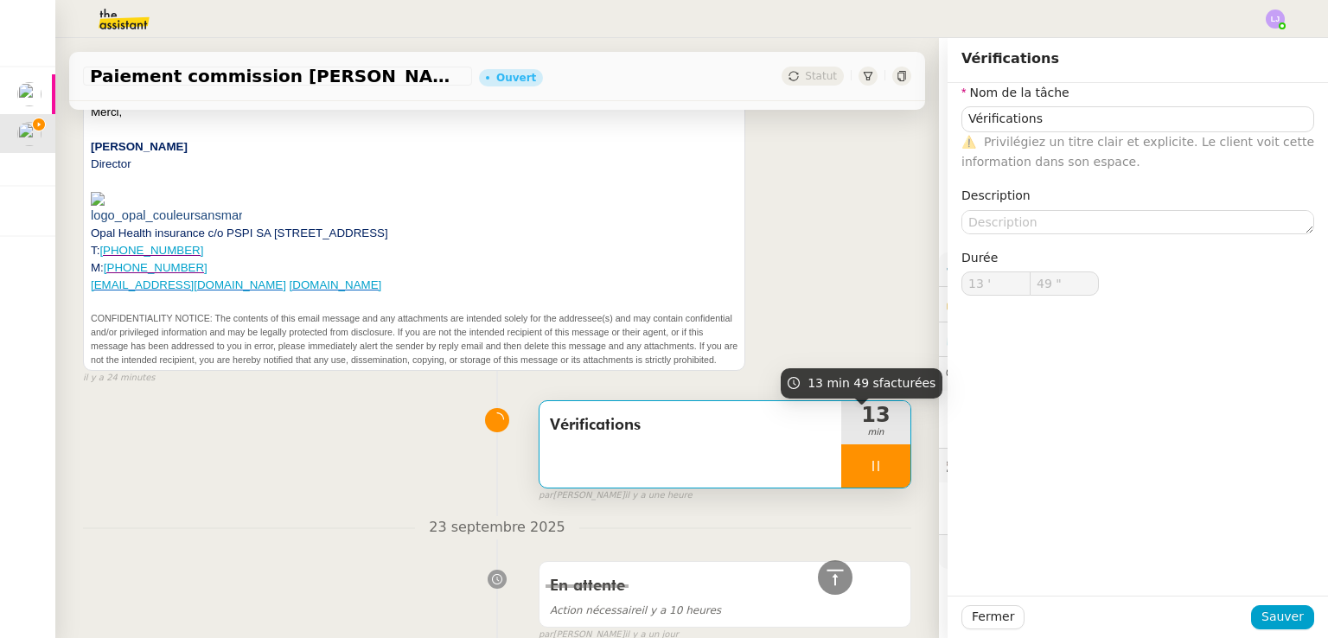
type input "50 ""
click at [878, 469] on div at bounding box center [875, 465] width 69 height 43
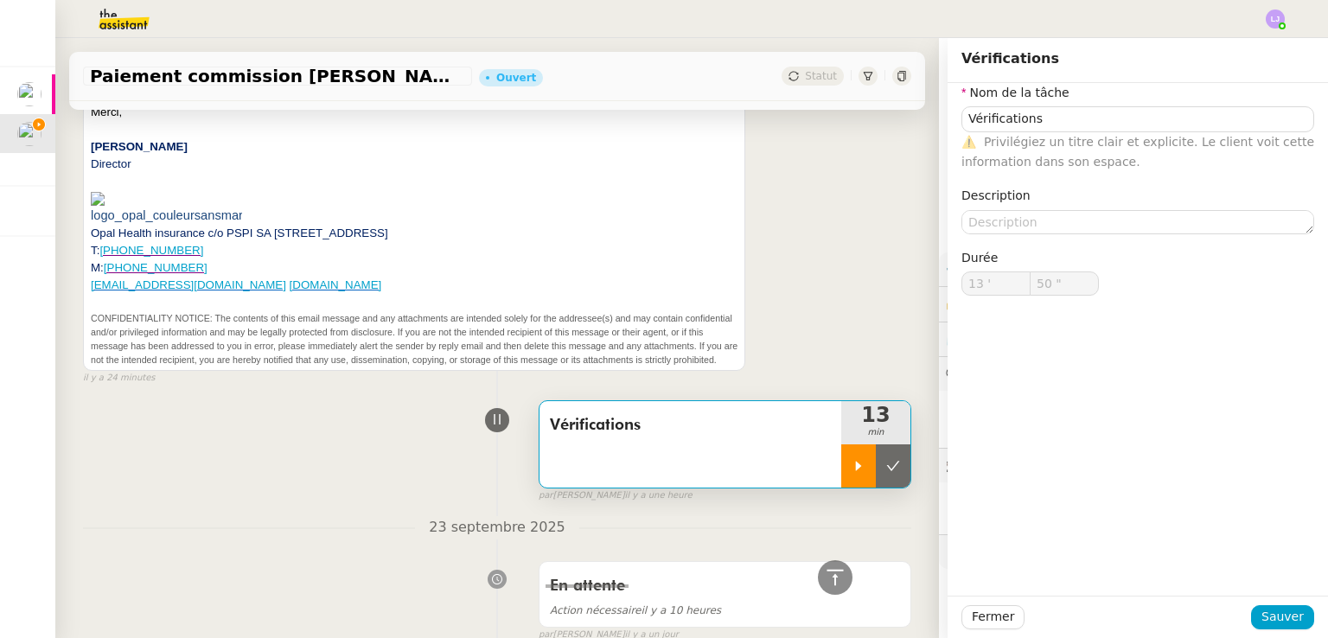
type input "Vérifications"
type input "13 '"
type input "50 ""
click at [886, 469] on icon at bounding box center [893, 466] width 14 height 14
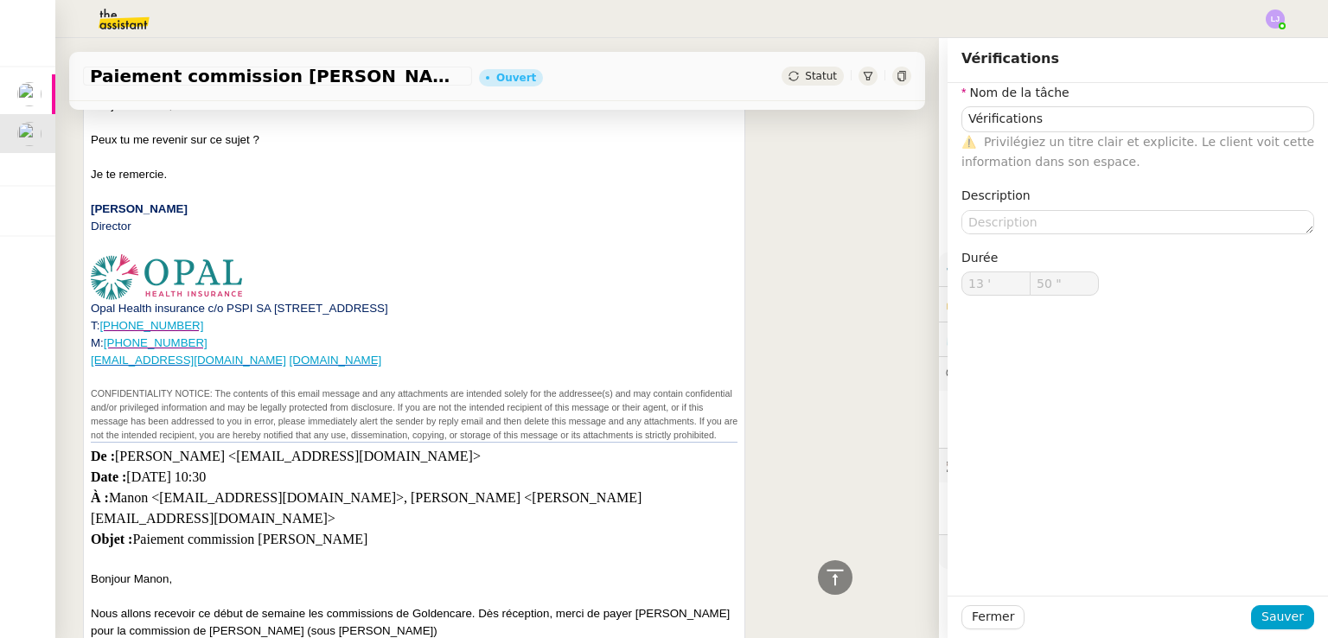
type input "Vérifications"
type input "13 '"
type input "50 ""
type input "Vérifications"
type input "13 '"
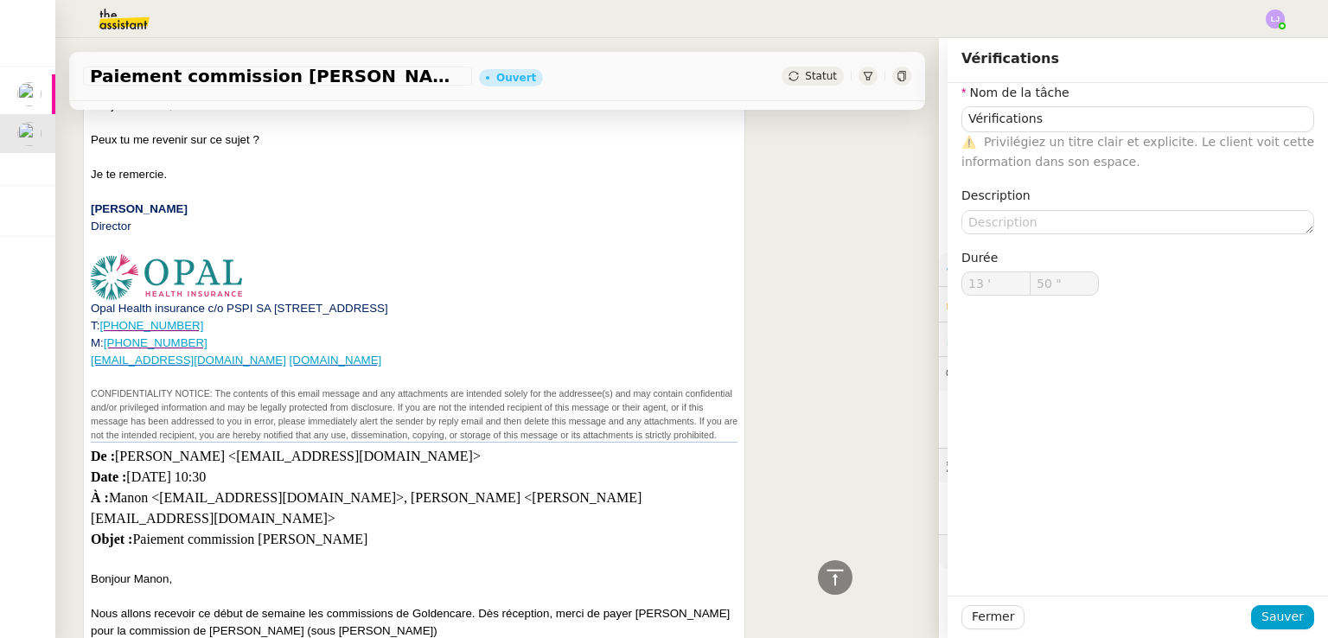
type input "50 ""
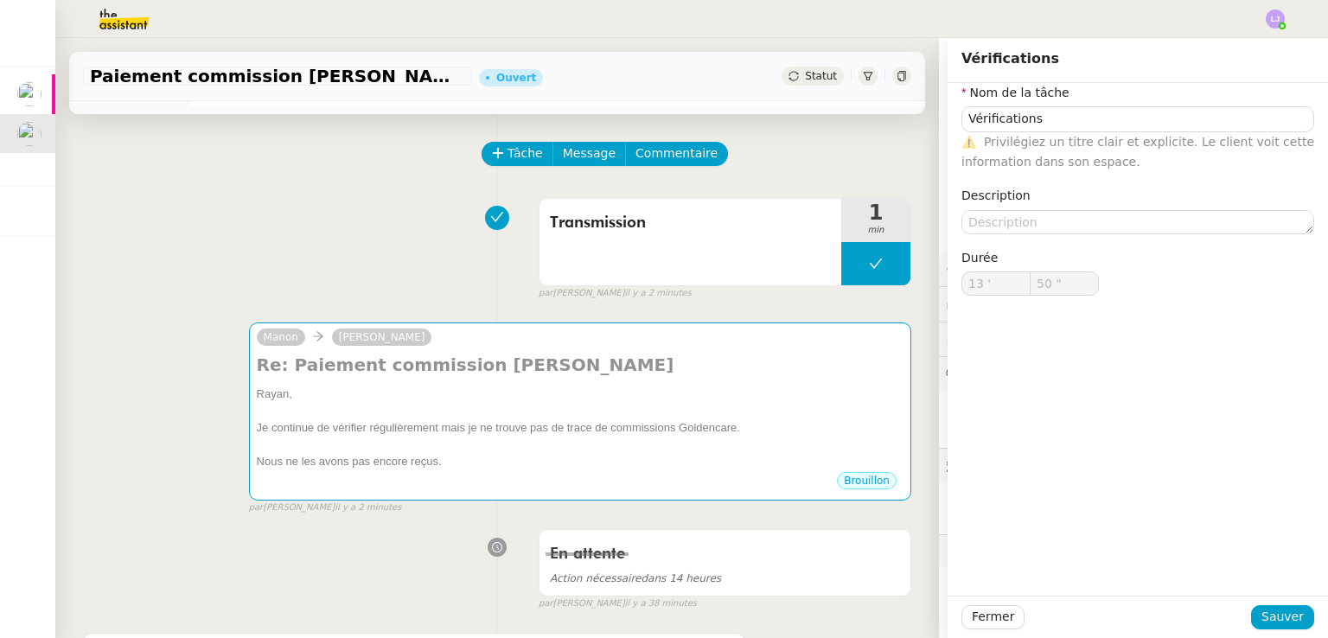
scroll to position [0, 0]
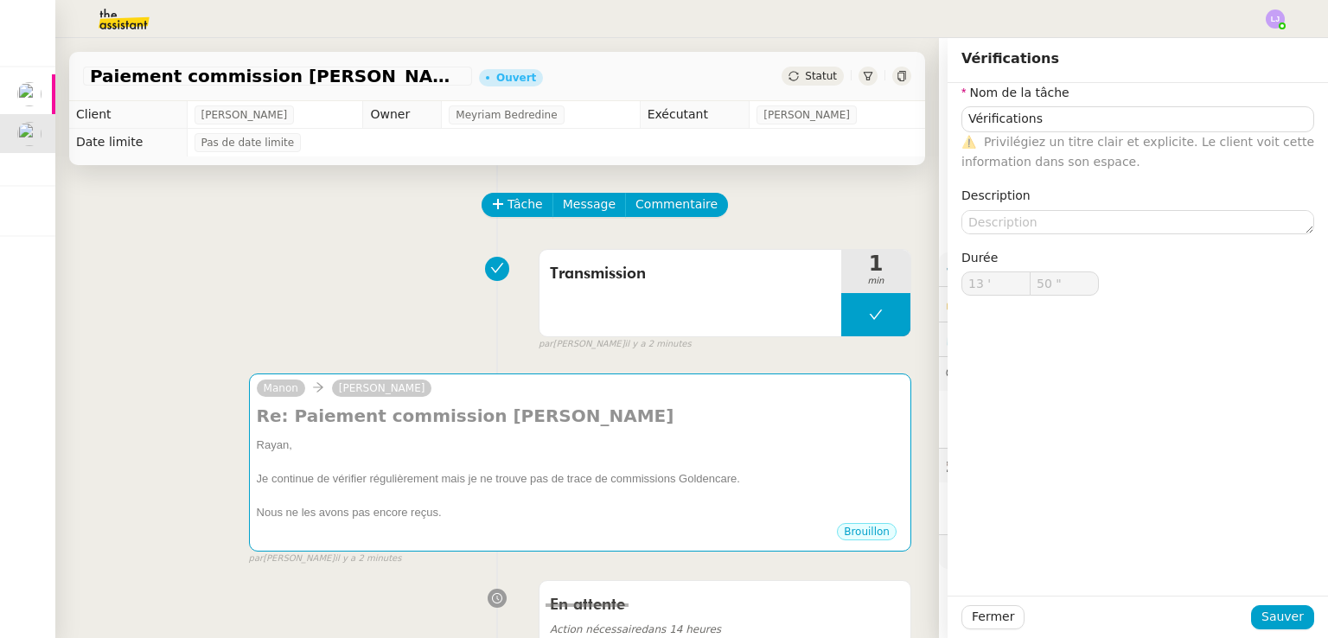
type input "Vérifications"
type input "13 '"
type input "50 ""
click at [869, 313] on icon at bounding box center [876, 315] width 14 height 14
type input "Vérifications"
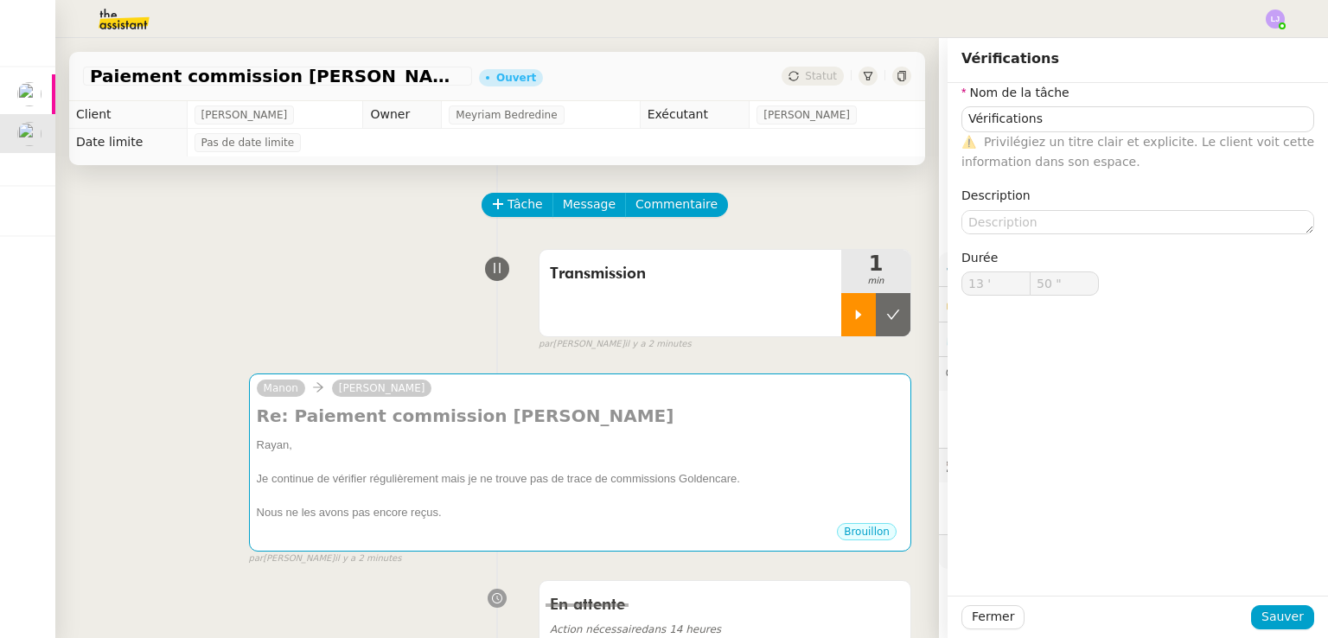
type input "13 '"
type input "50 ""
type input "Vérifications"
type input "13 '"
type input "50 ""
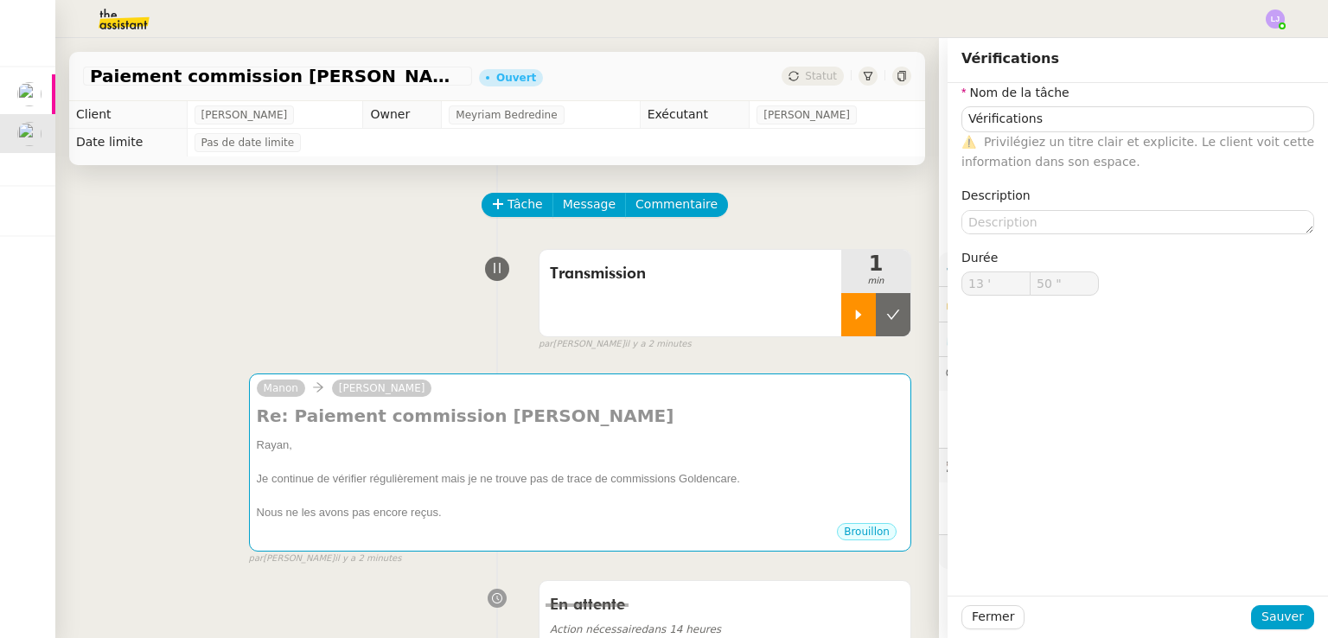
click at [841, 303] on div at bounding box center [858, 314] width 35 height 43
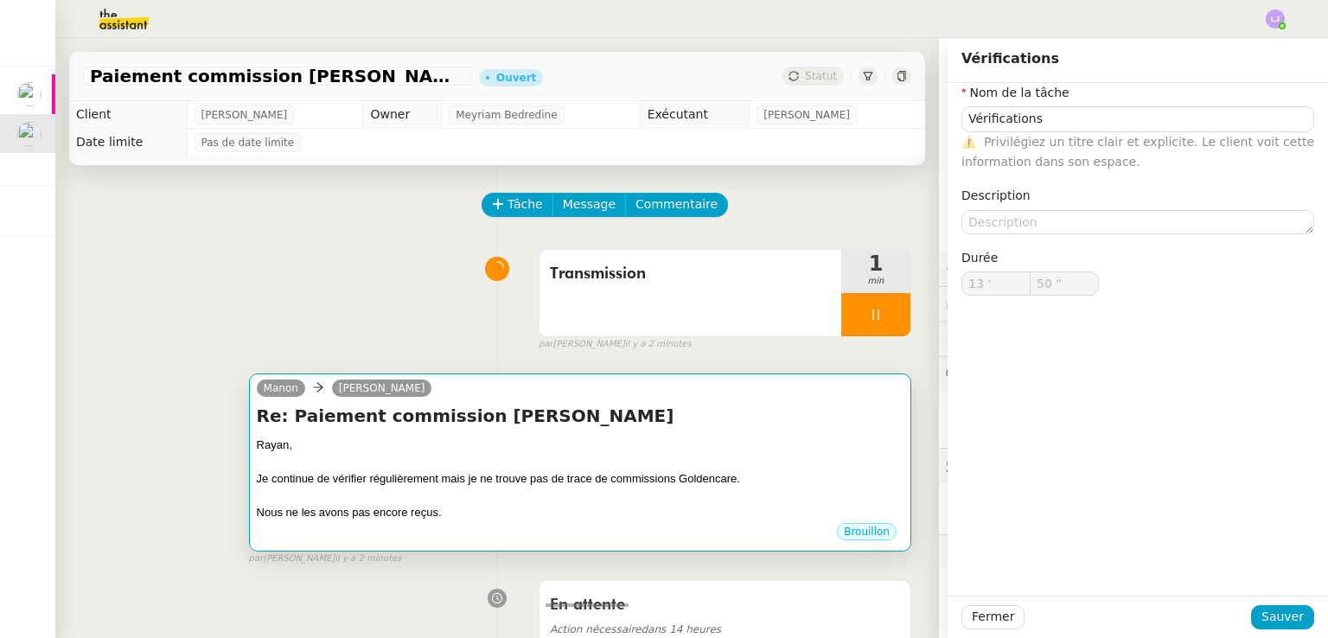
type input "Vérifications"
type input "13 '"
type input "50 ""
click at [720, 480] on div "Je continue de vérifier régulièrement mais je ne trouve pas de trace de commiss…" at bounding box center [580, 478] width 647 height 17
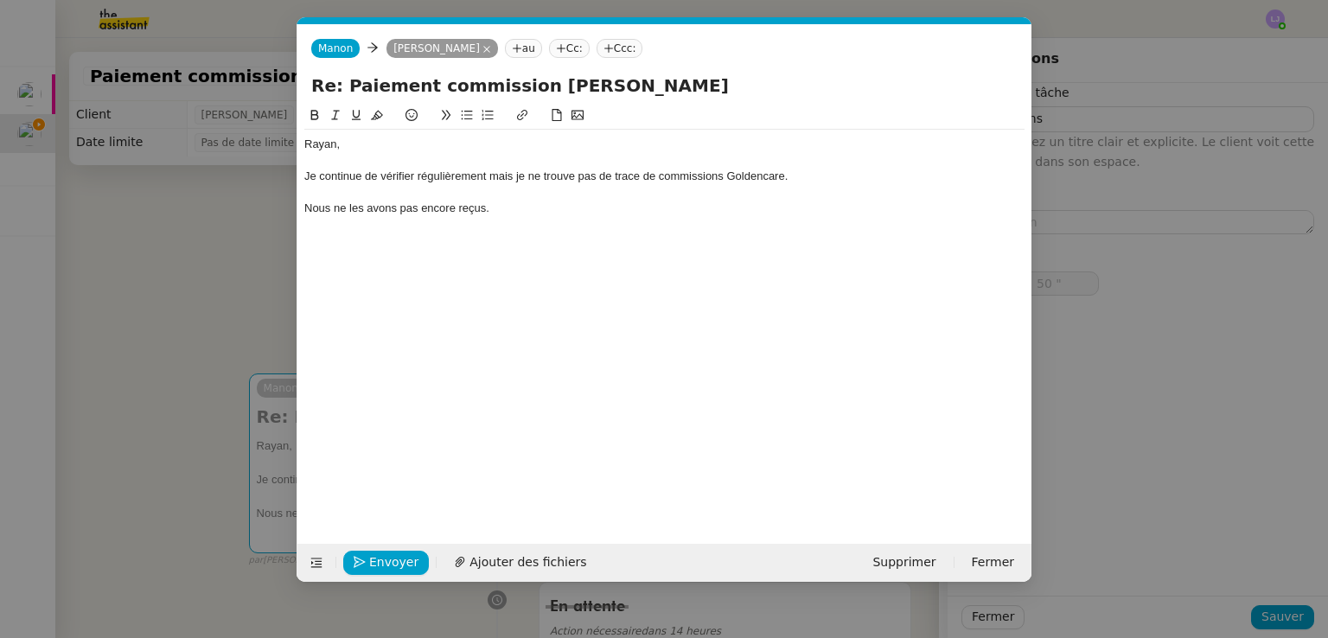
type input "Vérifications"
type input "13 '"
type input "50 ""
click at [512, 206] on div "Nous ne les avons pas encore reçus." at bounding box center [664, 209] width 720 height 16
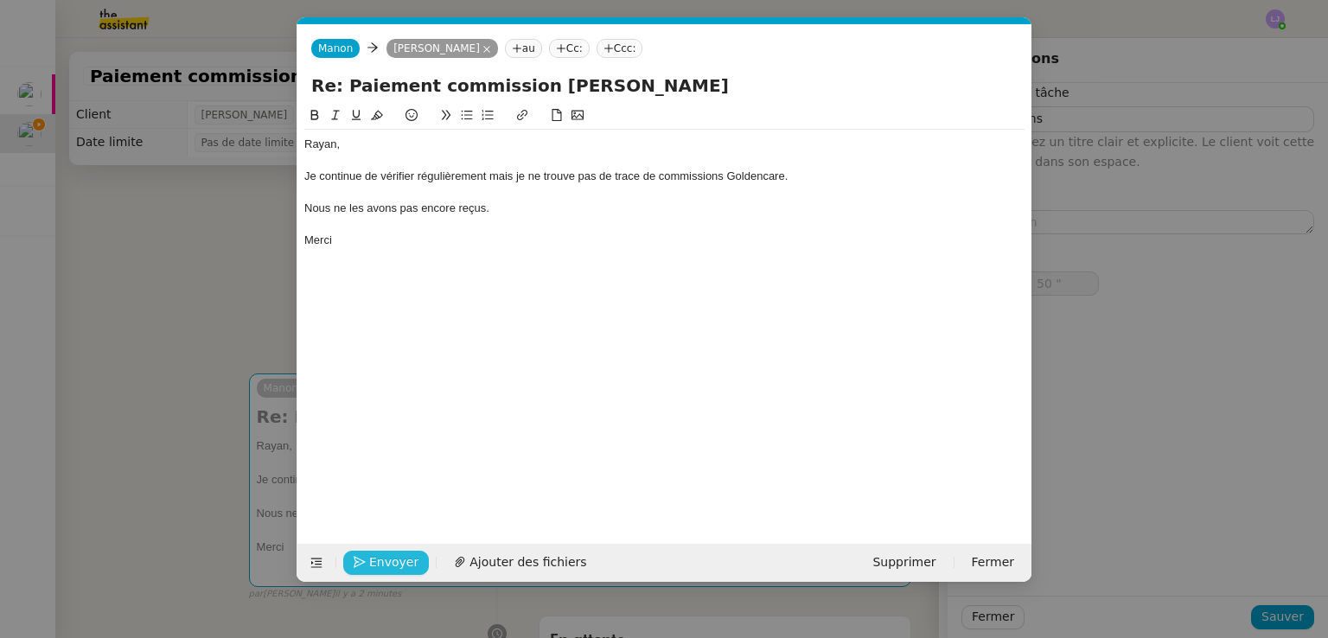
click at [356, 565] on icon "button" at bounding box center [360, 562] width 12 height 12
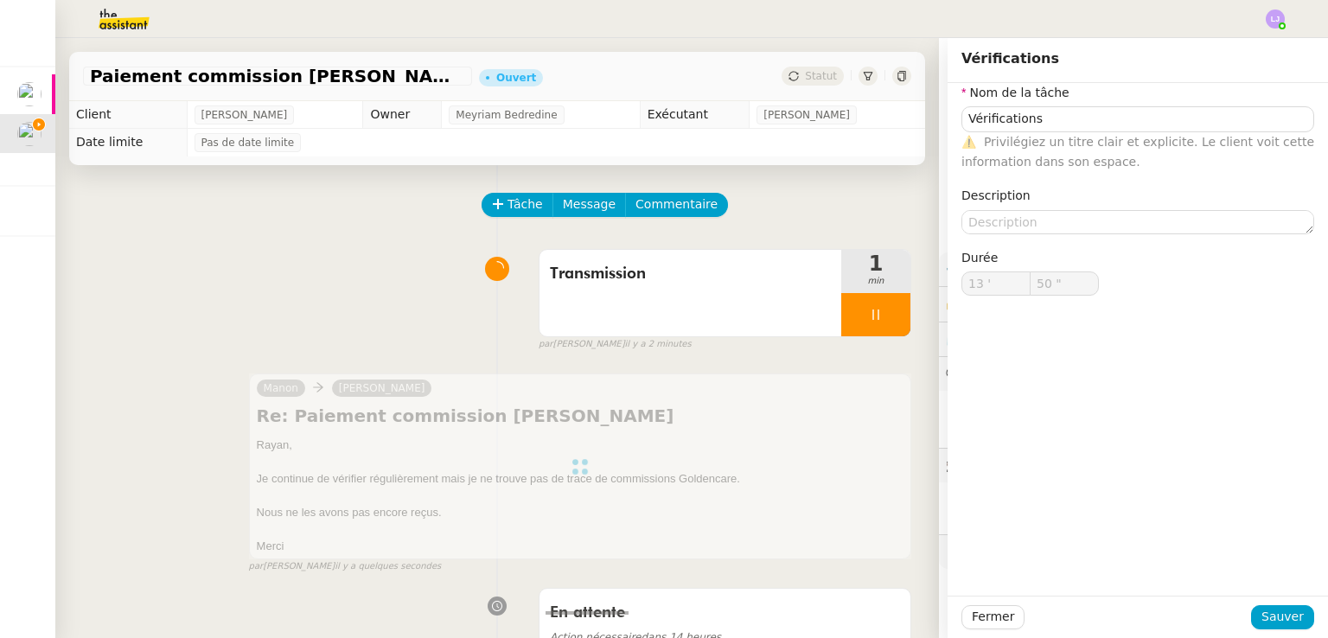
type input "Vérifications"
type input "13 '"
type input "50 ""
type input "Vérifications"
type input "13 '"
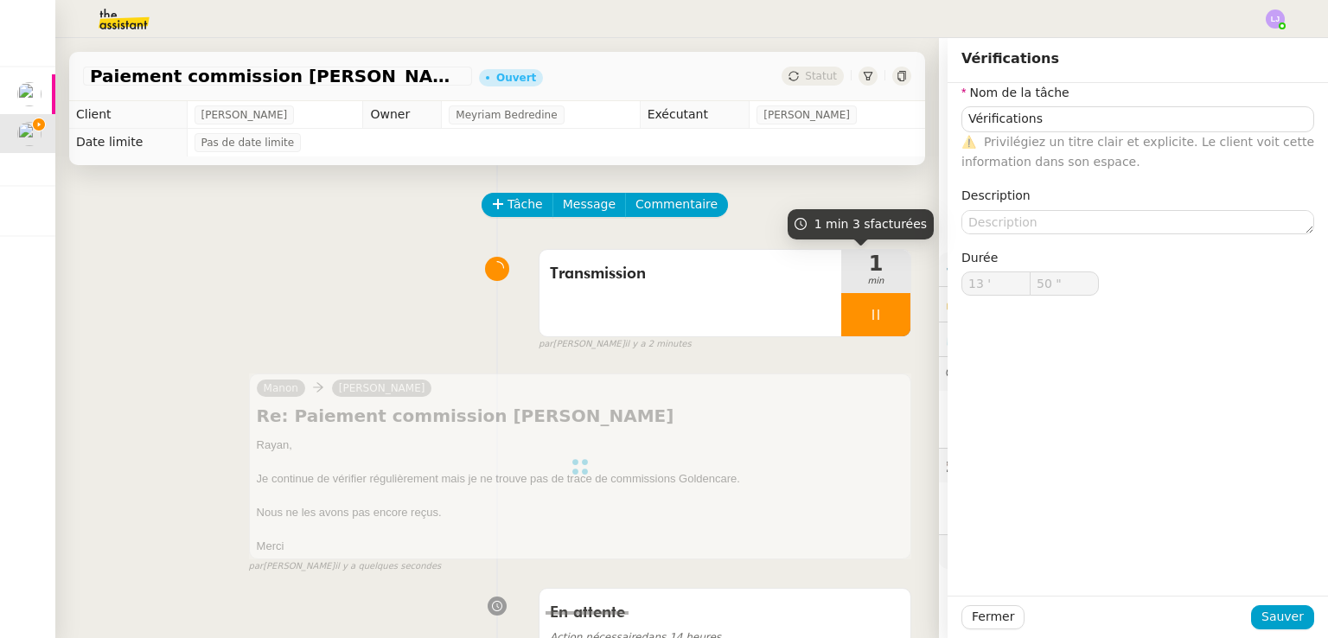
type input "50 ""
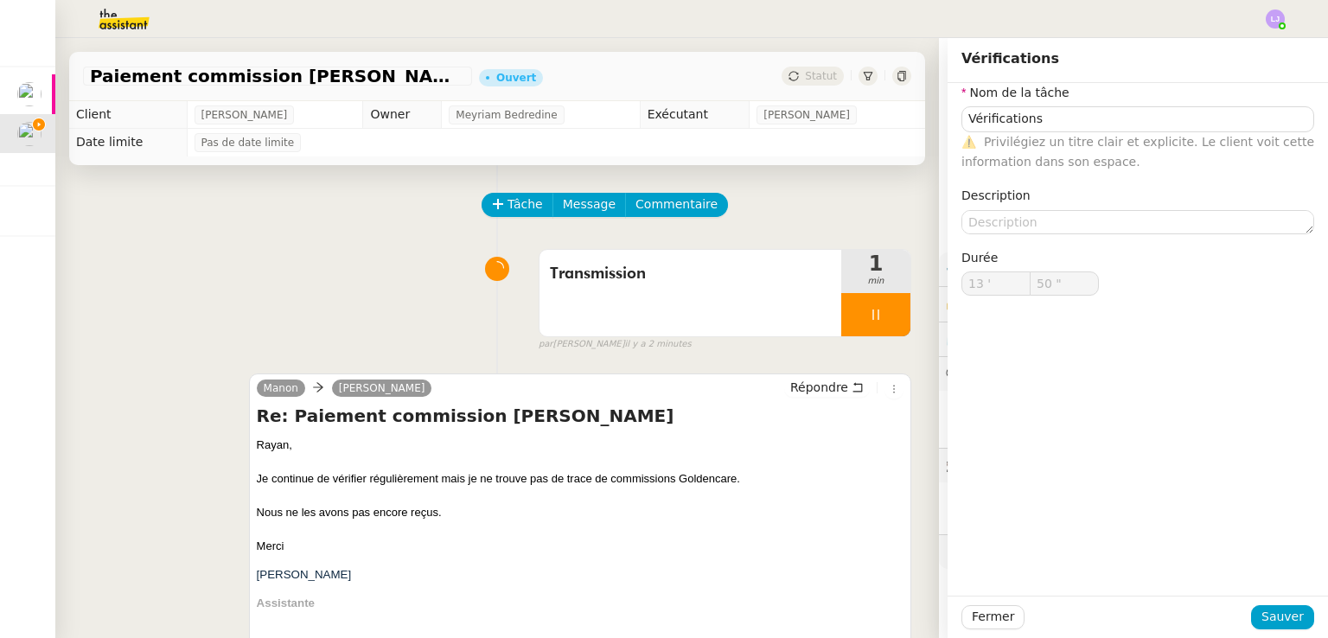
type input "Vérifications"
type input "13 '"
type input "50 ""
type input "Vérifications"
type input "13 '"
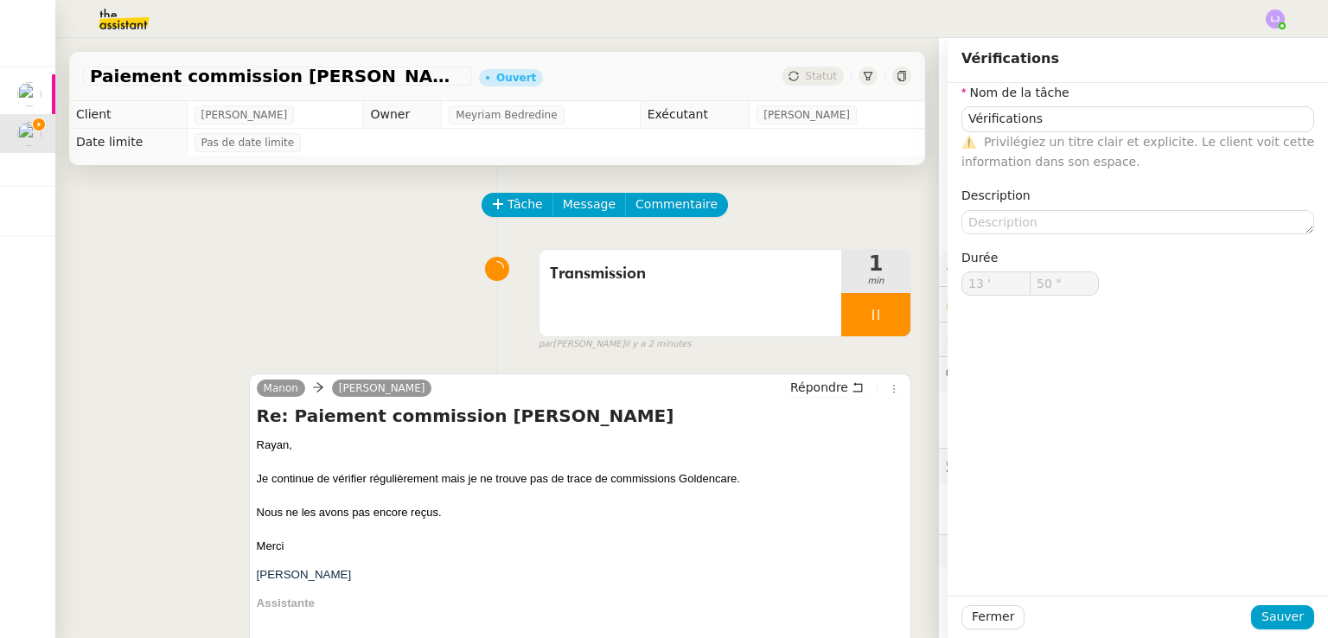
type input "50 ""
click at [865, 316] on div at bounding box center [875, 314] width 69 height 43
type input "Vérifications"
type input "13 '"
type input "50 ""
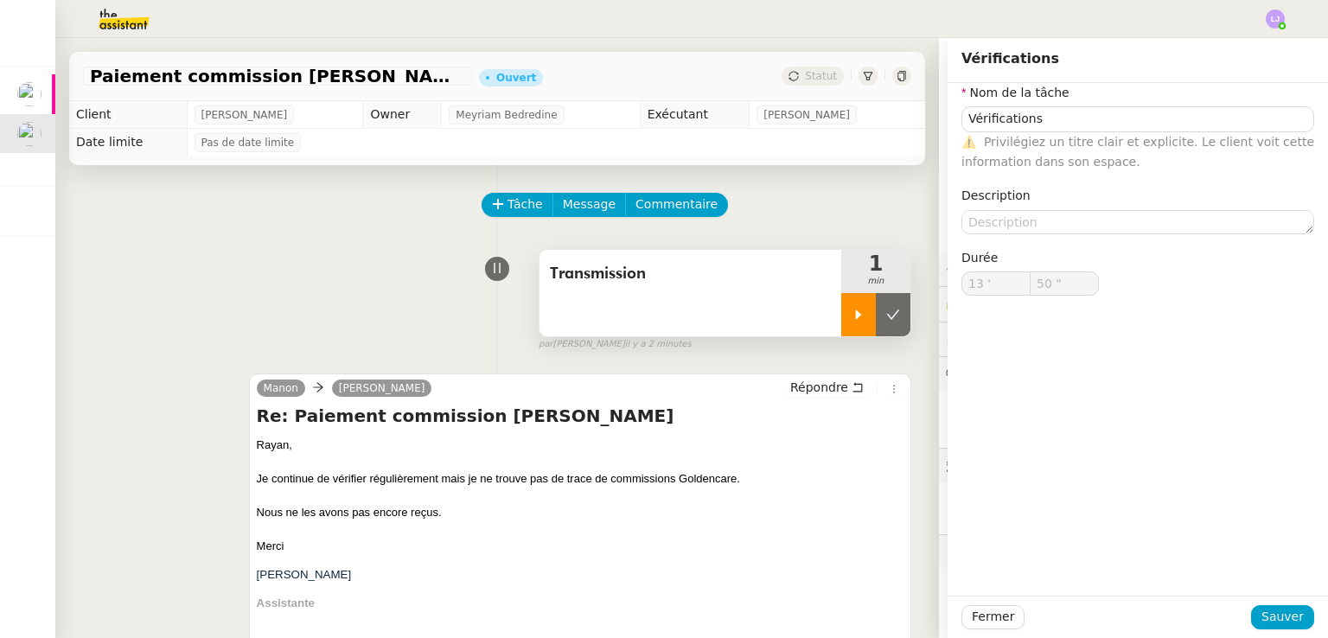
click at [886, 316] on icon at bounding box center [893, 315] width 14 height 14
type input "Vérifications"
type input "13 '"
type input "50 ""
type input "Vérifications"
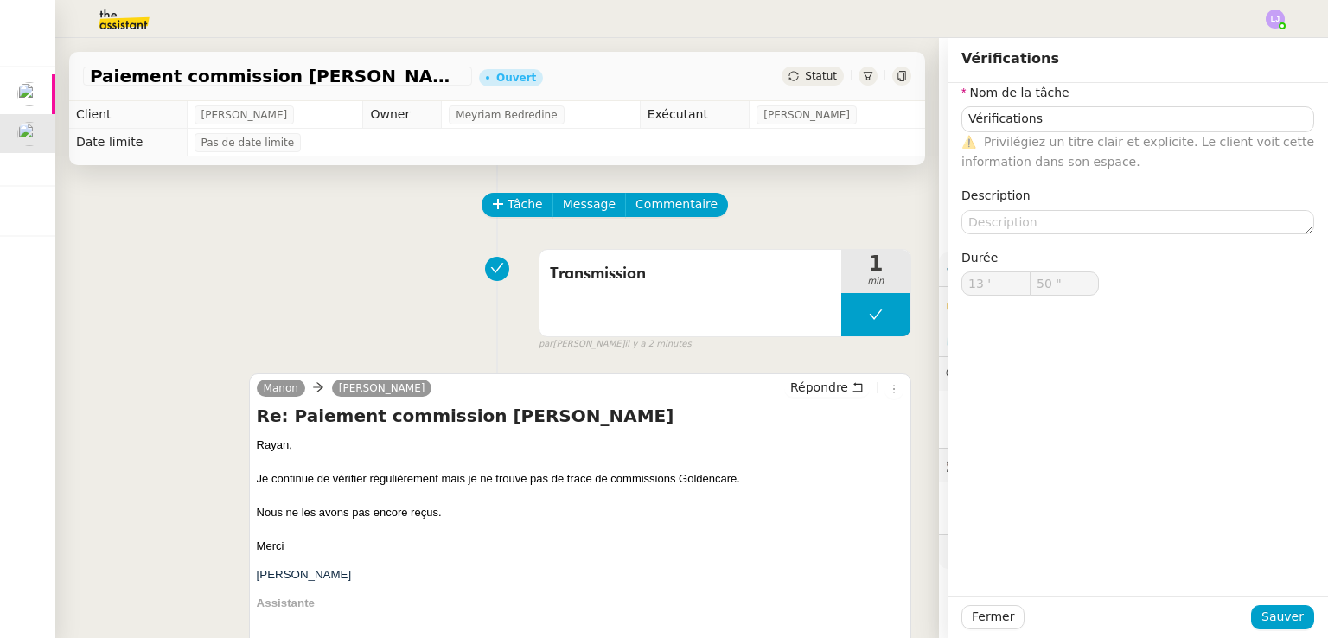
type input "13 '"
type input "50 ""
type input "Vérifications"
type input "13 '"
type input "50 ""
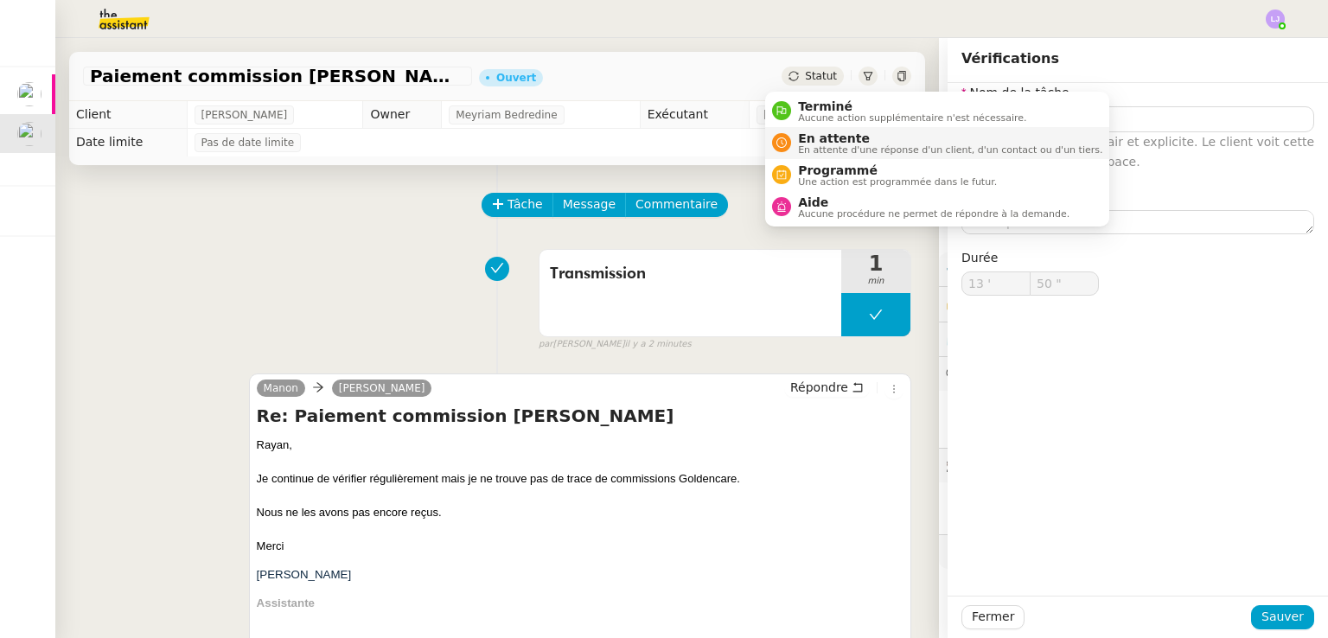
click at [833, 132] on span "En attente" at bounding box center [950, 138] width 304 height 14
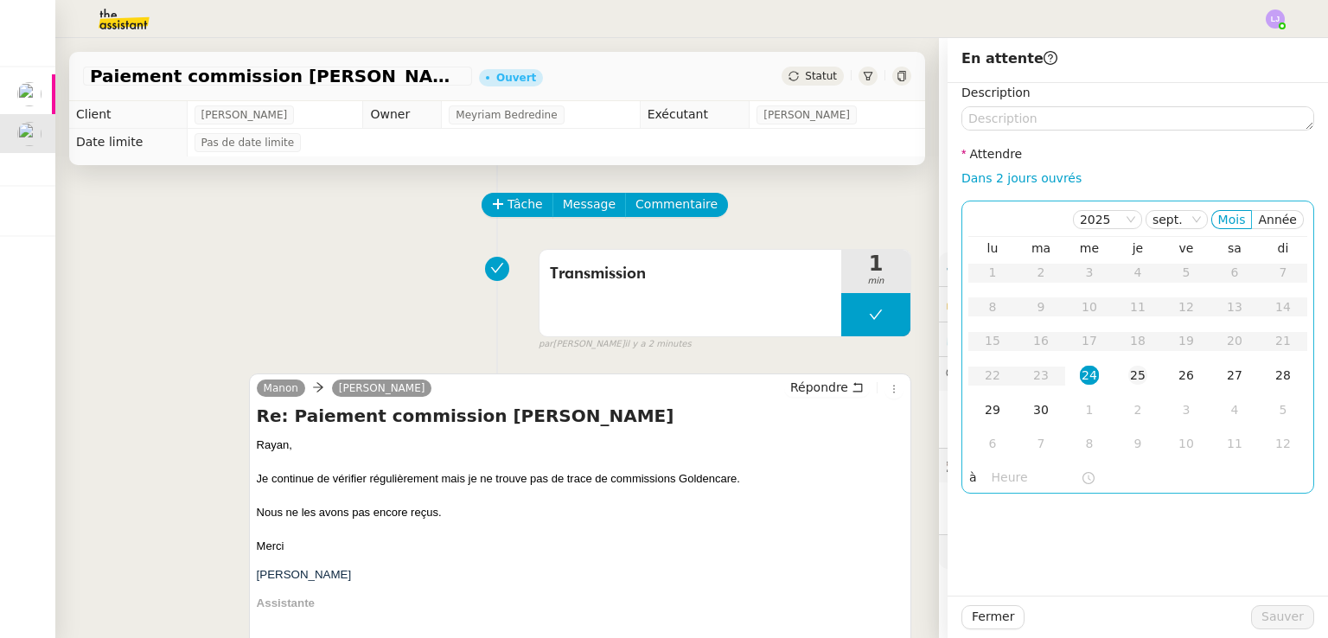
click at [1128, 375] on div "25" at bounding box center [1137, 375] width 19 height 19
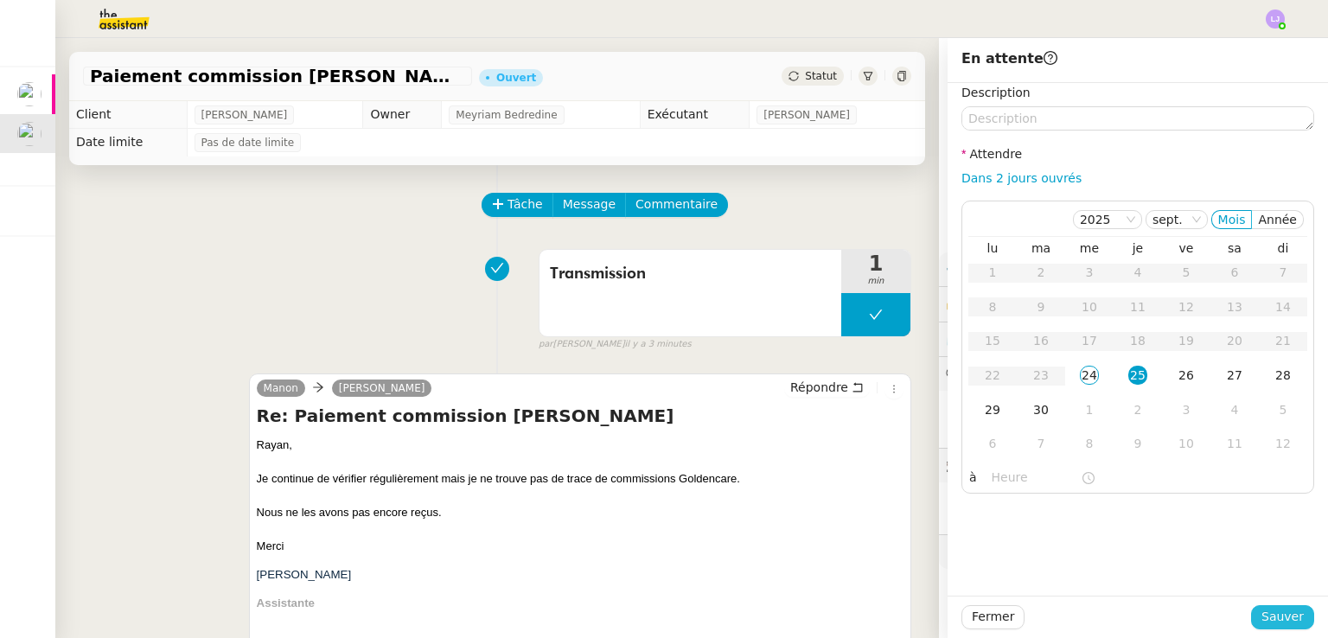
click at [1287, 616] on span "Sauver" at bounding box center [1282, 617] width 42 height 20
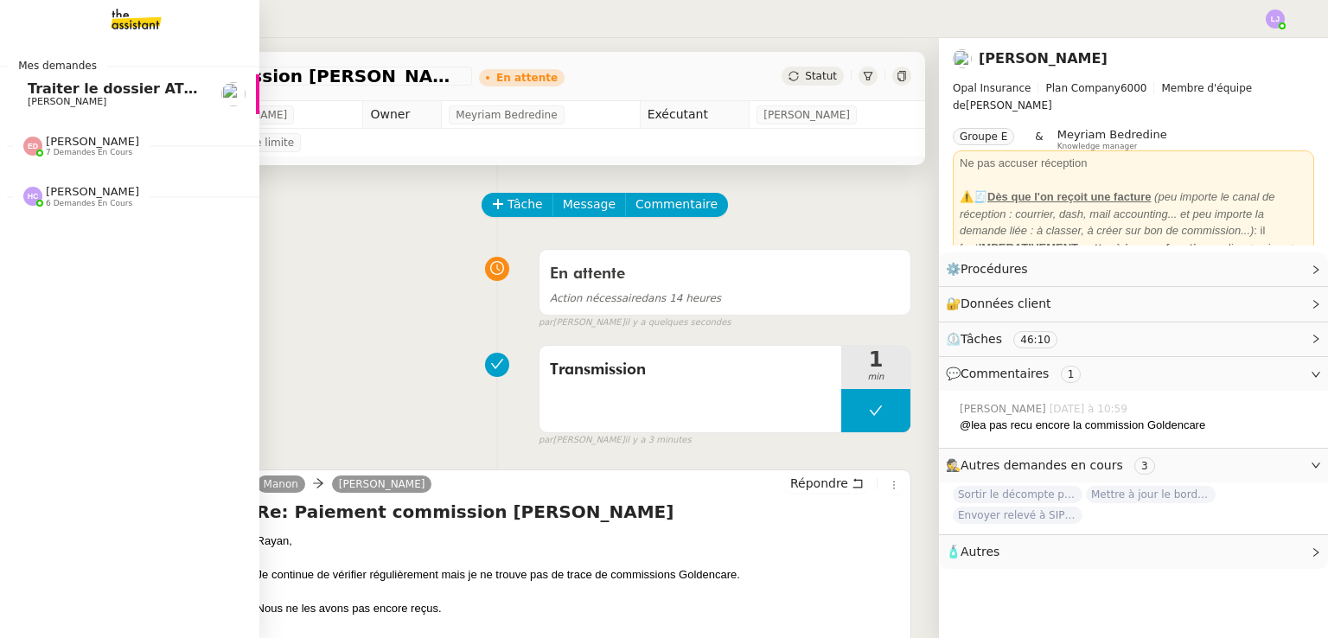
click at [77, 88] on span "Traiter le dossier ATOL" at bounding box center [116, 88] width 176 height 16
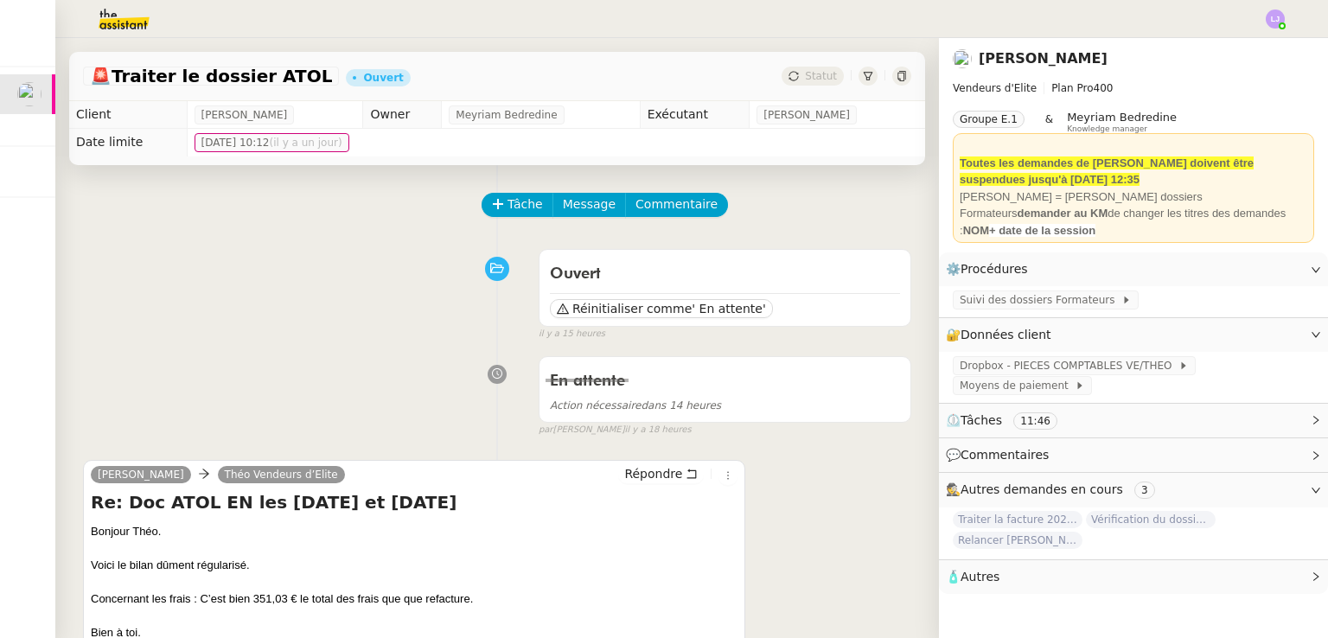
click at [408, 305] on div "Ouvert Réinitialiser comme ' En attente' false il y a 15 heures" at bounding box center [497, 291] width 828 height 100
